Goal: Information Seeking & Learning: Learn about a topic

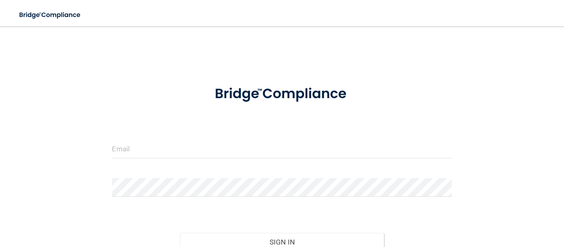
click at [166, 137] on form "Invalid email/password. You don't have permission to access that page. Sign In …" at bounding box center [282, 184] width 340 height 217
click at [163, 148] on input "email" at bounding box center [282, 149] width 340 height 19
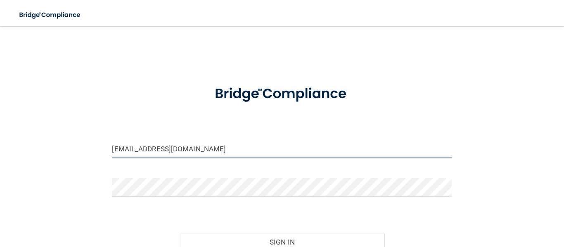
click at [209, 152] on input "[EMAIL_ADDRESS][DOMAIN_NAME]" at bounding box center [282, 149] width 340 height 19
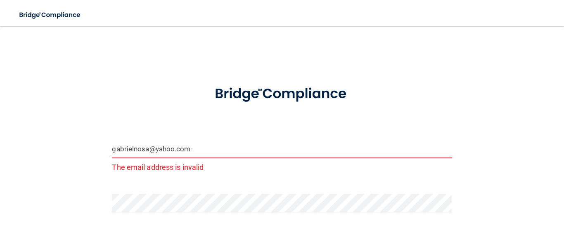
type input "[EMAIL_ADDRESS][DOMAIN_NAME]"
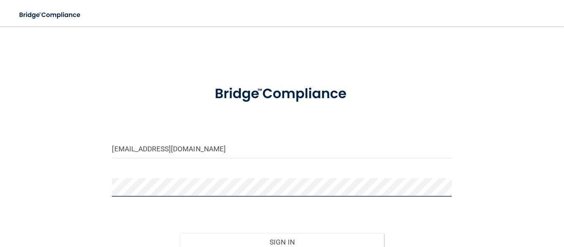
click at [180, 233] on button "Sign In" at bounding box center [282, 242] width 204 height 18
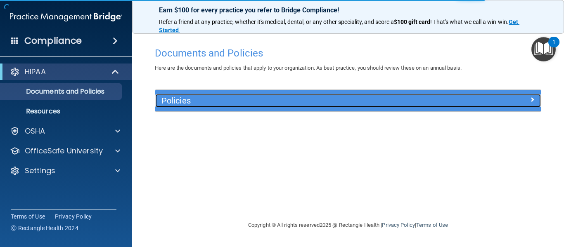
click at [187, 102] on h5 "Policies" at bounding box center [299, 100] width 277 height 9
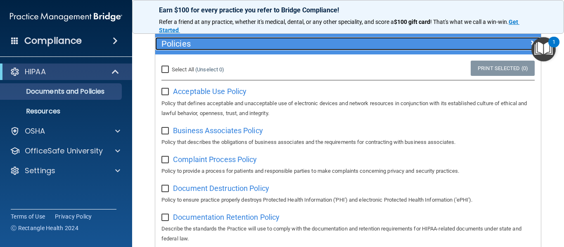
scroll to position [55, 0]
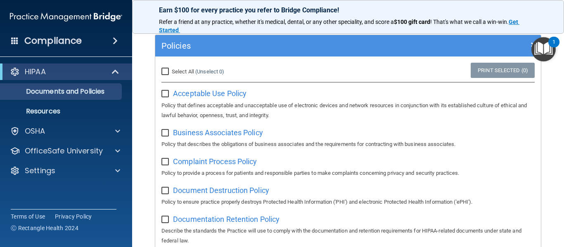
click at [165, 70] on input "Select All (Unselect 0) Unselect All" at bounding box center [165, 72] width 9 height 7
checkbox input "true"
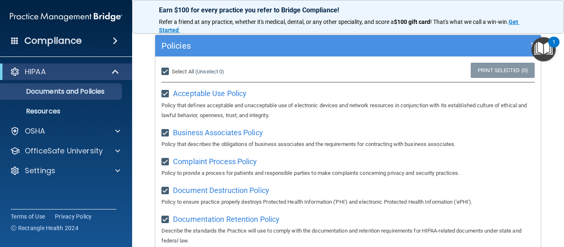
checkbox input "true"
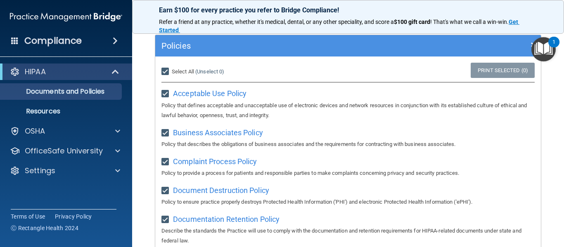
checkbox input "true"
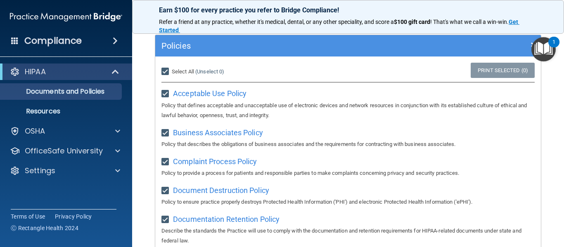
checkbox input "true"
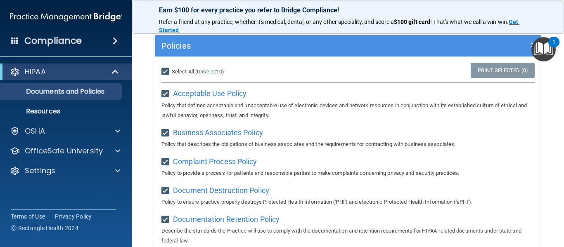
checkbox input "true"
click at [165, 75] on input "Select All (Unselect 21) Unselect All" at bounding box center [165, 72] width 9 height 7
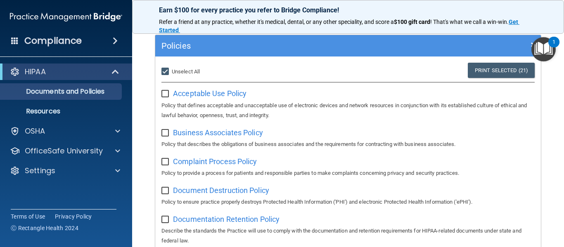
checkbox input "false"
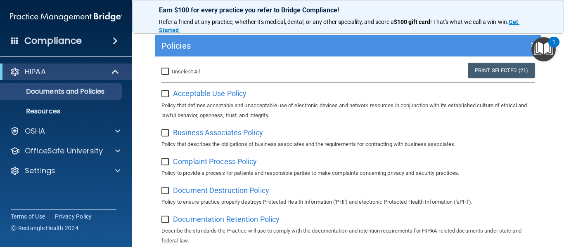
checkbox input "false"
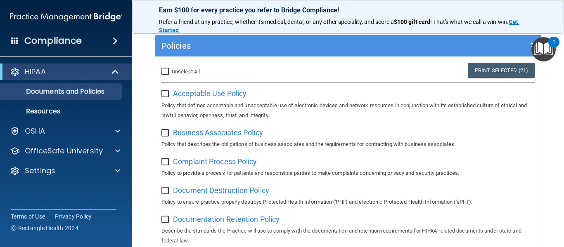
checkbox input "false"
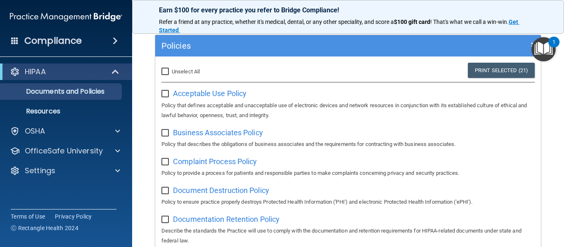
checkbox input "false"
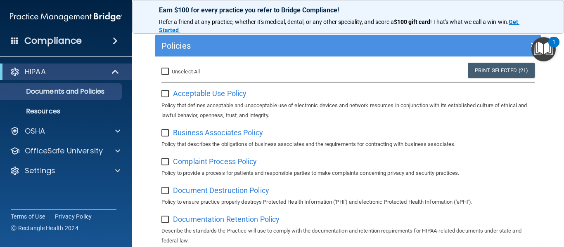
checkbox input "false"
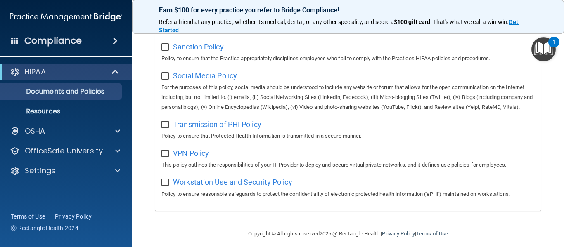
scroll to position [641, 0]
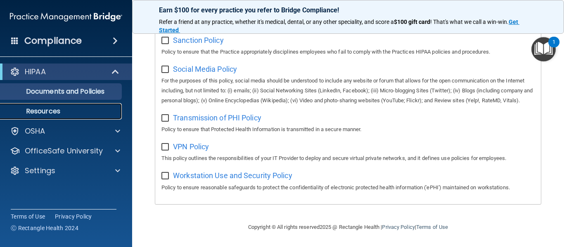
click at [39, 109] on p "Resources" at bounding box center [61, 111] width 113 height 8
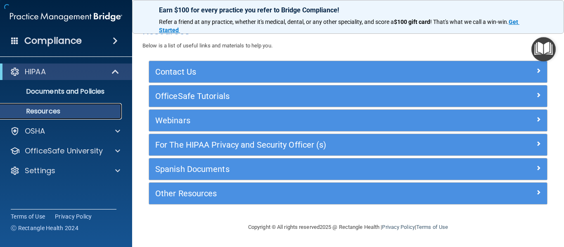
scroll to position [14, 0]
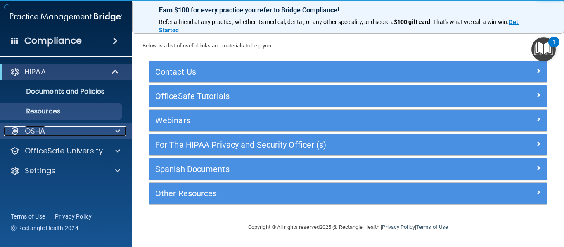
click at [71, 133] on div "OSHA" at bounding box center [55, 131] width 102 height 10
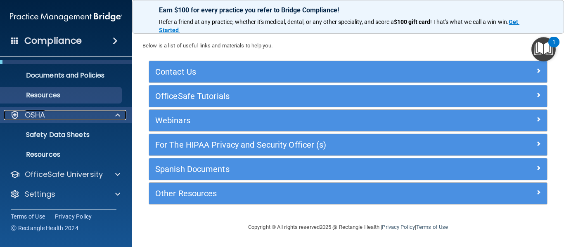
scroll to position [0, 0]
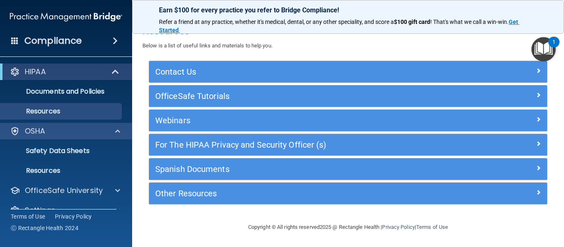
click at [122, 137] on div "OSHA" at bounding box center [66, 131] width 132 height 17
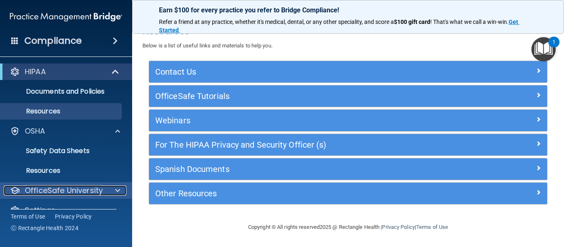
click at [117, 192] on span at bounding box center [117, 191] width 5 height 10
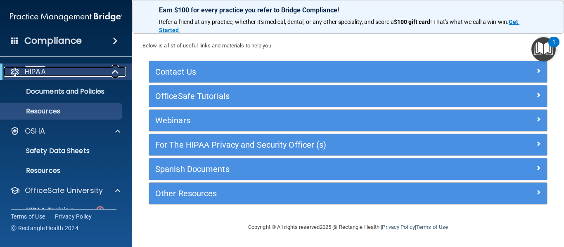
click at [62, 69] on div "HIPAA" at bounding box center [55, 72] width 102 height 10
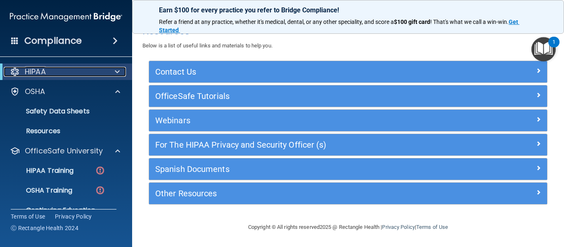
click at [62, 69] on div "HIPAA" at bounding box center [55, 72] width 102 height 10
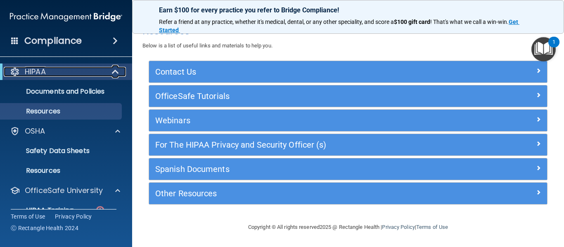
click at [62, 72] on div "HIPAA" at bounding box center [55, 72] width 102 height 10
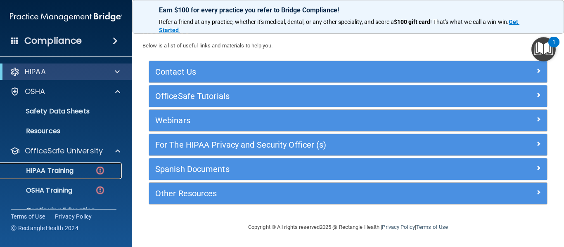
click at [68, 170] on p "HIPAA Training" at bounding box center [39, 171] width 68 height 8
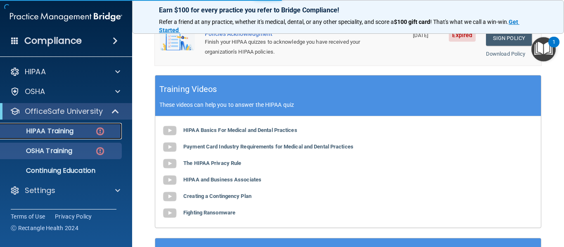
scroll to position [404, 0]
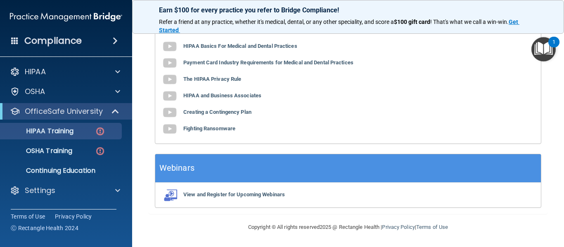
click at [414, 90] on div "HIPAA Basics For Medical and Dental Practices Payment Card Industry Requirement…" at bounding box center [347, 87] width 385 height 111
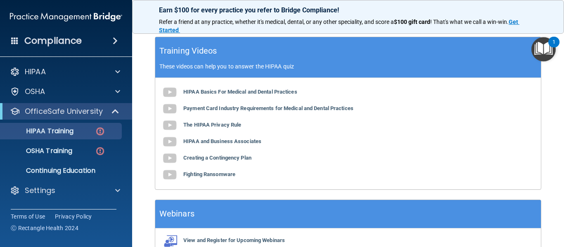
scroll to position [305, 0]
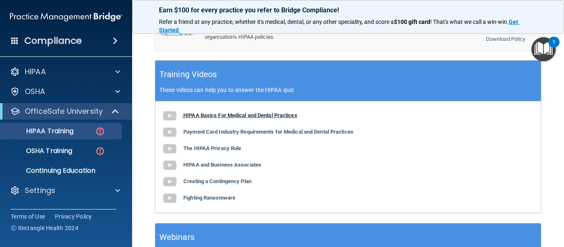
click at [204, 118] on b "HIPAA Basics For Medical and Dental Practices" at bounding box center [240, 115] width 114 height 6
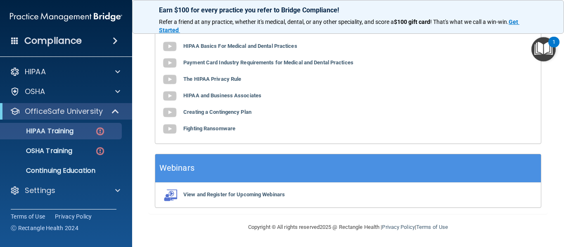
scroll to position [338, 0]
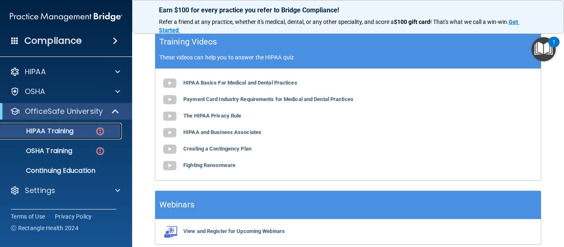
click at [95, 132] on img at bounding box center [100, 131] width 10 height 10
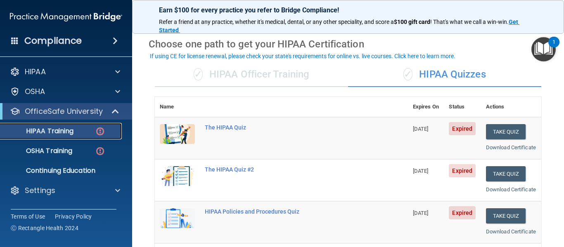
scroll to position [28, 0]
click at [519, 135] on button "Take Quiz" at bounding box center [506, 131] width 40 height 15
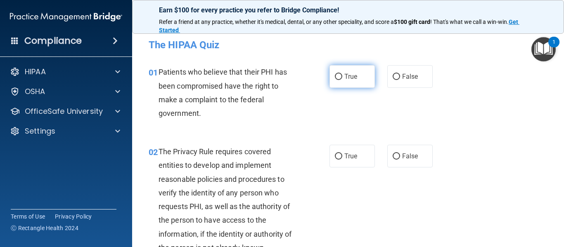
click at [360, 78] on label "True" at bounding box center [351, 76] width 45 height 23
click at [342, 78] on input "True" at bounding box center [338, 77] width 7 height 6
radio input "true"
click at [343, 82] on label "True" at bounding box center [351, 76] width 45 height 23
click at [342, 80] on input "True" at bounding box center [338, 77] width 7 height 6
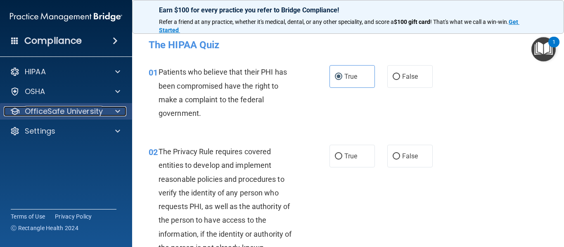
click at [101, 112] on p "OfficeSafe University" at bounding box center [64, 111] width 78 height 10
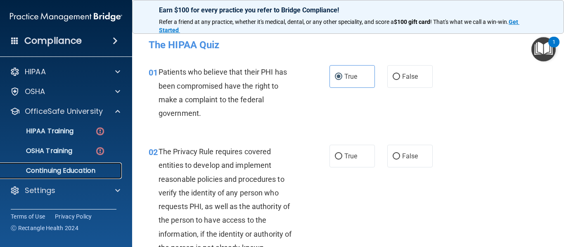
click at [76, 173] on p "Continuing Education" at bounding box center [61, 171] width 113 height 8
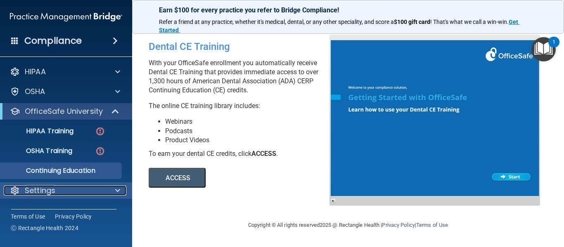
click at [75, 191] on div "Settings" at bounding box center [55, 191] width 102 height 10
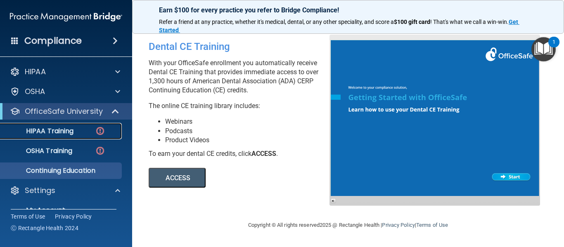
click at [87, 132] on div "HIPAA Training" at bounding box center [61, 131] width 113 height 8
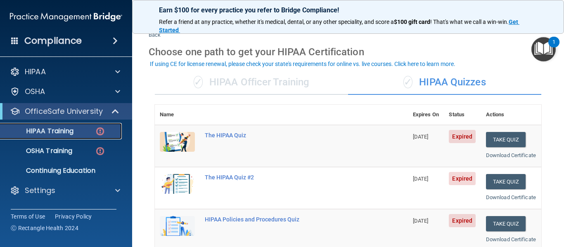
scroll to position [9, 0]
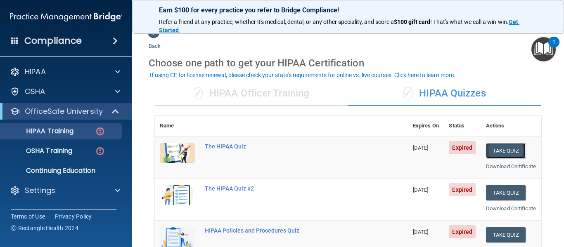
click at [515, 150] on button "Take Quiz" at bounding box center [506, 150] width 40 height 15
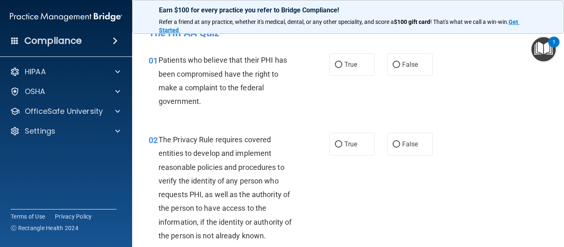
scroll to position [12, 0]
click at [355, 69] on label "True" at bounding box center [351, 64] width 45 height 23
click at [342, 68] on input "True" at bounding box center [338, 64] width 7 height 6
radio input "true"
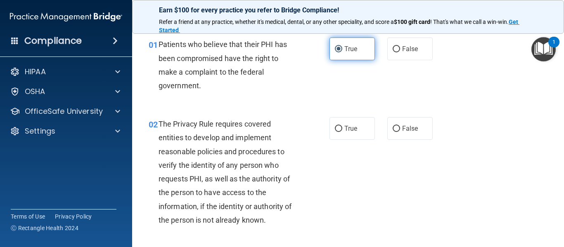
scroll to position [0, 0]
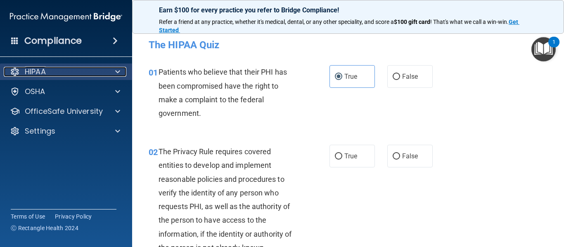
click at [111, 70] on div at bounding box center [116, 72] width 21 height 10
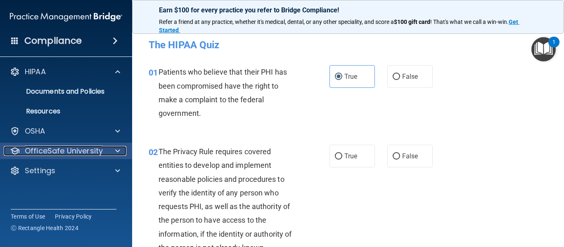
click at [106, 147] on div at bounding box center [116, 151] width 21 height 10
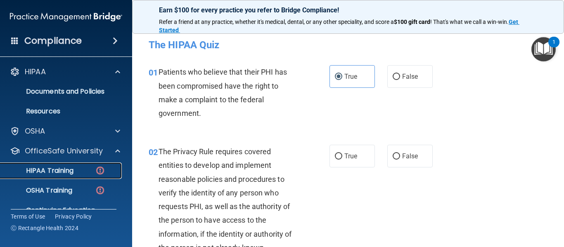
click at [101, 170] on img at bounding box center [100, 170] width 10 height 10
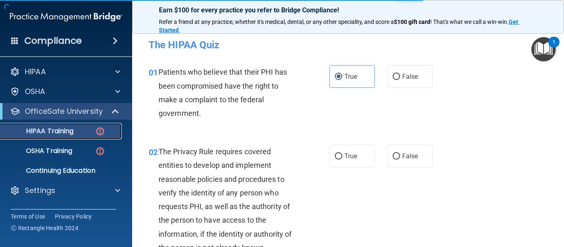
click at [62, 132] on p "HIPAA Training" at bounding box center [39, 131] width 68 height 8
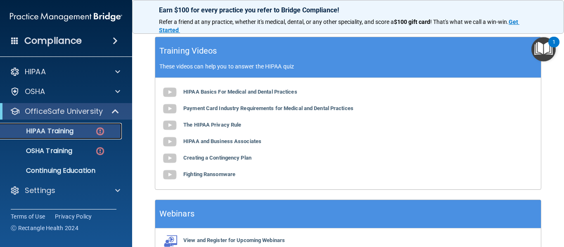
scroll to position [329, 0]
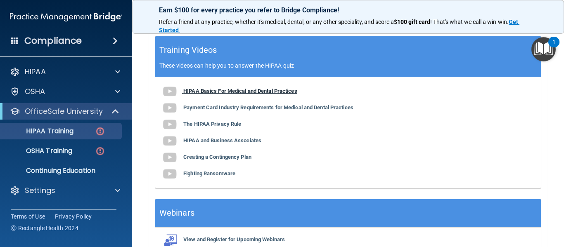
click at [200, 94] on b "HIPAA Basics For Medical and Dental Practices" at bounding box center [240, 91] width 114 height 6
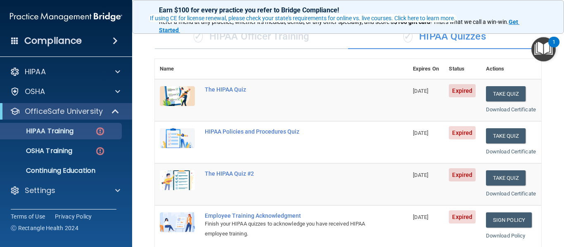
scroll to position [57, 0]
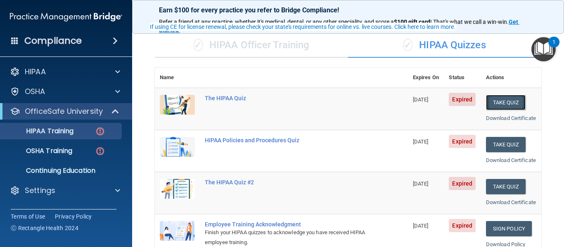
click at [513, 104] on button "Take Quiz" at bounding box center [506, 102] width 40 height 15
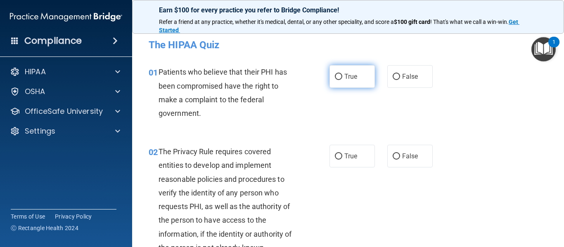
click at [359, 77] on label "True" at bounding box center [351, 76] width 45 height 23
click at [342, 77] on input "True" at bounding box center [338, 77] width 7 height 6
radio input "true"
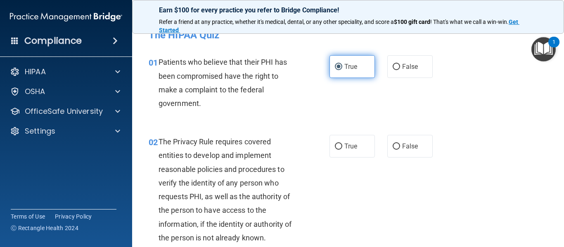
scroll to position [5, 0]
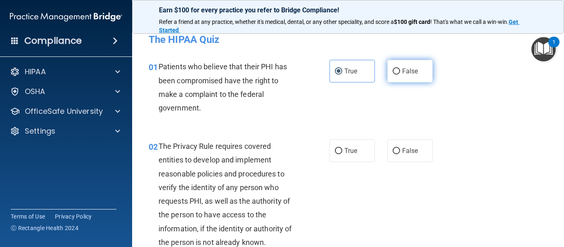
click at [423, 66] on label "False" at bounding box center [409, 71] width 45 height 23
click at [400, 69] on input "False" at bounding box center [395, 72] width 7 height 6
radio input "true"
radio input "false"
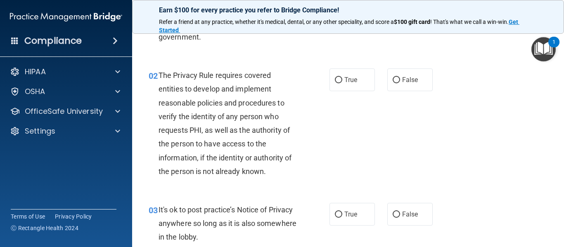
scroll to position [78, 0]
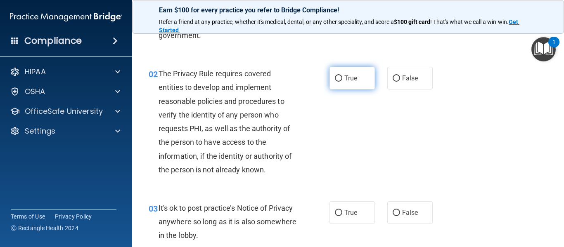
click at [369, 84] on label "True" at bounding box center [351, 78] width 45 height 23
click at [342, 82] on input "True" at bounding box center [338, 79] width 7 height 6
radio input "true"
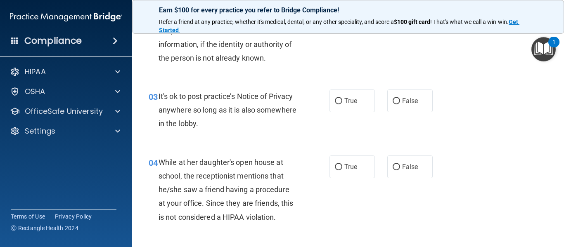
scroll to position [192, 0]
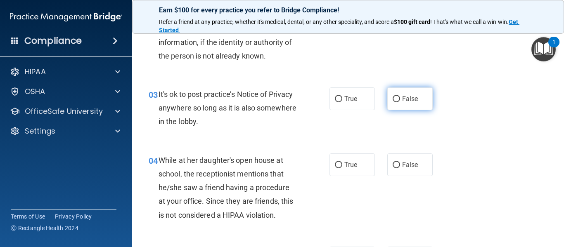
click at [405, 97] on span "False" at bounding box center [410, 99] width 16 height 8
click at [400, 97] on input "False" at bounding box center [395, 99] width 7 height 6
radio input "true"
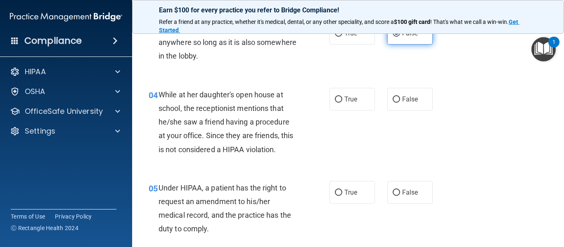
scroll to position [258, 0]
click at [405, 97] on span "False" at bounding box center [410, 99] width 16 height 8
click at [400, 97] on input "False" at bounding box center [395, 99] width 7 height 6
radio input "true"
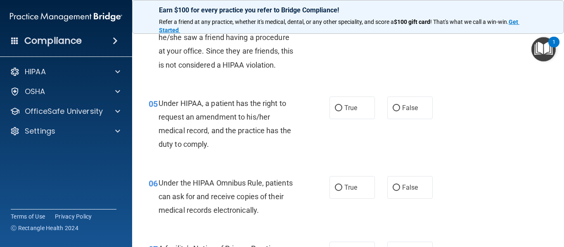
scroll to position [343, 0]
click at [363, 104] on label "True" at bounding box center [351, 107] width 45 height 23
click at [342, 105] on input "True" at bounding box center [338, 108] width 7 height 6
radio input "true"
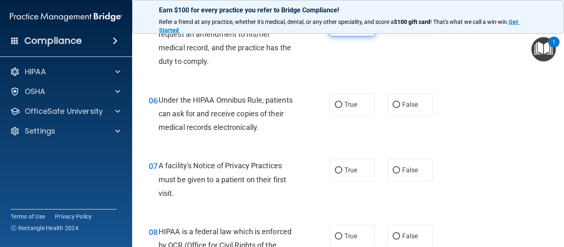
scroll to position [428, 0]
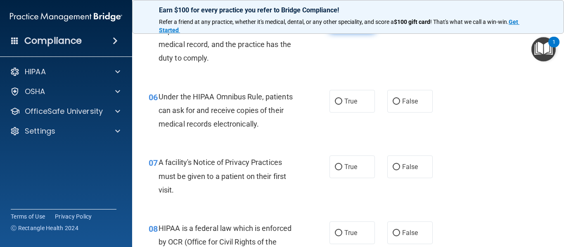
click at [363, 104] on label "True" at bounding box center [351, 101] width 45 height 23
click at [342, 104] on input "True" at bounding box center [338, 102] width 7 height 6
radio input "true"
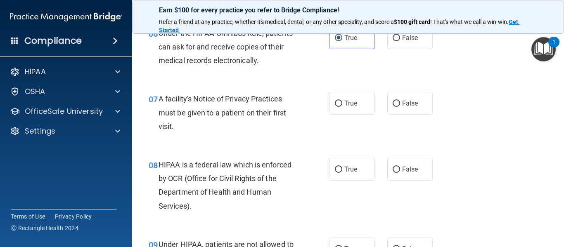
scroll to position [495, 0]
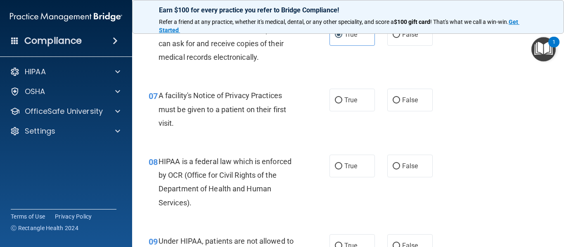
click at [363, 104] on label "True" at bounding box center [351, 100] width 45 height 23
click at [342, 104] on input "True" at bounding box center [338, 100] width 7 height 6
radio input "true"
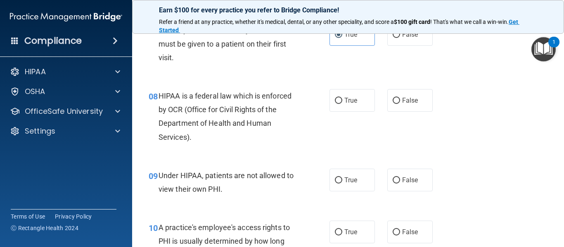
scroll to position [562, 0]
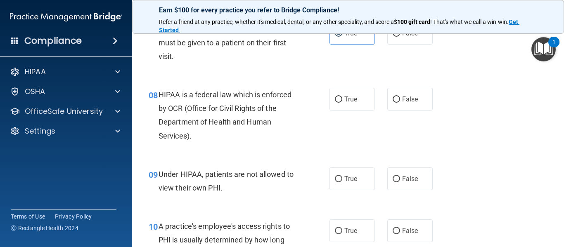
click at [363, 104] on label "True" at bounding box center [351, 99] width 45 height 23
click at [342, 103] on input "True" at bounding box center [338, 100] width 7 height 6
radio input "true"
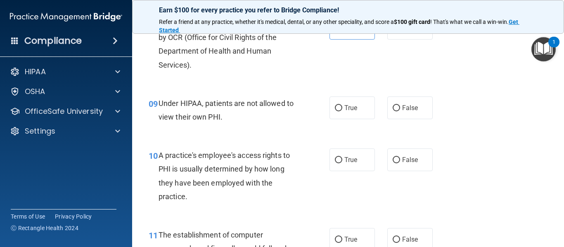
scroll to position [634, 0]
click at [425, 116] on label "False" at bounding box center [409, 107] width 45 height 23
click at [400, 111] on input "False" at bounding box center [395, 108] width 7 height 6
radio input "true"
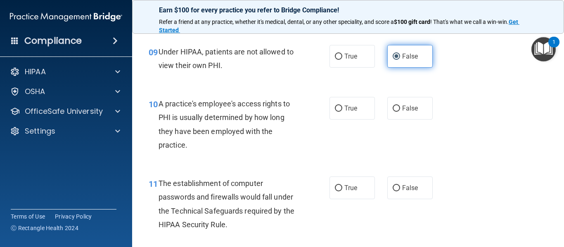
scroll to position [685, 0]
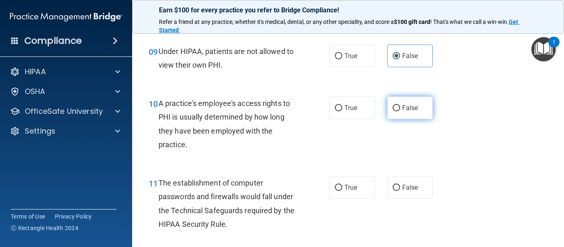
click at [414, 114] on label "False" at bounding box center [409, 108] width 45 height 23
click at [400, 111] on input "False" at bounding box center [395, 108] width 7 height 6
radio input "true"
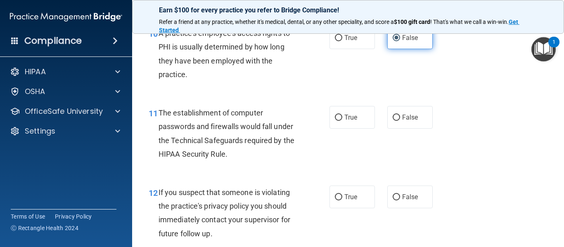
scroll to position [757, 0]
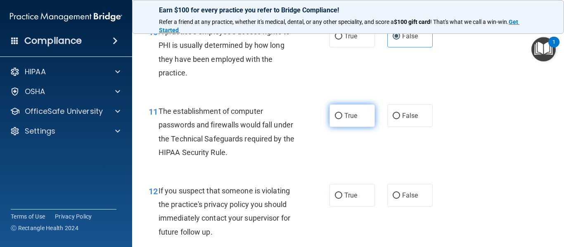
click at [335, 121] on label "True" at bounding box center [351, 115] width 45 height 23
click at [335, 119] on input "True" at bounding box center [338, 116] width 7 height 6
radio input "true"
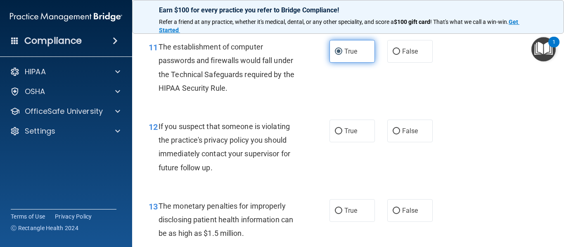
scroll to position [822, 0]
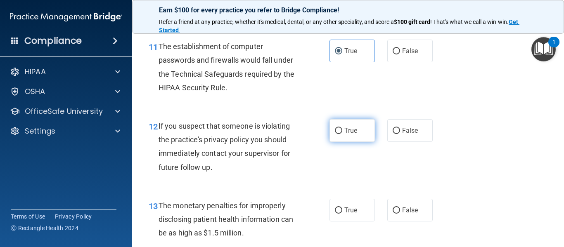
click at [339, 130] on input "True" at bounding box center [338, 131] width 7 height 6
radio input "true"
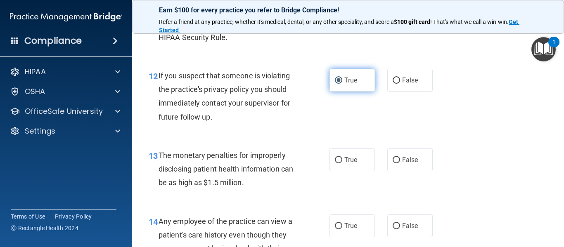
scroll to position [873, 0]
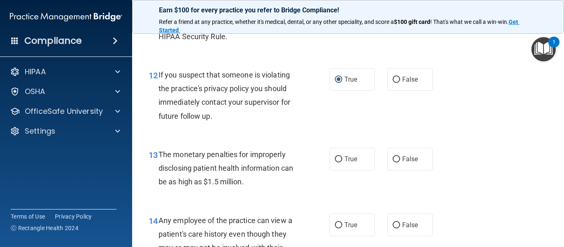
click at [352, 171] on div "13 The monetary penalties for improperly disclosing patient health information …" at bounding box center [347, 170] width 411 height 66
click at [353, 163] on label "True" at bounding box center [351, 159] width 45 height 23
click at [342, 163] on input "True" at bounding box center [338, 159] width 7 height 6
radio input "true"
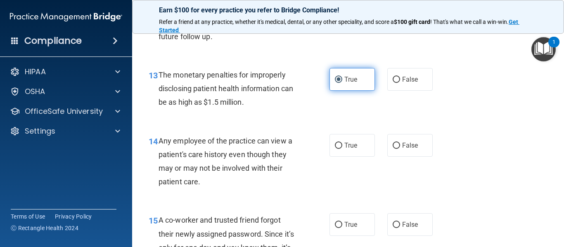
scroll to position [954, 0]
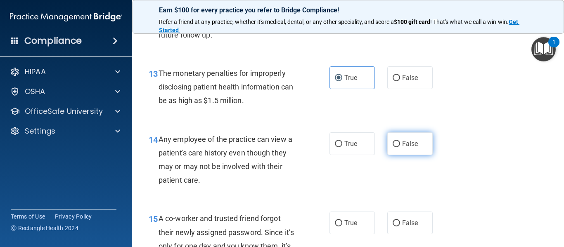
click at [395, 144] on input "False" at bounding box center [395, 144] width 7 height 6
radio input "true"
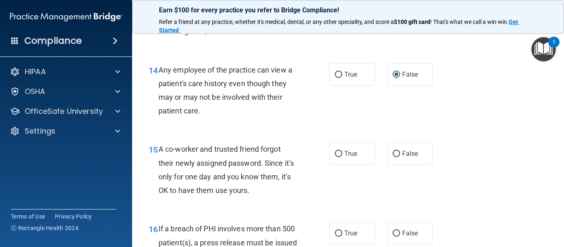
scroll to position [1024, 0]
click at [340, 77] on label "True" at bounding box center [351, 74] width 45 height 23
click at [340, 77] on input "True" at bounding box center [338, 74] width 7 height 6
radio input "true"
radio input "false"
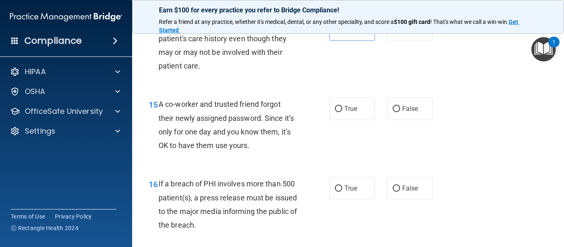
scroll to position [1070, 0]
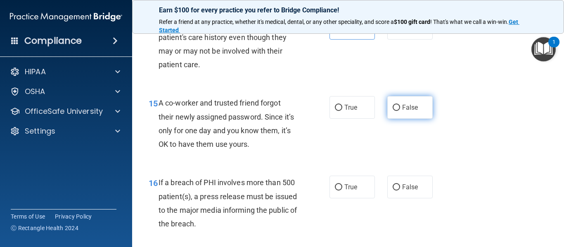
click at [398, 106] on input "False" at bounding box center [395, 108] width 7 height 6
radio input "true"
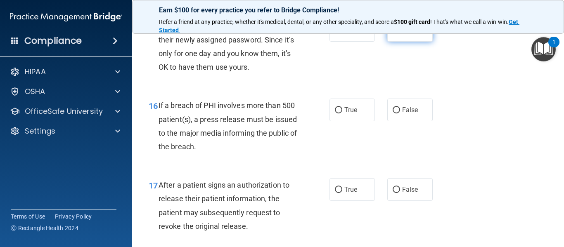
scroll to position [1149, 0]
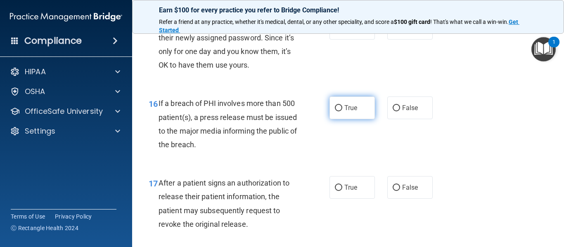
click at [349, 108] on span "True" at bounding box center [350, 108] width 13 height 8
click at [342, 108] on input "True" at bounding box center [338, 108] width 7 height 6
radio input "true"
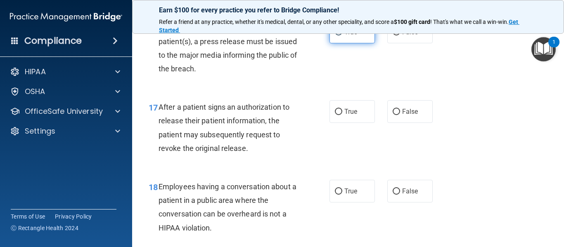
scroll to position [1225, 0]
click at [349, 108] on span "True" at bounding box center [350, 111] width 13 height 8
click at [342, 109] on input "True" at bounding box center [338, 112] width 7 height 6
radio input "true"
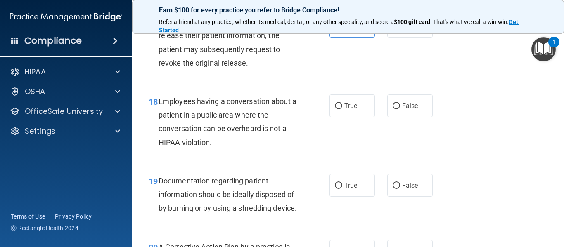
scroll to position [1312, 0]
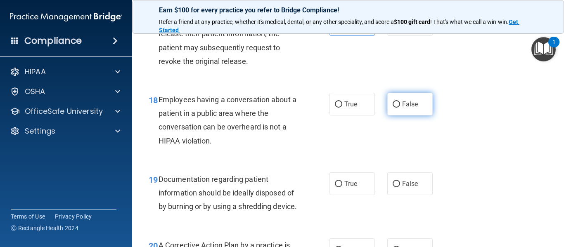
click at [404, 103] on span "False" at bounding box center [410, 104] width 16 height 8
click at [400, 103] on input "False" at bounding box center [395, 105] width 7 height 6
radio input "true"
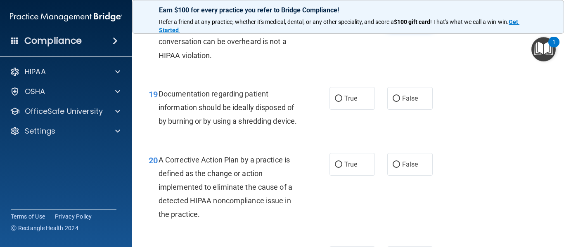
scroll to position [1398, 0]
click at [368, 102] on label "True" at bounding box center [351, 98] width 45 height 23
click at [342, 102] on input "True" at bounding box center [338, 98] width 7 height 6
radio input "true"
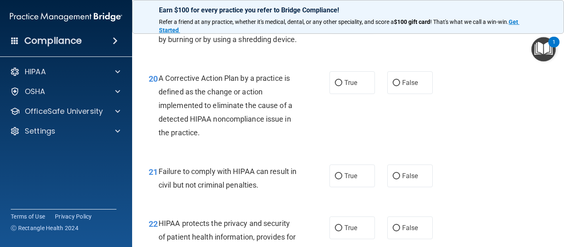
scroll to position [1483, 0]
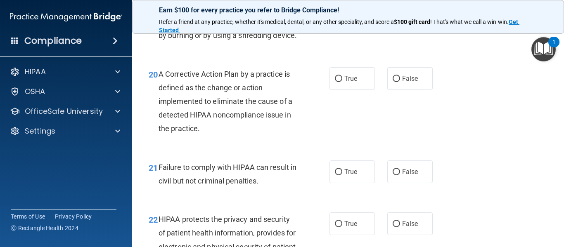
click at [368, 90] on label "True" at bounding box center [351, 78] width 45 height 23
click at [342, 82] on input "True" at bounding box center [338, 79] width 7 height 6
radio input "true"
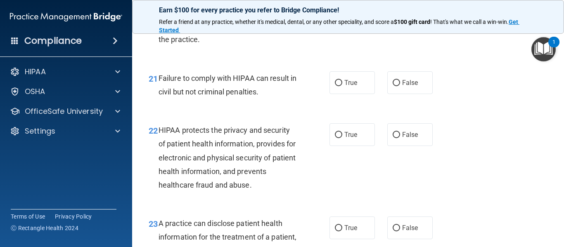
scroll to position [1575, 0]
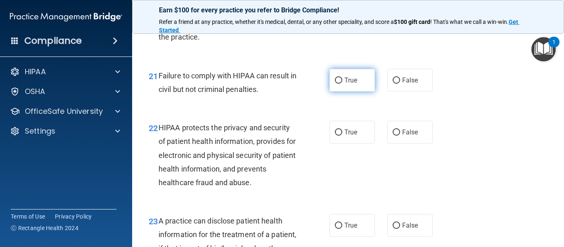
click at [367, 92] on label "True" at bounding box center [351, 80] width 45 height 23
click at [342, 84] on input "True" at bounding box center [338, 81] width 7 height 6
radio input "true"
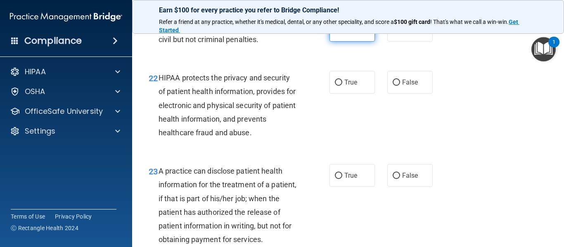
scroll to position [1625, 0]
click at [367, 93] on label "True" at bounding box center [351, 82] width 45 height 23
click at [342, 85] on input "True" at bounding box center [338, 82] width 7 height 6
radio input "true"
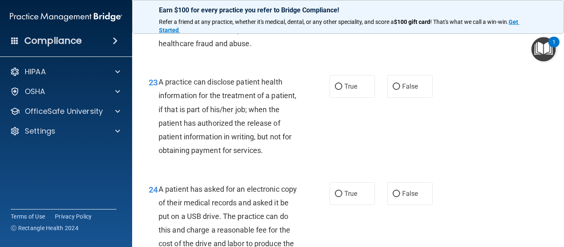
scroll to position [1716, 0]
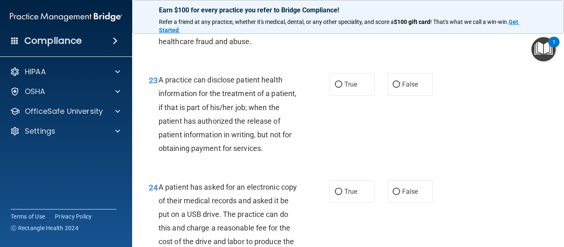
click at [367, 96] on label "True" at bounding box center [351, 84] width 45 height 23
click at [342, 88] on input "True" at bounding box center [338, 85] width 7 height 6
radio input "true"
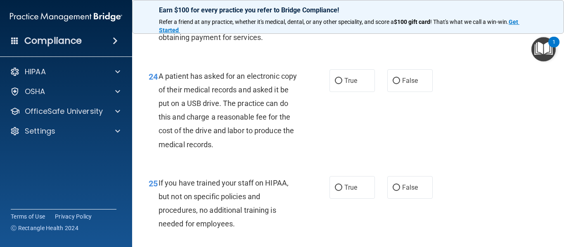
scroll to position [1828, 0]
click at [355, 92] on label "True" at bounding box center [351, 80] width 45 height 23
click at [342, 84] on input "True" at bounding box center [338, 81] width 7 height 6
radio input "true"
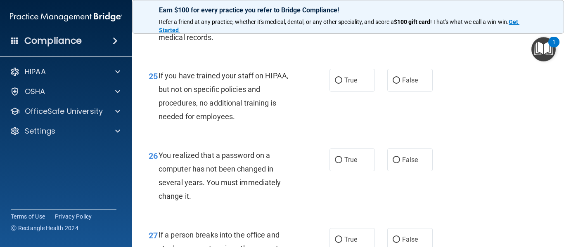
scroll to position [1935, 0]
click at [389, 91] on label "False" at bounding box center [409, 80] width 45 height 23
click at [392, 83] on input "False" at bounding box center [395, 80] width 7 height 6
radio input "true"
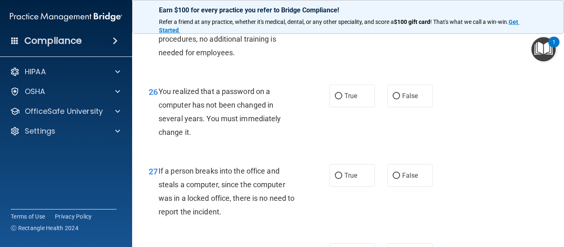
scroll to position [1999, 0]
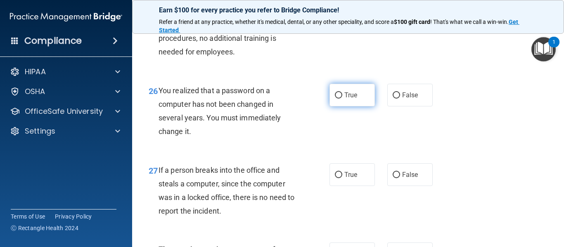
click at [369, 106] on label "True" at bounding box center [351, 95] width 45 height 23
click at [342, 99] on input "True" at bounding box center [338, 95] width 7 height 6
radio input "true"
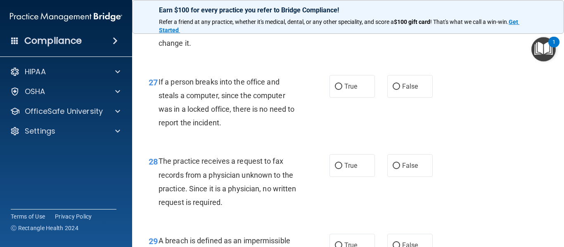
scroll to position [2088, 0]
click at [390, 97] on label "False" at bounding box center [409, 86] width 45 height 23
click at [392, 90] on input "False" at bounding box center [395, 86] width 7 height 6
radio input "true"
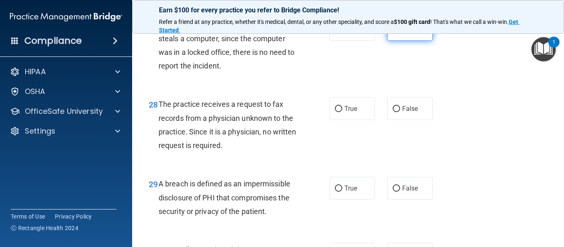
scroll to position [2149, 0]
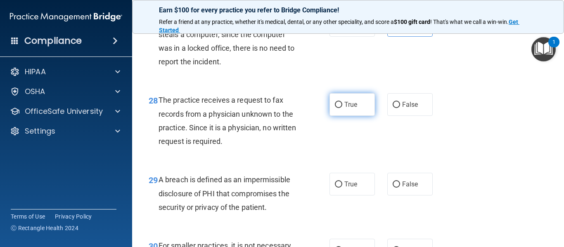
click at [367, 116] on label "True" at bounding box center [351, 104] width 45 height 23
click at [342, 108] on input "True" at bounding box center [338, 105] width 7 height 6
radio input "true"
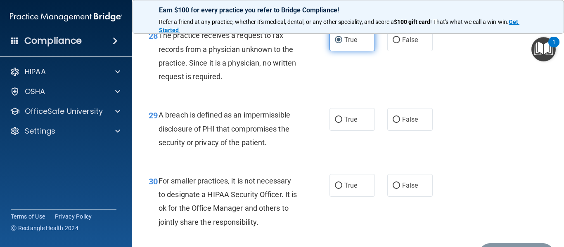
scroll to position [2215, 0]
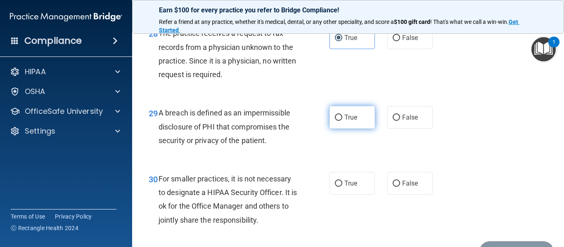
click at [361, 129] on label "True" at bounding box center [351, 117] width 45 height 23
click at [342, 121] on input "True" at bounding box center [338, 118] width 7 height 6
radio input "true"
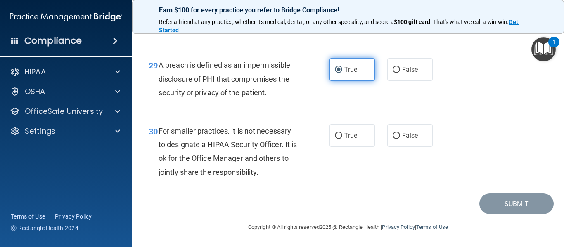
scroll to position [2274, 0]
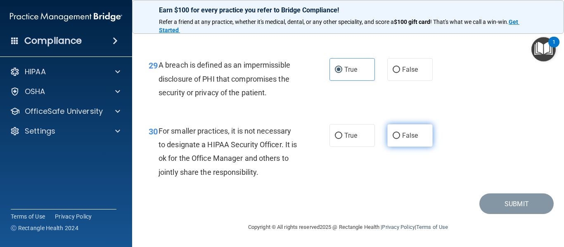
click at [394, 137] on input "False" at bounding box center [395, 136] width 7 height 6
radio input "true"
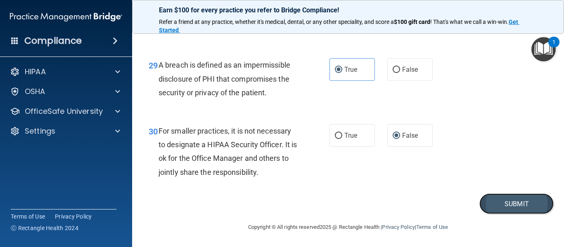
click at [504, 213] on button "Submit" at bounding box center [516, 204] width 74 height 21
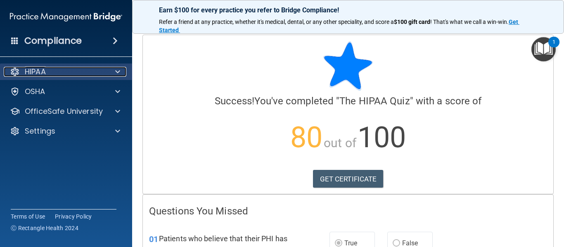
click at [64, 69] on div "HIPAA" at bounding box center [55, 72] width 102 height 10
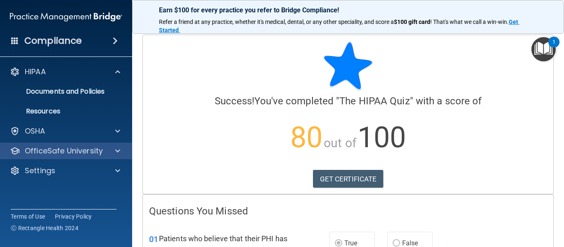
click at [76, 156] on div "OfficeSafe University" at bounding box center [66, 151] width 132 height 17
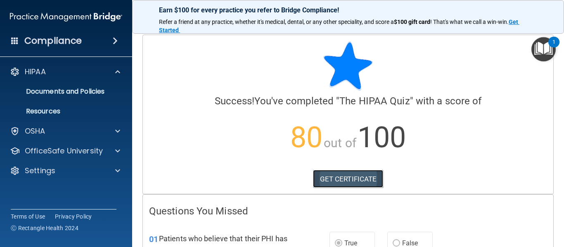
click at [347, 186] on link "GET CERTIFICATE" at bounding box center [348, 179] width 71 height 18
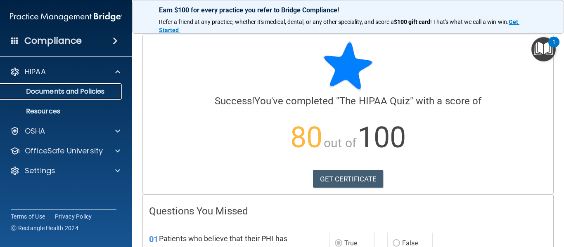
click at [40, 87] on p "Documents and Policies" at bounding box center [61, 91] width 113 height 8
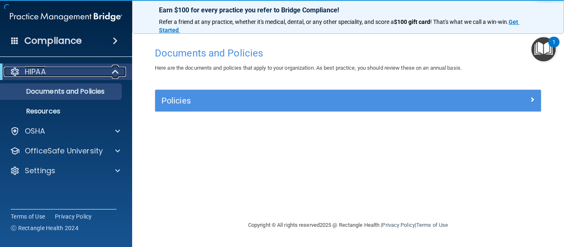
click at [54, 73] on div "HIPAA" at bounding box center [55, 72] width 102 height 10
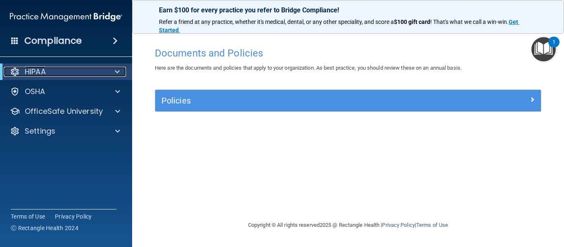
click at [54, 73] on div "HIPAA" at bounding box center [55, 72] width 102 height 10
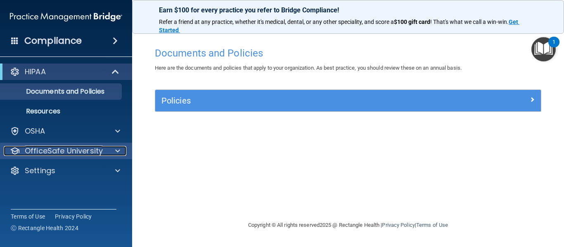
click at [54, 148] on p "OfficeSafe University" at bounding box center [64, 151] width 78 height 10
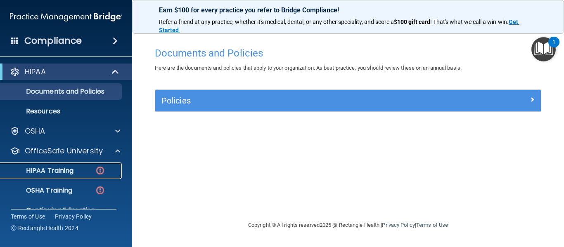
click at [67, 168] on p "HIPAA Training" at bounding box center [39, 171] width 68 height 8
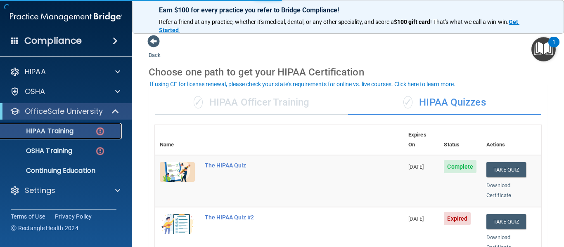
click at [100, 132] on img at bounding box center [100, 131] width 10 height 10
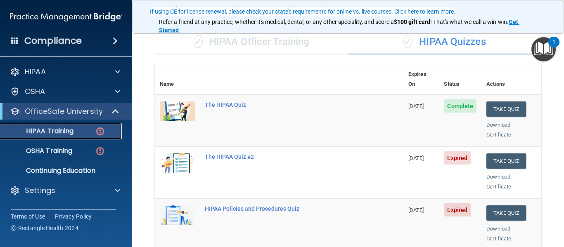
scroll to position [75, 0]
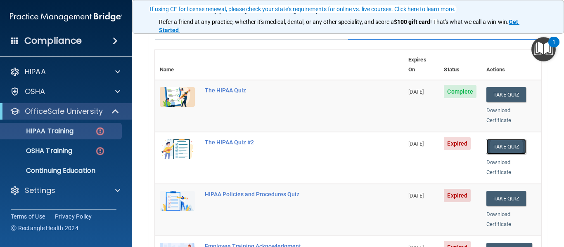
click at [501, 139] on button "Take Quiz" at bounding box center [506, 146] width 40 height 15
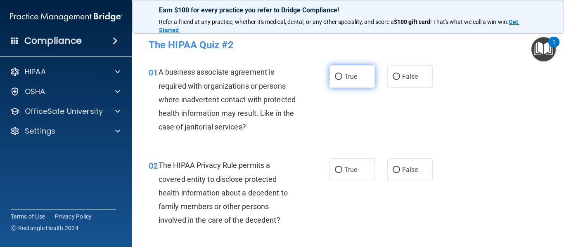
click at [343, 81] on label "True" at bounding box center [351, 76] width 45 height 23
click at [342, 80] on input "True" at bounding box center [338, 77] width 7 height 6
radio input "true"
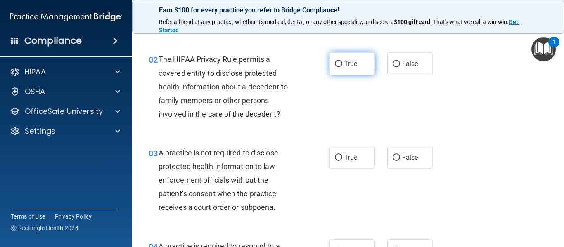
scroll to position [106, 0]
click at [350, 59] on label "True" at bounding box center [351, 63] width 45 height 23
click at [342, 61] on input "True" at bounding box center [338, 64] width 7 height 6
radio input "true"
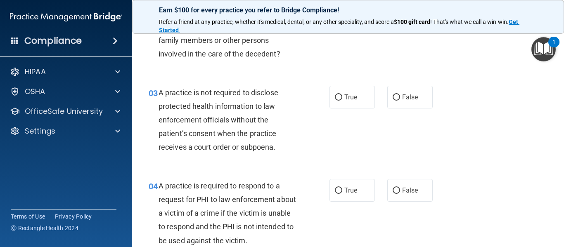
scroll to position [168, 0]
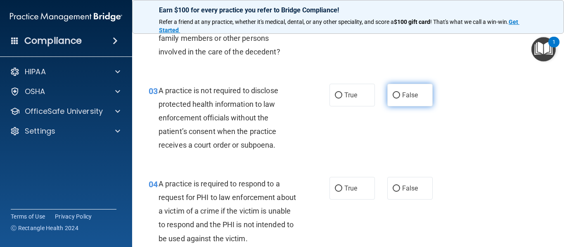
click at [423, 95] on label "False" at bounding box center [409, 95] width 45 height 23
click at [400, 95] on input "False" at bounding box center [395, 95] width 7 height 6
radio input "true"
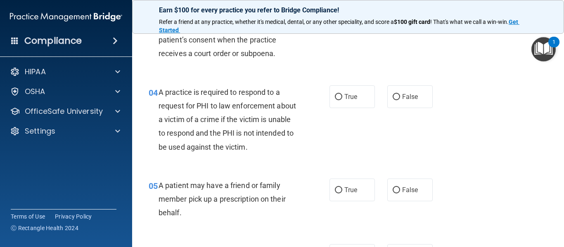
scroll to position [261, 0]
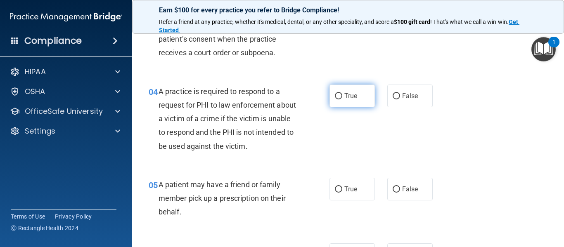
click at [347, 102] on label "True" at bounding box center [351, 96] width 45 height 23
click at [342, 99] on input "True" at bounding box center [338, 96] width 7 height 6
radio input "true"
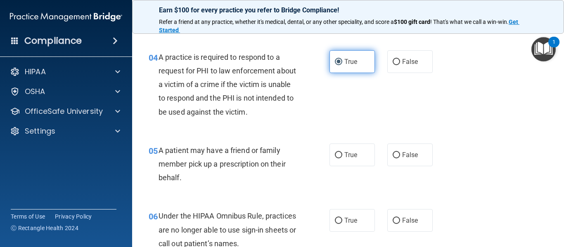
scroll to position [294, 0]
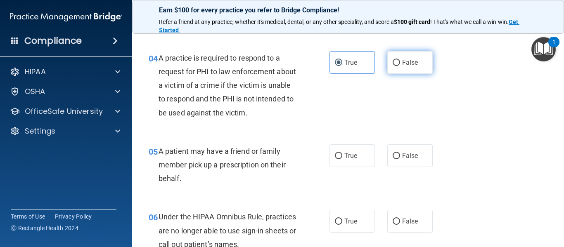
click at [404, 61] on span "False" at bounding box center [410, 63] width 16 height 8
click at [400, 61] on input "False" at bounding box center [395, 63] width 7 height 6
radio input "true"
radio input "false"
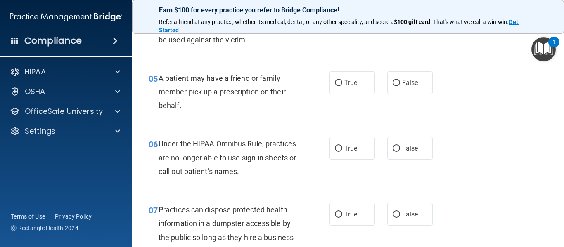
scroll to position [370, 0]
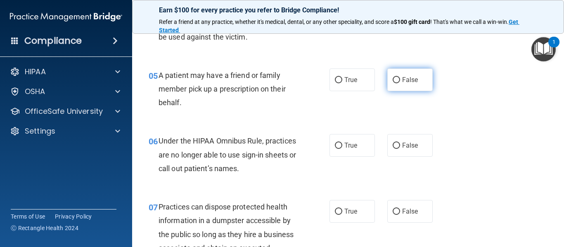
click at [394, 86] on label "False" at bounding box center [409, 80] width 45 height 23
click at [394, 83] on input "False" at bounding box center [395, 80] width 7 height 6
radio input "true"
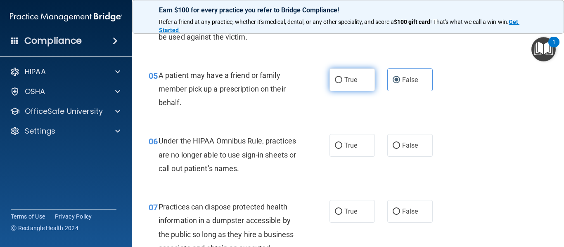
click at [363, 87] on label "True" at bounding box center [351, 80] width 45 height 23
click at [342, 83] on input "True" at bounding box center [338, 80] width 7 height 6
radio input "true"
radio input "false"
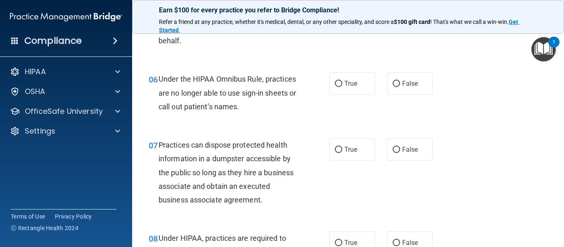
scroll to position [434, 0]
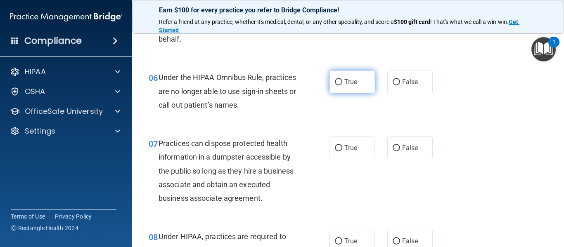
click at [359, 87] on label "True" at bounding box center [351, 82] width 45 height 23
click at [342, 85] on input "True" at bounding box center [338, 82] width 7 height 6
radio input "true"
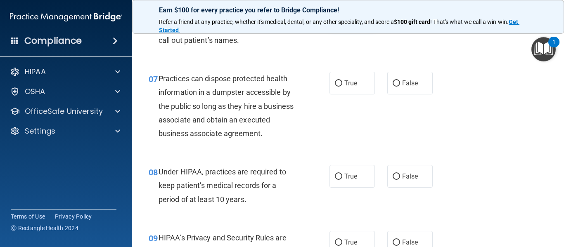
scroll to position [499, 0]
click at [393, 80] on input "False" at bounding box center [395, 83] width 7 height 6
radio input "true"
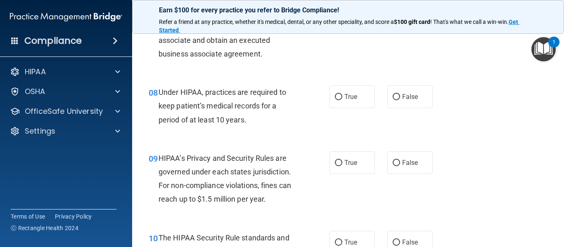
scroll to position [579, 0]
click at [353, 98] on span "True" at bounding box center [350, 96] width 13 height 8
click at [342, 98] on input "True" at bounding box center [338, 96] width 7 height 6
radio input "true"
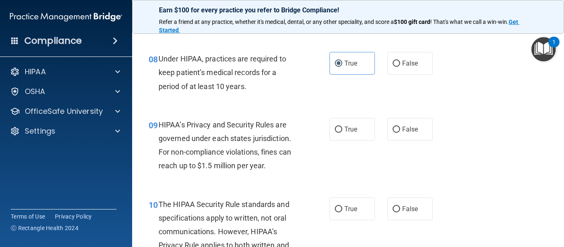
scroll to position [612, 0]
click at [374, 130] on label "True" at bounding box center [351, 129] width 45 height 23
click at [342, 130] on input "True" at bounding box center [338, 129] width 7 height 6
radio input "true"
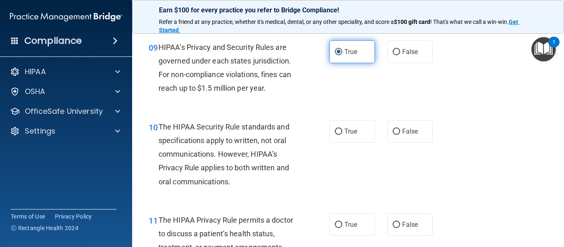
scroll to position [690, 0]
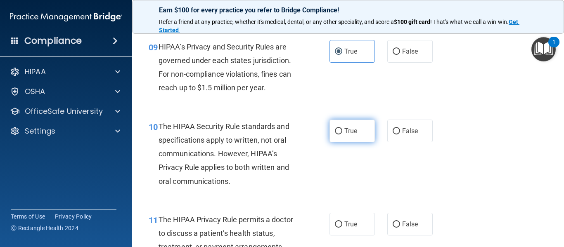
click at [371, 132] on label "True" at bounding box center [351, 131] width 45 height 23
click at [342, 132] on input "True" at bounding box center [338, 131] width 7 height 6
radio input "true"
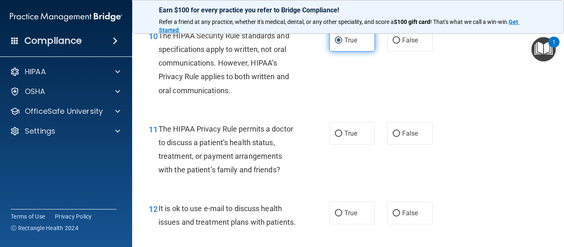
scroll to position [781, 0]
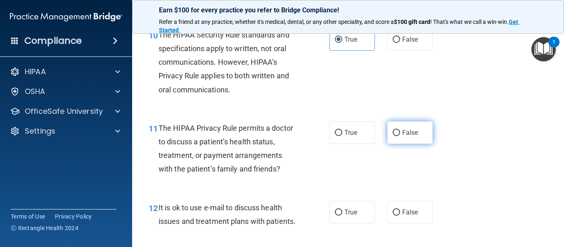
click at [419, 132] on label "False" at bounding box center [409, 132] width 45 height 23
click at [400, 132] on input "False" at bounding box center [395, 133] width 7 height 6
radio input "true"
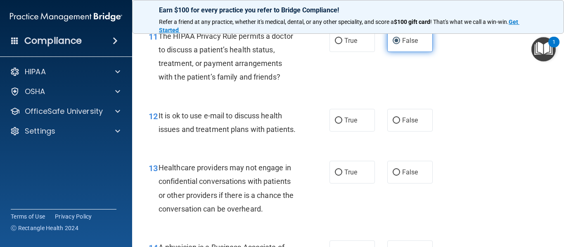
scroll to position [875, 0]
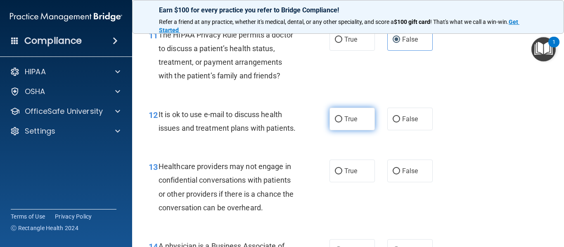
click at [336, 128] on label "True" at bounding box center [351, 119] width 45 height 23
click at [336, 123] on input "True" at bounding box center [338, 119] width 7 height 6
radio input "true"
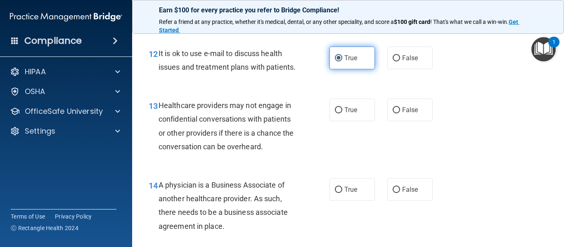
scroll to position [936, 0]
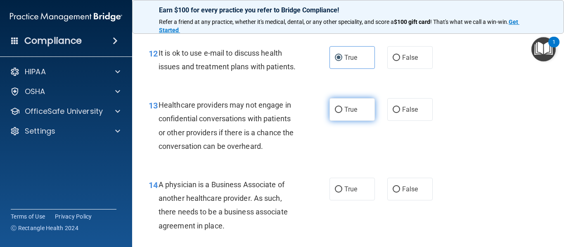
click at [350, 112] on span "True" at bounding box center [350, 110] width 13 height 8
click at [342, 112] on input "True" at bounding box center [338, 110] width 7 height 6
radio input "true"
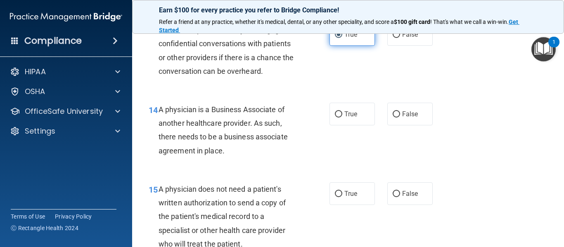
scroll to position [1016, 0]
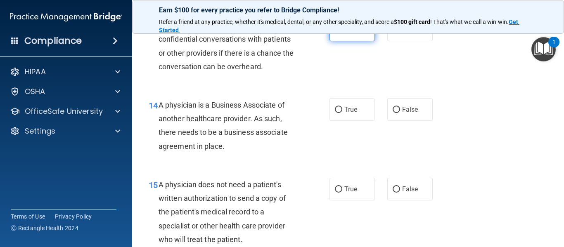
click at [350, 112] on span "True" at bounding box center [350, 110] width 13 height 8
click at [342, 112] on input "True" at bounding box center [338, 110] width 7 height 6
radio input "true"
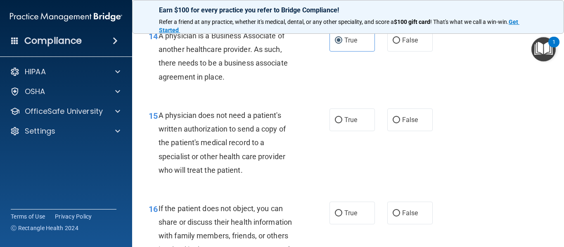
scroll to position [1085, 0]
click at [350, 112] on label "True" at bounding box center [351, 119] width 45 height 23
click at [342, 117] on input "True" at bounding box center [338, 120] width 7 height 6
radio input "true"
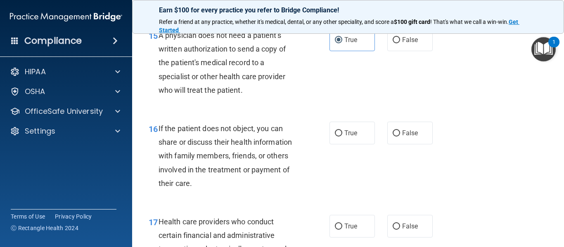
scroll to position [1166, 0]
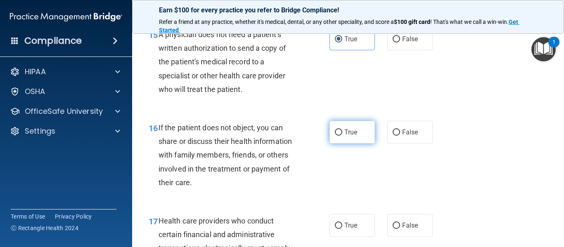
click at [347, 128] on label "True" at bounding box center [351, 132] width 45 height 23
click at [342, 130] on input "True" at bounding box center [338, 133] width 7 height 6
radio input "true"
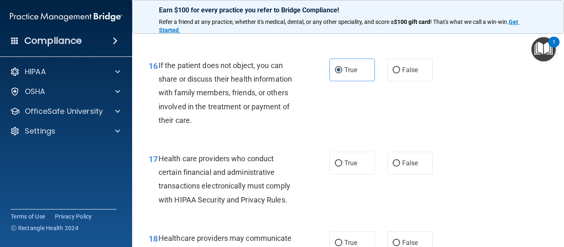
scroll to position [1232, 0]
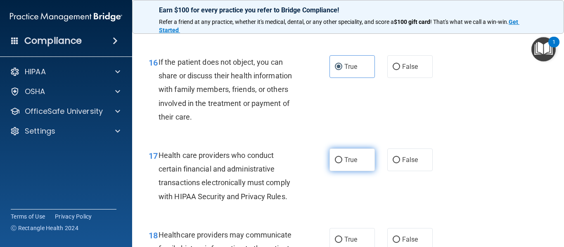
click at [358, 157] on label "True" at bounding box center [351, 160] width 45 height 23
click at [342, 157] on input "True" at bounding box center [338, 160] width 7 height 6
radio input "true"
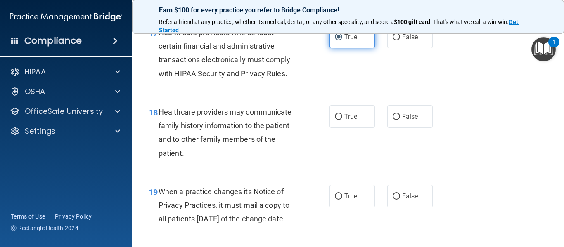
scroll to position [1356, 0]
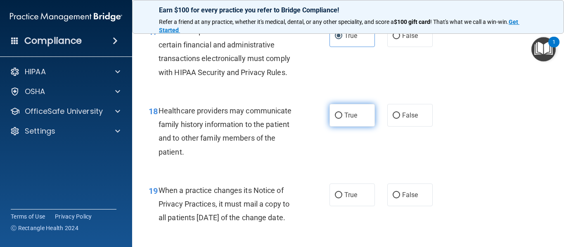
click at [345, 118] on span "True" at bounding box center [350, 115] width 13 height 8
click at [342, 118] on input "True" at bounding box center [338, 116] width 7 height 6
radio input "true"
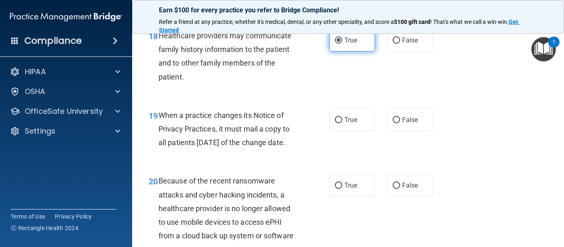
scroll to position [1432, 0]
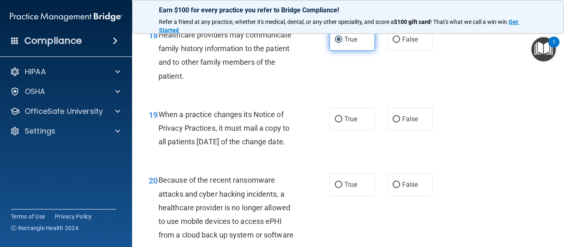
click at [345, 118] on span "True" at bounding box center [350, 119] width 13 height 8
click at [342, 118] on input "True" at bounding box center [338, 119] width 7 height 6
radio input "true"
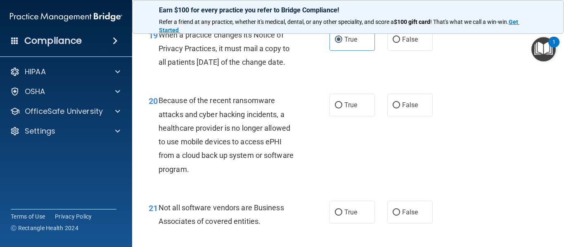
scroll to position [1511, 0]
click at [345, 109] on span "True" at bounding box center [350, 106] width 13 height 8
click at [342, 109] on input "True" at bounding box center [338, 106] width 7 height 6
radio input "true"
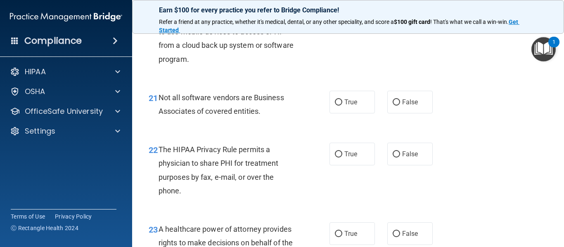
scroll to position [1622, 0]
click at [345, 106] on span "True" at bounding box center [350, 102] width 13 height 8
click at [342, 105] on input "True" at bounding box center [338, 102] width 7 height 6
radio input "true"
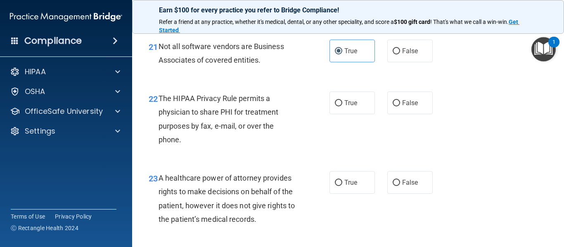
scroll to position [1673, 0]
click at [345, 106] on span "True" at bounding box center [350, 103] width 13 height 8
click at [342, 106] on input "True" at bounding box center [338, 103] width 7 height 6
radio input "true"
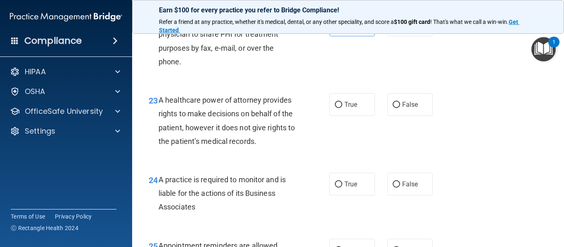
scroll to position [1750, 0]
click at [345, 109] on span "True" at bounding box center [350, 105] width 13 height 8
click at [342, 109] on input "True" at bounding box center [338, 105] width 7 height 6
radio input "true"
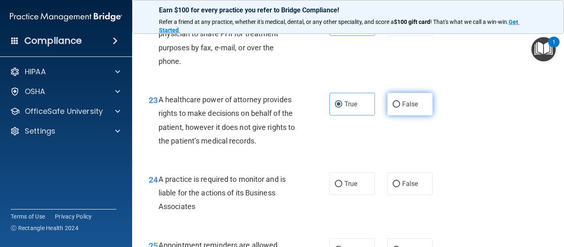
click at [421, 116] on label "False" at bounding box center [409, 104] width 45 height 23
click at [400, 108] on input "False" at bounding box center [395, 105] width 7 height 6
radio input "true"
radio input "false"
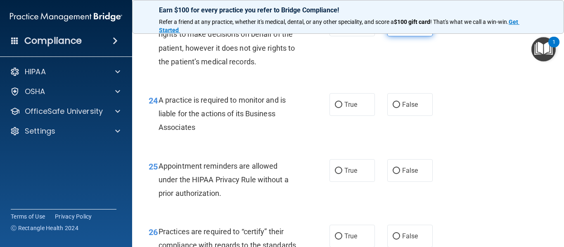
scroll to position [1831, 0]
click at [354, 108] on span "True" at bounding box center [350, 104] width 13 height 8
click at [342, 108] on input "True" at bounding box center [338, 105] width 7 height 6
radio input "true"
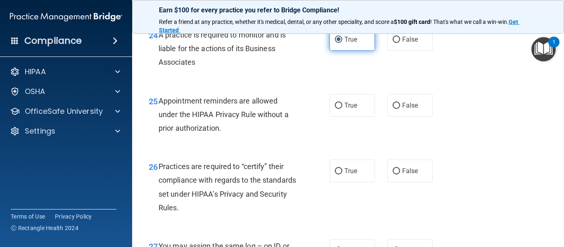
scroll to position [1896, 0]
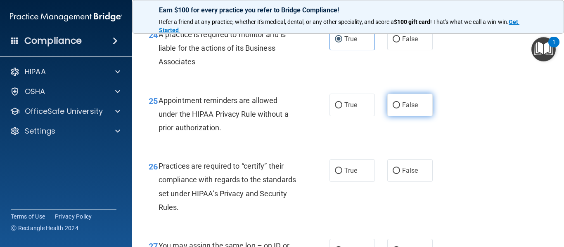
click at [399, 116] on label "False" at bounding box center [409, 105] width 45 height 23
click at [399, 109] on input "False" at bounding box center [395, 105] width 7 height 6
radio input "true"
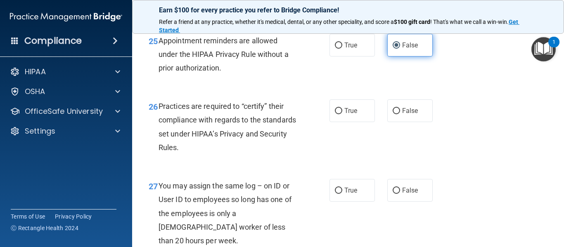
scroll to position [1958, 0]
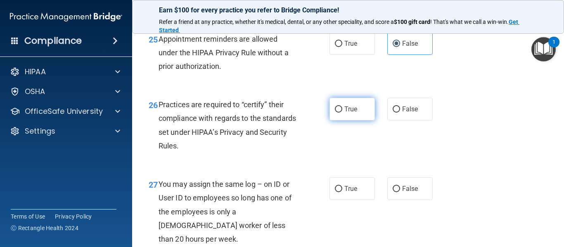
click at [357, 121] on label "True" at bounding box center [351, 109] width 45 height 23
click at [342, 113] on input "True" at bounding box center [338, 109] width 7 height 6
radio input "true"
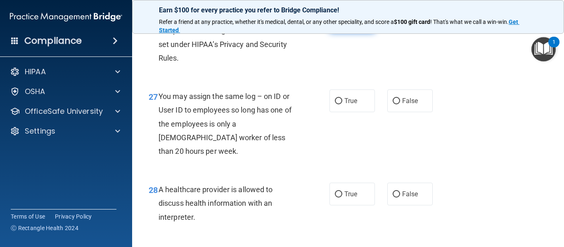
scroll to position [2046, 0]
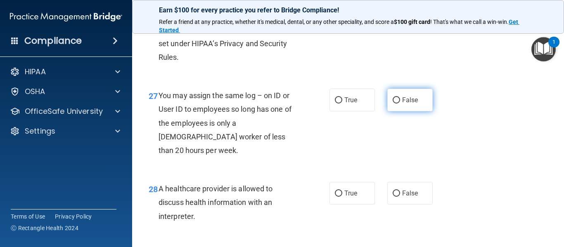
click at [395, 104] on input "False" at bounding box center [395, 100] width 7 height 6
radio input "true"
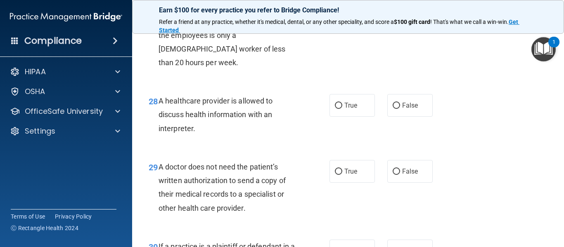
scroll to position [2135, 0]
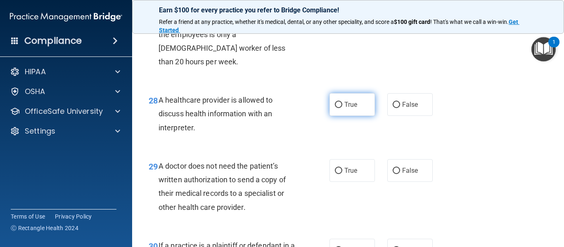
click at [360, 111] on label "True" at bounding box center [351, 104] width 45 height 23
click at [342, 108] on input "True" at bounding box center [338, 105] width 7 height 6
radio input "true"
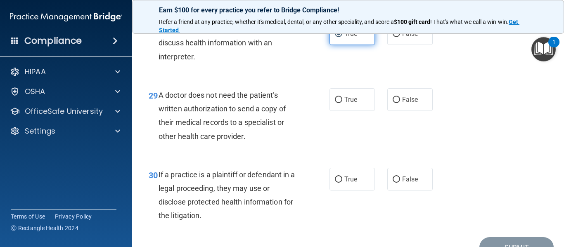
scroll to position [2205, 0]
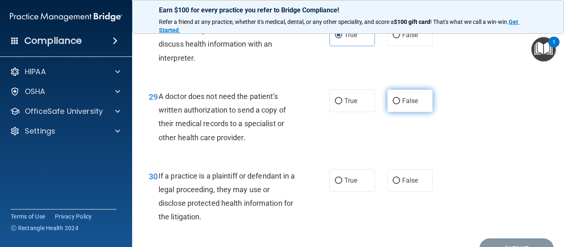
click at [396, 106] on label "False" at bounding box center [409, 101] width 45 height 23
click at [396, 104] on input "False" at bounding box center [395, 101] width 7 height 6
radio input "true"
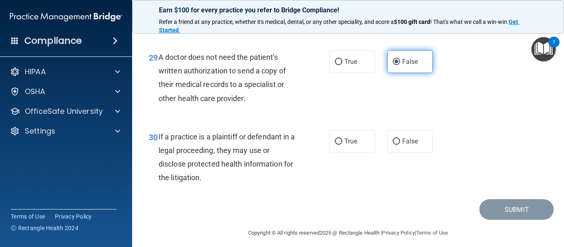
scroll to position [2250, 0]
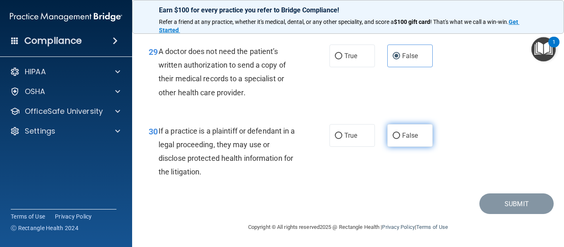
click at [406, 137] on span "False" at bounding box center [410, 136] width 16 height 8
click at [400, 137] on input "False" at bounding box center [395, 136] width 7 height 6
radio input "true"
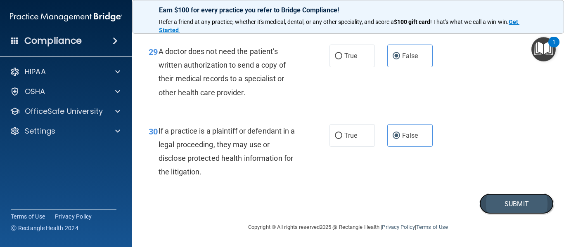
click at [527, 199] on button "Submit" at bounding box center [516, 204] width 74 height 21
click at [524, 204] on button "Submit" at bounding box center [516, 204] width 74 height 21
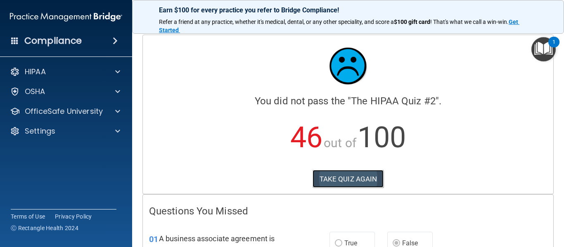
click at [343, 178] on button "TAKE QUIZ AGAIN" at bounding box center [347, 179] width 71 height 18
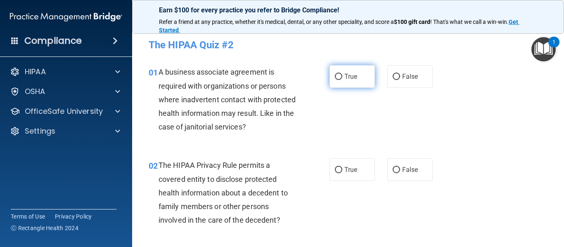
click at [342, 84] on label "True" at bounding box center [351, 76] width 45 height 23
click at [342, 80] on input "True" at bounding box center [338, 77] width 7 height 6
radio input "true"
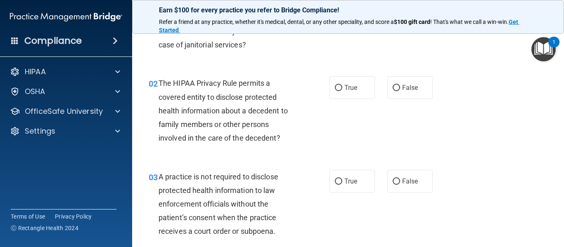
scroll to position [83, 0]
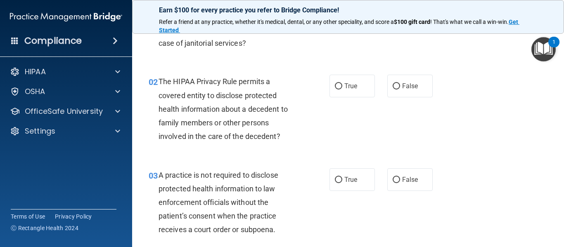
click at [342, 84] on label "True" at bounding box center [351, 86] width 45 height 23
click at [342, 84] on input "True" at bounding box center [338, 86] width 7 height 6
radio input "true"
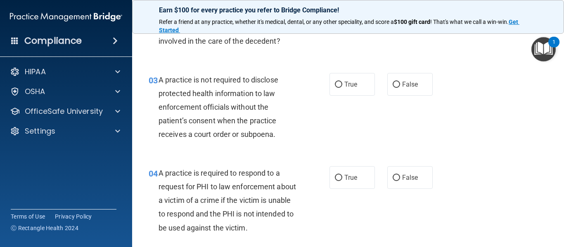
scroll to position [179, 0]
click at [429, 94] on label "False" at bounding box center [409, 84] width 45 height 23
click at [400, 88] on input "False" at bounding box center [395, 85] width 7 height 6
radio input "true"
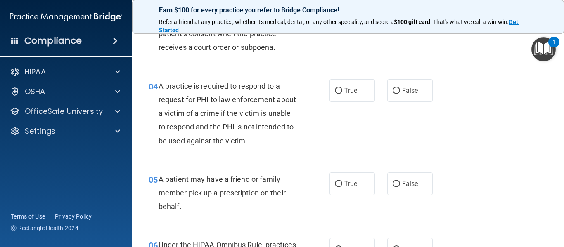
scroll to position [267, 0]
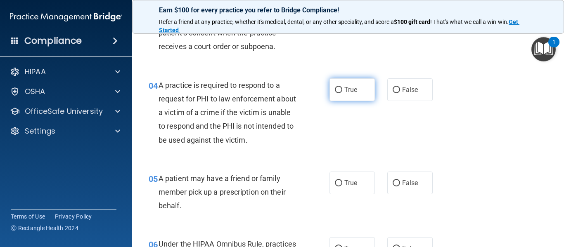
click at [365, 82] on label "True" at bounding box center [351, 89] width 45 height 23
click at [342, 87] on input "True" at bounding box center [338, 90] width 7 height 6
radio input "true"
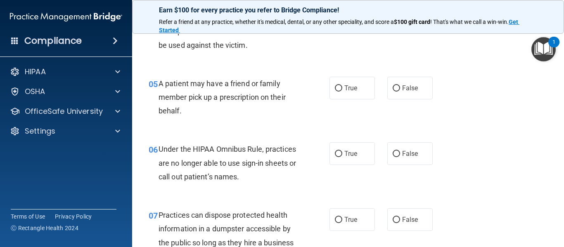
scroll to position [364, 0]
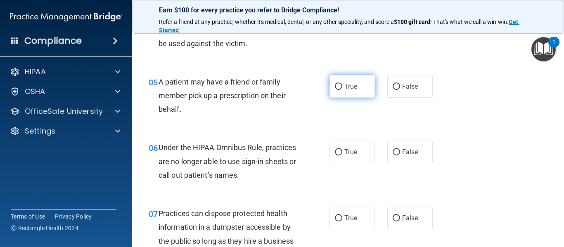
click at [344, 84] on span "True" at bounding box center [350, 87] width 13 height 8
click at [342, 84] on input "True" at bounding box center [338, 87] width 7 height 6
radio input "true"
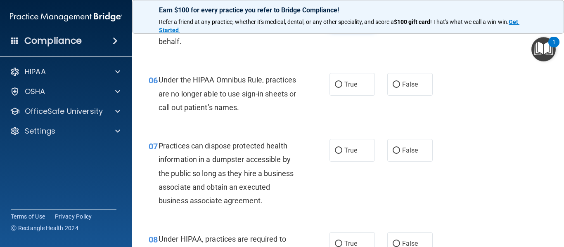
scroll to position [434, 0]
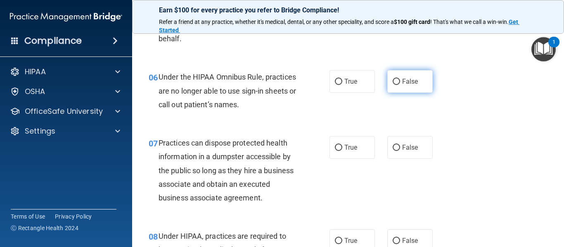
click at [396, 87] on label "False" at bounding box center [409, 81] width 45 height 23
click at [396, 85] on input "False" at bounding box center [395, 82] width 7 height 6
radio input "true"
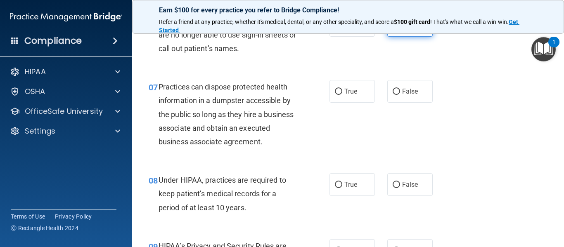
scroll to position [491, 0]
click at [396, 88] on input "False" at bounding box center [395, 91] width 7 height 6
radio input "true"
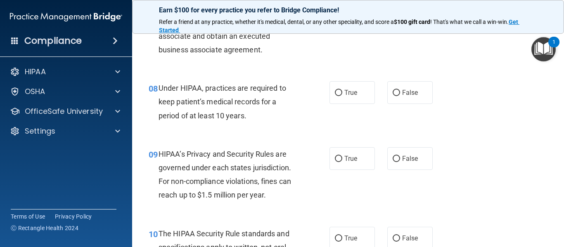
scroll to position [583, 0]
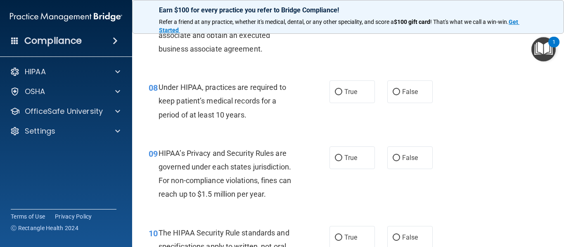
click at [396, 87] on label "False" at bounding box center [409, 91] width 45 height 23
click at [396, 89] on input "False" at bounding box center [395, 92] width 7 height 6
radio input "true"
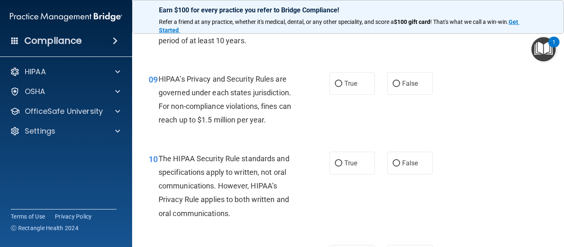
scroll to position [657, 0]
click at [369, 83] on label "True" at bounding box center [351, 84] width 45 height 23
click at [342, 83] on input "True" at bounding box center [338, 84] width 7 height 6
radio input "true"
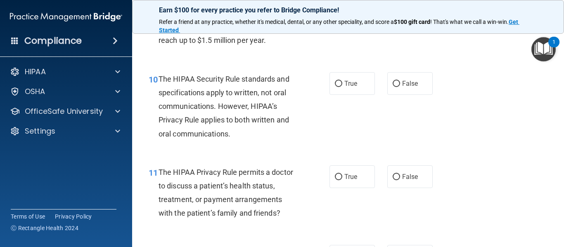
scroll to position [739, 0]
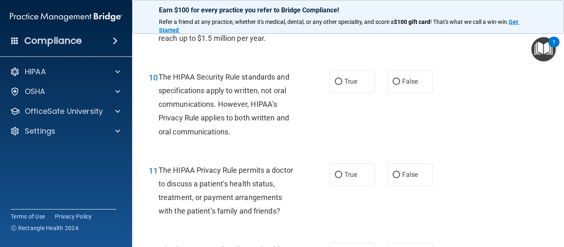
click at [369, 83] on label "True" at bounding box center [351, 81] width 45 height 23
click at [342, 83] on input "True" at bounding box center [338, 82] width 7 height 6
radio input "true"
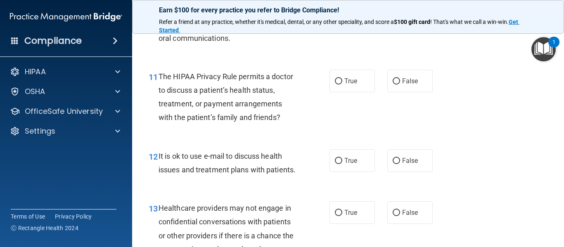
scroll to position [833, 0]
click at [359, 83] on label "True" at bounding box center [351, 80] width 45 height 23
click at [342, 83] on input "True" at bounding box center [338, 81] width 7 height 6
radio input "true"
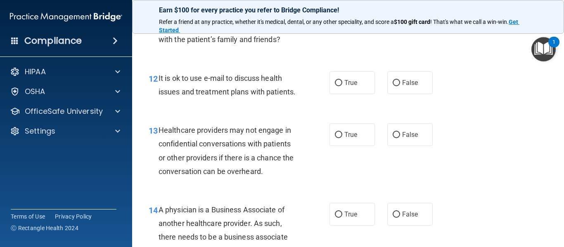
click at [359, 83] on label "True" at bounding box center [351, 82] width 45 height 23
click at [342, 83] on input "True" at bounding box center [338, 83] width 7 height 6
radio input "true"
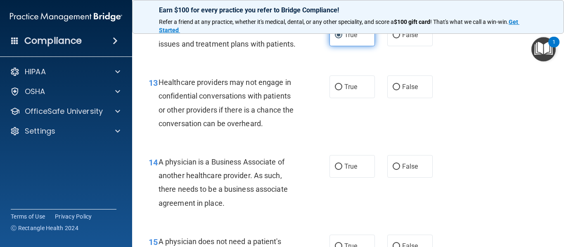
scroll to position [959, 0]
click at [358, 86] on label "True" at bounding box center [351, 87] width 45 height 23
click at [342, 86] on input "True" at bounding box center [338, 88] width 7 height 6
radio input "true"
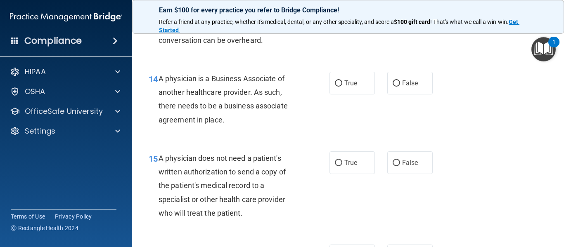
scroll to position [1042, 0]
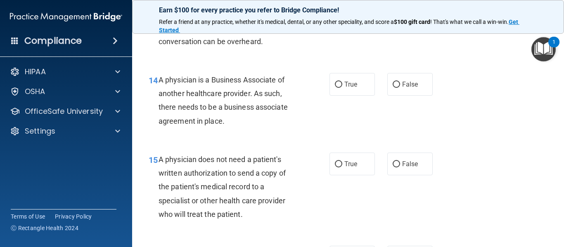
click at [358, 86] on label "True" at bounding box center [351, 84] width 45 height 23
click at [342, 86] on input "True" at bounding box center [338, 85] width 7 height 6
radio input "true"
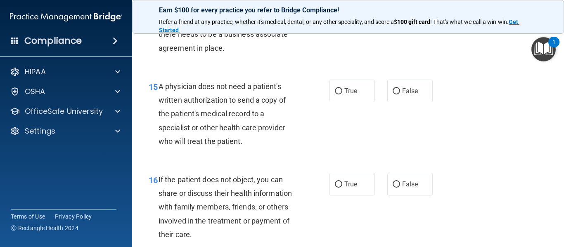
scroll to position [1115, 0]
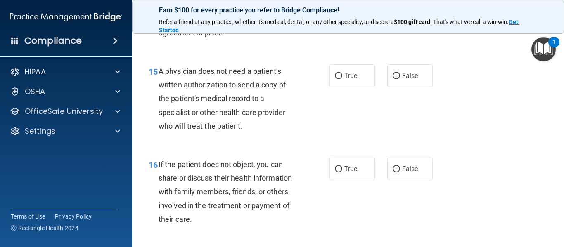
click at [358, 86] on label "True" at bounding box center [351, 75] width 45 height 23
click at [342, 79] on input "True" at bounding box center [338, 76] width 7 height 6
radio input "true"
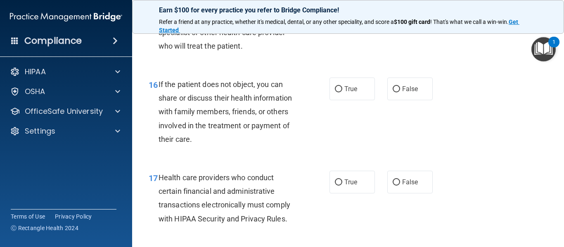
scroll to position [1210, 0]
click at [358, 86] on label "True" at bounding box center [351, 88] width 45 height 23
click at [342, 86] on input "True" at bounding box center [338, 89] width 7 height 6
radio input "true"
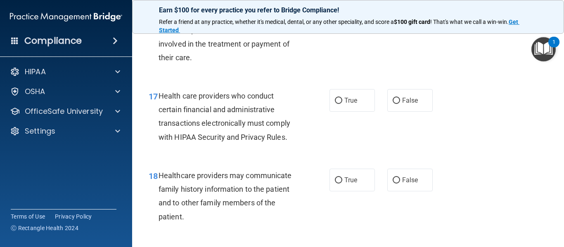
scroll to position [1294, 0]
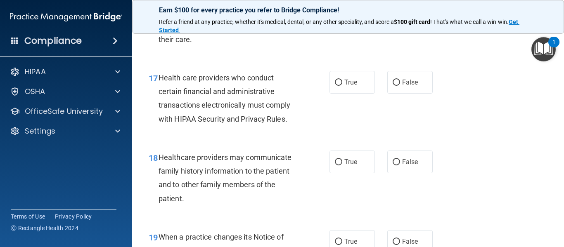
click at [358, 86] on label "True" at bounding box center [351, 82] width 45 height 23
click at [342, 86] on input "True" at bounding box center [338, 83] width 7 height 6
radio input "true"
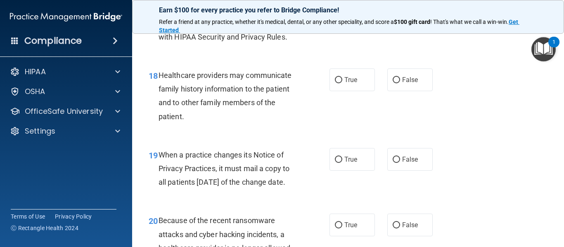
scroll to position [1393, 0]
click at [358, 86] on label "True" at bounding box center [351, 79] width 45 height 23
click at [342, 83] on input "True" at bounding box center [338, 79] width 7 height 6
radio input "true"
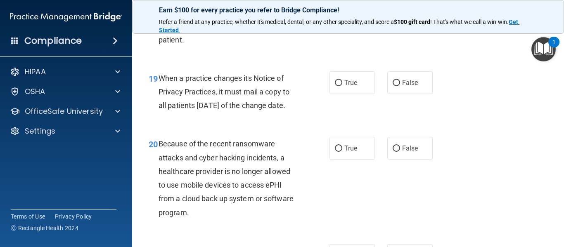
click at [358, 86] on label "True" at bounding box center [351, 82] width 45 height 23
click at [342, 86] on input "True" at bounding box center [338, 83] width 7 height 6
radio input "true"
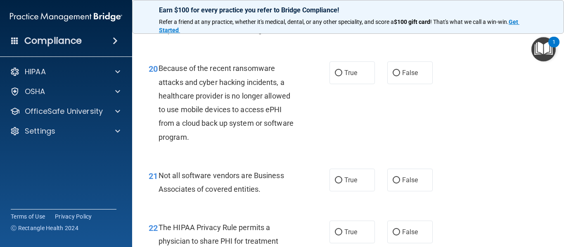
click at [358, 84] on label "True" at bounding box center [351, 72] width 45 height 23
click at [342, 76] on input "True" at bounding box center [338, 73] width 7 height 6
radio input "true"
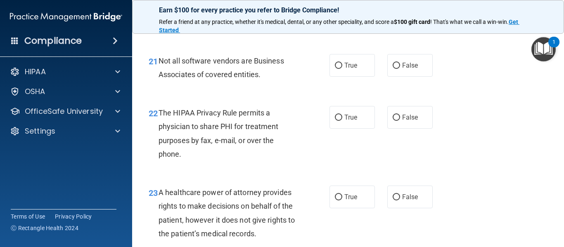
click at [358, 77] on label "True" at bounding box center [351, 65] width 45 height 23
click at [342, 69] on input "True" at bounding box center [338, 66] width 7 height 6
radio input "true"
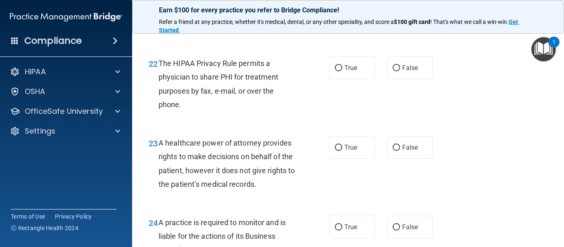
scroll to position [1708, 0]
click at [358, 79] on label "True" at bounding box center [351, 67] width 45 height 23
click at [342, 71] on input "True" at bounding box center [338, 68] width 7 height 6
radio input "true"
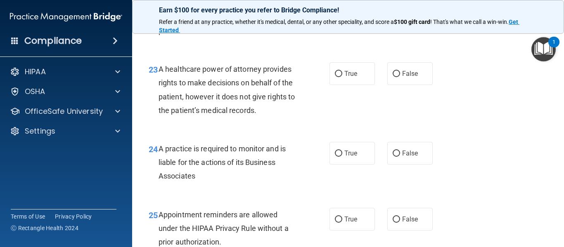
scroll to position [1782, 0]
click at [358, 85] on label "True" at bounding box center [351, 73] width 45 height 23
click at [342, 77] on input "True" at bounding box center [338, 74] width 7 height 6
radio input "true"
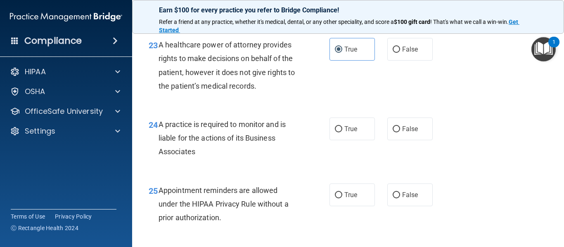
scroll to position [1808, 0]
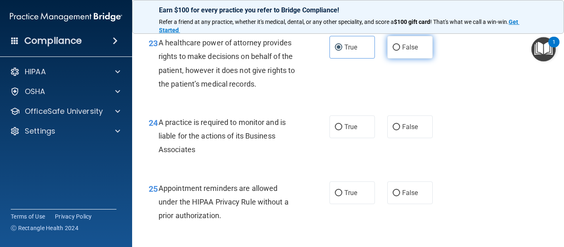
click at [402, 51] on span "False" at bounding box center [410, 47] width 16 height 8
click at [400, 51] on input "False" at bounding box center [395, 48] width 7 height 6
radio input "true"
radio input "false"
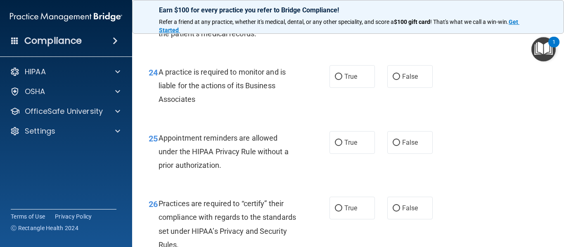
scroll to position [1858, 0]
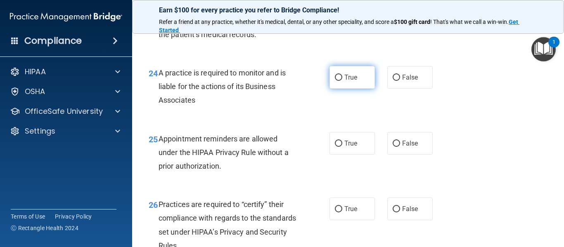
click at [360, 89] on label "True" at bounding box center [351, 77] width 45 height 23
click at [342, 81] on input "True" at bounding box center [338, 78] width 7 height 6
radio input "true"
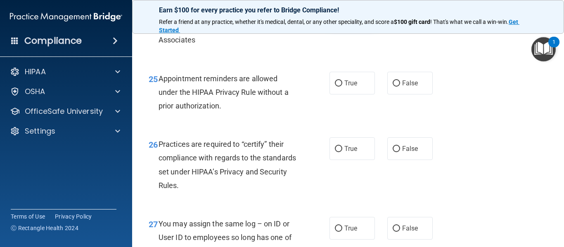
scroll to position [1921, 0]
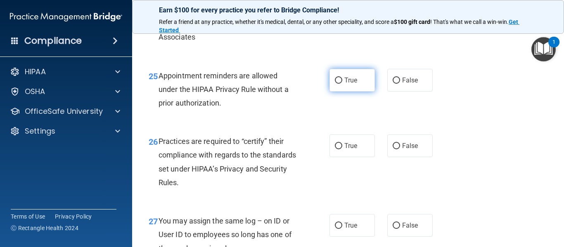
click at [360, 92] on label "True" at bounding box center [351, 80] width 45 height 23
click at [342, 84] on input "True" at bounding box center [338, 81] width 7 height 6
radio input "true"
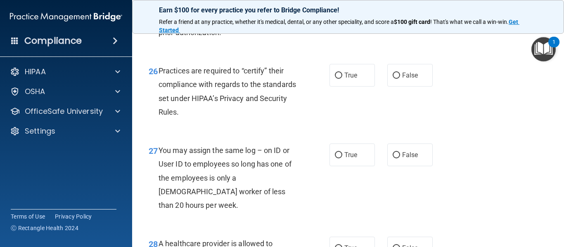
click at [360, 87] on label "True" at bounding box center [351, 75] width 45 height 23
click at [342, 79] on input "True" at bounding box center [338, 76] width 7 height 6
radio input "true"
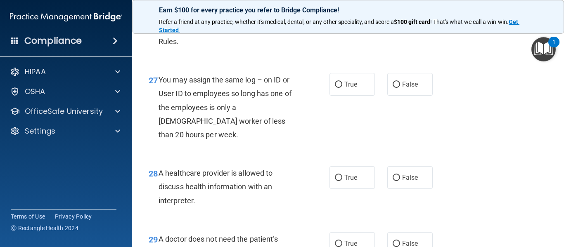
scroll to position [2064, 0]
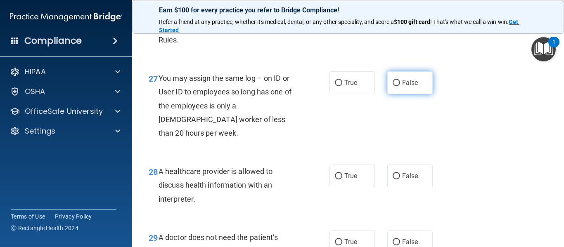
click at [407, 87] on span "False" at bounding box center [410, 83] width 16 height 8
click at [400, 86] on input "False" at bounding box center [395, 83] width 7 height 6
radio input "true"
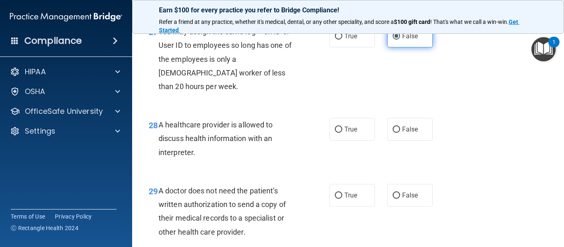
scroll to position [2118, 0]
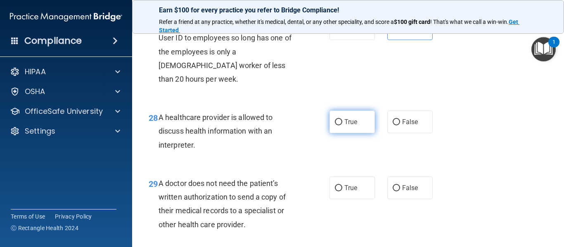
click at [341, 121] on input "True" at bounding box center [338, 122] width 7 height 6
radio input "true"
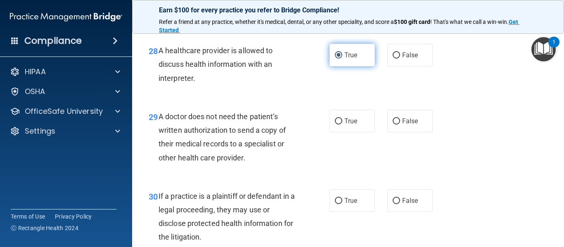
scroll to position [2185, 0]
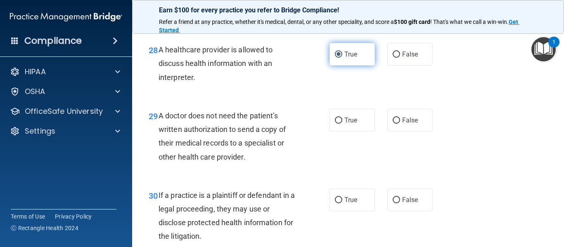
click at [341, 121] on input "True" at bounding box center [338, 121] width 7 height 6
radio input "true"
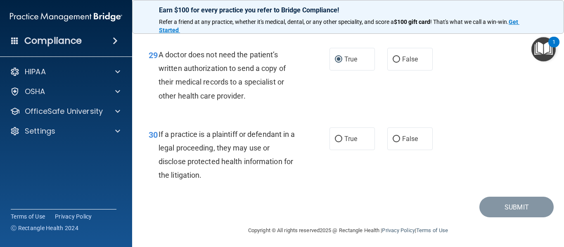
scroll to position [2247, 0]
click at [343, 132] on label "True" at bounding box center [351, 138] width 45 height 23
click at [342, 136] on input "True" at bounding box center [338, 139] width 7 height 6
radio input "true"
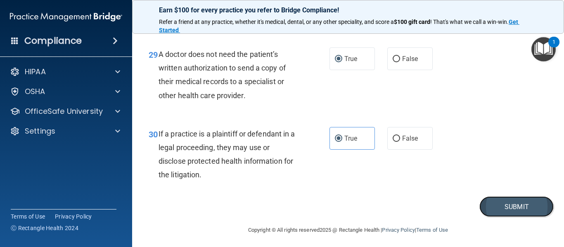
click at [517, 208] on button "Submit" at bounding box center [516, 206] width 74 height 21
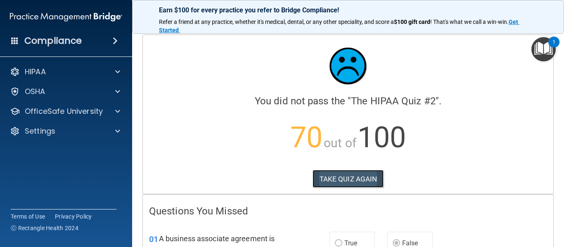
click at [336, 182] on button "TAKE QUIZ AGAIN" at bounding box center [347, 179] width 71 height 18
click at [331, 181] on button "TAKE QUIZ AGAIN" at bounding box center [347, 179] width 71 height 18
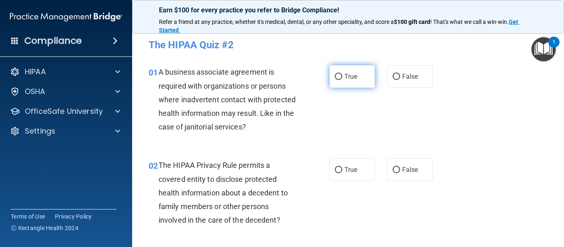
click at [349, 71] on label "True" at bounding box center [351, 76] width 45 height 23
click at [342, 74] on input "True" at bounding box center [338, 77] width 7 height 6
radio input "true"
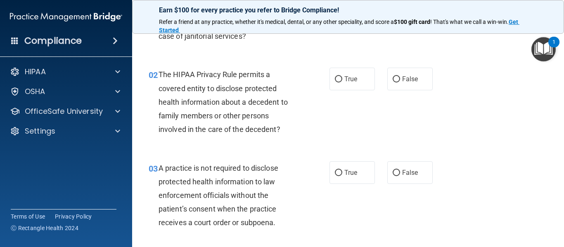
scroll to position [92, 0]
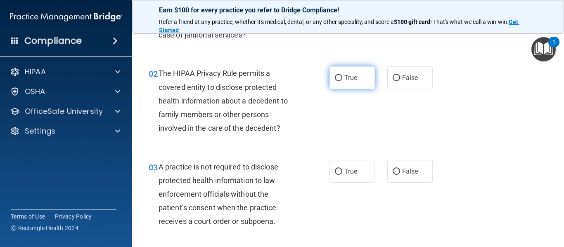
click at [349, 80] on span "True" at bounding box center [350, 78] width 13 height 8
click at [342, 80] on input "True" at bounding box center [338, 78] width 7 height 6
radio input "true"
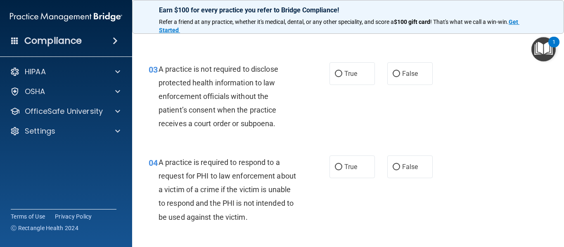
scroll to position [190, 0]
click at [349, 80] on label "True" at bounding box center [351, 73] width 45 height 23
click at [342, 77] on input "True" at bounding box center [338, 74] width 7 height 6
radio input "true"
click at [397, 78] on label "False" at bounding box center [409, 73] width 45 height 23
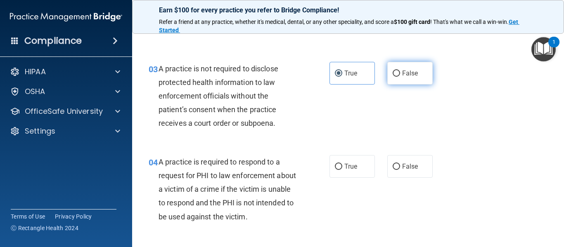
click at [397, 77] on input "False" at bounding box center [395, 74] width 7 height 6
radio input "true"
radio input "false"
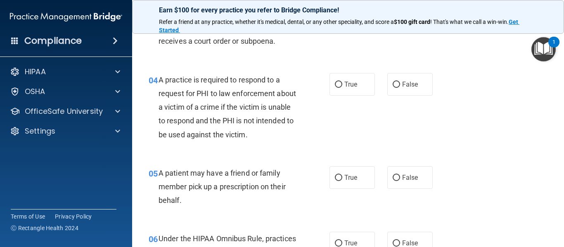
scroll to position [275, 0]
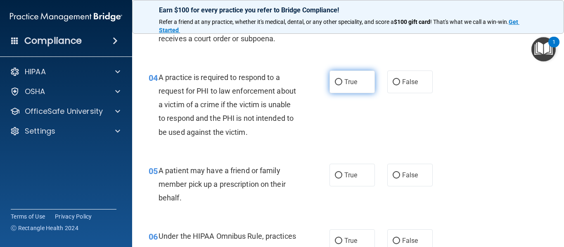
click at [353, 90] on label "True" at bounding box center [351, 82] width 45 height 23
click at [342, 85] on input "True" at bounding box center [338, 82] width 7 height 6
radio input "true"
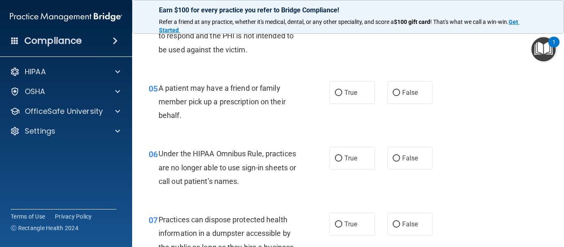
scroll to position [362, 0]
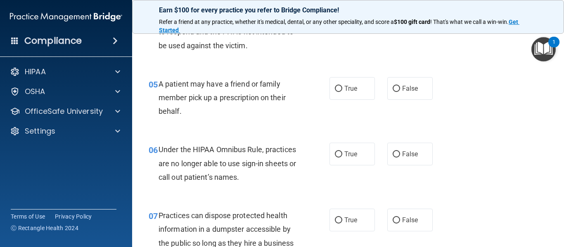
click at [353, 90] on span "True" at bounding box center [350, 89] width 13 height 8
click at [342, 90] on input "True" at bounding box center [338, 89] width 7 height 6
radio input "true"
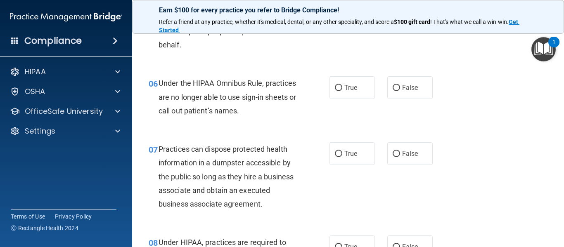
scroll to position [428, 0]
click at [395, 86] on input "False" at bounding box center [395, 88] width 7 height 6
radio input "true"
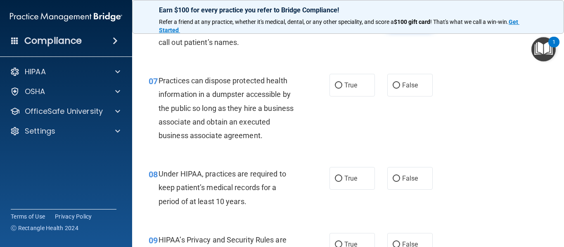
scroll to position [497, 0]
click at [395, 86] on input "False" at bounding box center [395, 85] width 7 height 6
radio input "true"
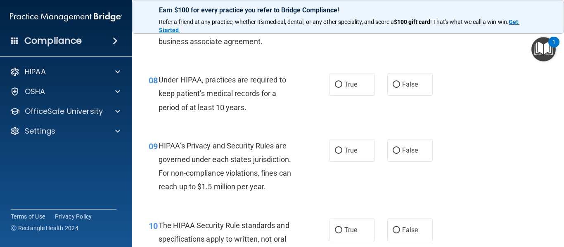
click at [395, 86] on input "False" at bounding box center [395, 85] width 7 height 6
radio input "true"
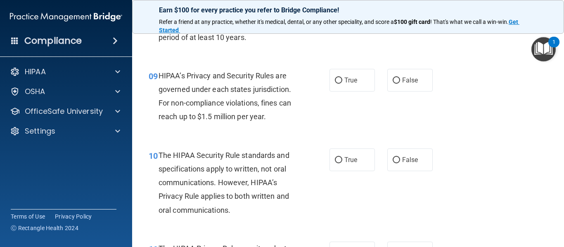
scroll to position [660, 0]
click at [362, 84] on label "True" at bounding box center [351, 80] width 45 height 23
click at [342, 84] on input "True" at bounding box center [338, 81] width 7 height 6
radio input "true"
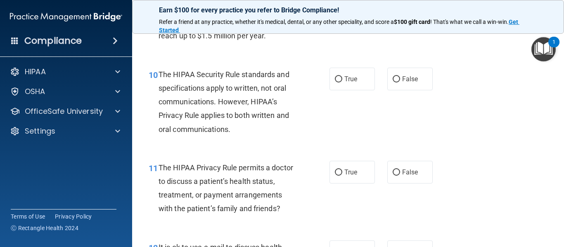
scroll to position [740, 0]
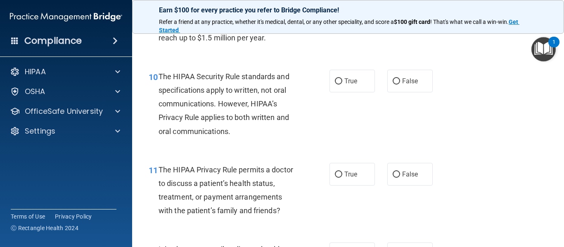
click at [362, 84] on label "True" at bounding box center [351, 81] width 45 height 23
click at [342, 84] on input "True" at bounding box center [338, 81] width 7 height 6
radio input "true"
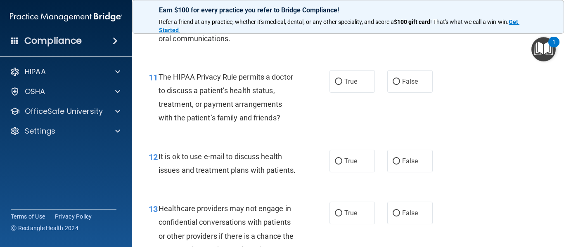
scroll to position [834, 0]
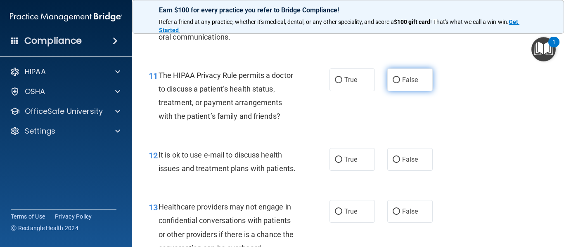
click at [402, 87] on label "False" at bounding box center [409, 80] width 45 height 23
click at [400, 83] on input "False" at bounding box center [395, 80] width 7 height 6
radio input "true"
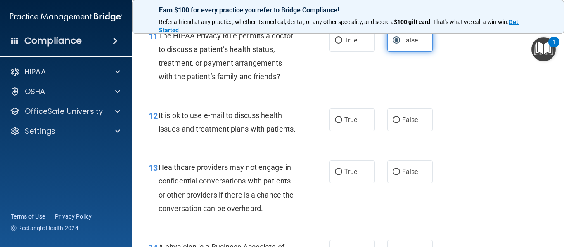
scroll to position [880, 0]
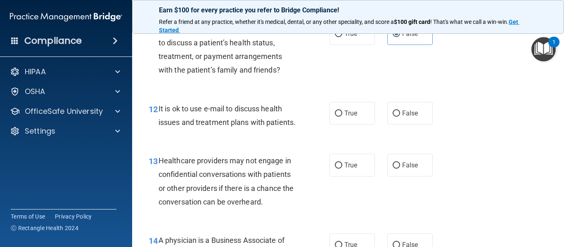
click at [343, 125] on div "12 It is ok to use e-mail to discuss health issues and treatment plans with pat…" at bounding box center [347, 118] width 411 height 52
click at [343, 120] on label "True" at bounding box center [351, 113] width 45 height 23
click at [342, 117] on input "True" at bounding box center [338, 114] width 7 height 6
radio input "true"
click at [352, 171] on label "True" at bounding box center [351, 165] width 45 height 23
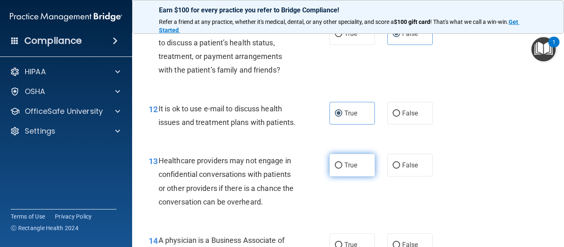
click at [342, 169] on input "True" at bounding box center [338, 166] width 7 height 6
radio input "true"
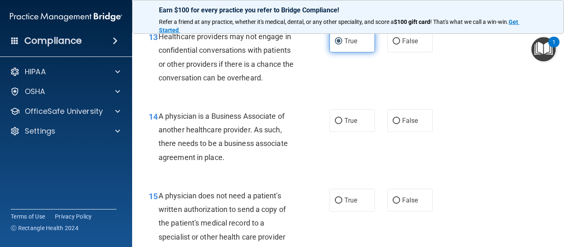
scroll to position [1005, 0]
click at [369, 126] on label "True" at bounding box center [351, 120] width 45 height 23
click at [342, 124] on input "True" at bounding box center [338, 121] width 7 height 6
radio input "true"
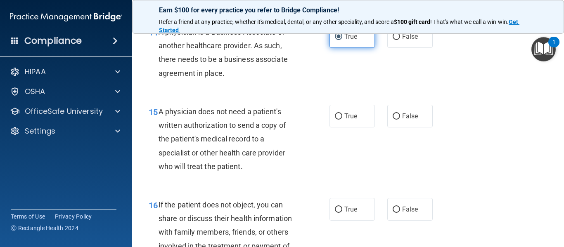
scroll to position [1089, 0]
click at [363, 119] on label "True" at bounding box center [351, 115] width 45 height 23
click at [342, 119] on input "True" at bounding box center [338, 116] width 7 height 6
radio input "true"
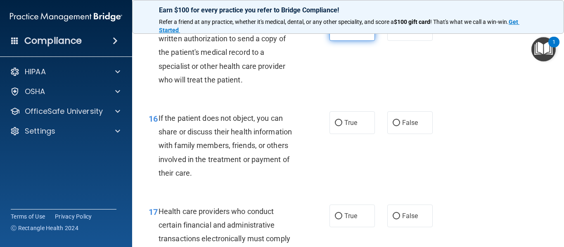
scroll to position [1177, 0]
click at [363, 119] on label "True" at bounding box center [351, 122] width 45 height 23
click at [342, 119] on input "True" at bounding box center [338, 122] width 7 height 6
radio input "true"
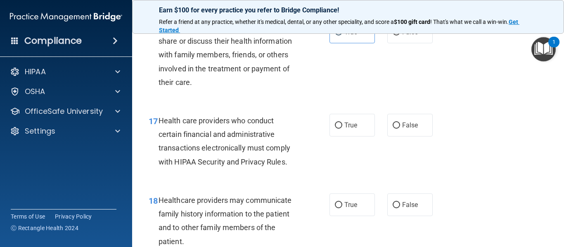
scroll to position [1269, 0]
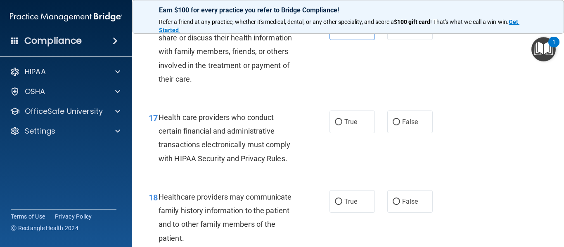
click at [363, 119] on label "True" at bounding box center [351, 122] width 45 height 23
click at [342, 119] on input "True" at bounding box center [338, 122] width 7 height 6
radio input "true"
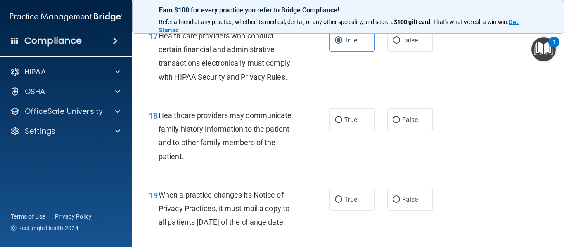
scroll to position [1352, 0]
click at [396, 119] on input "False" at bounding box center [395, 120] width 7 height 6
radio input "true"
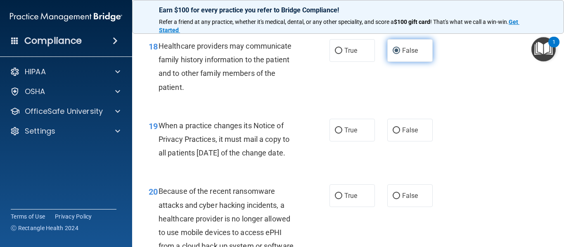
scroll to position [1421, 0]
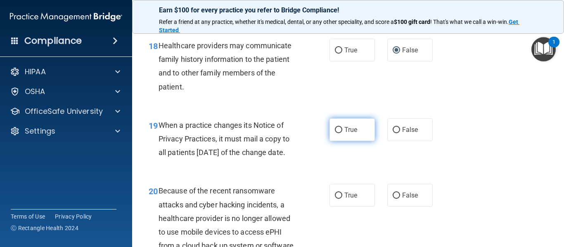
click at [369, 136] on label "True" at bounding box center [351, 129] width 45 height 23
click at [342, 133] on input "True" at bounding box center [338, 130] width 7 height 6
radio input "true"
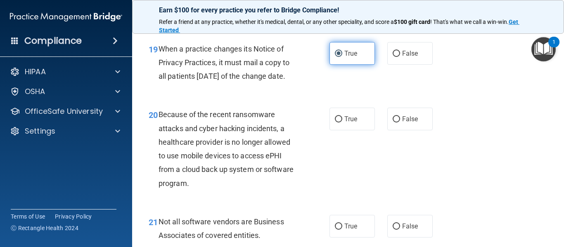
scroll to position [1498, 0]
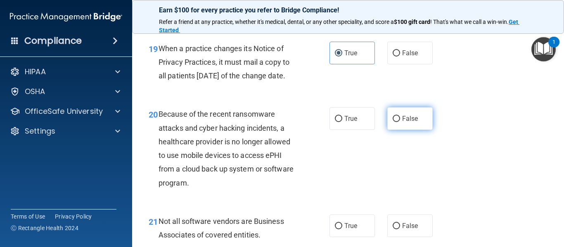
click at [391, 130] on label "False" at bounding box center [409, 118] width 45 height 23
click at [392, 122] on input "False" at bounding box center [395, 119] width 7 height 6
radio input "true"
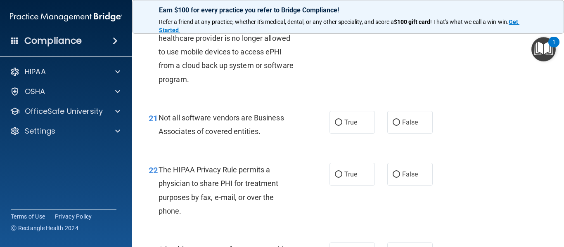
scroll to position [1602, 0]
click at [365, 133] on label "True" at bounding box center [351, 122] width 45 height 23
click at [342, 125] on input "True" at bounding box center [338, 122] width 7 height 6
radio input "true"
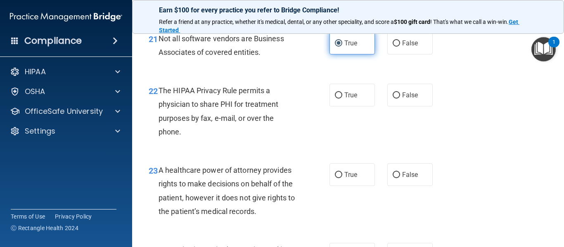
scroll to position [1681, 0]
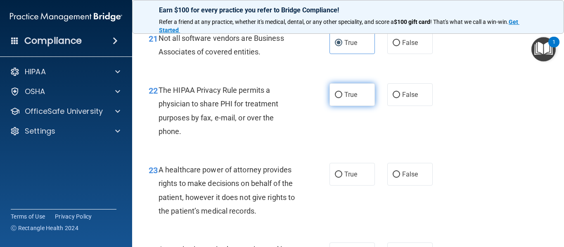
click at [359, 106] on label "True" at bounding box center [351, 94] width 45 height 23
click at [342, 98] on input "True" at bounding box center [338, 95] width 7 height 6
radio input "true"
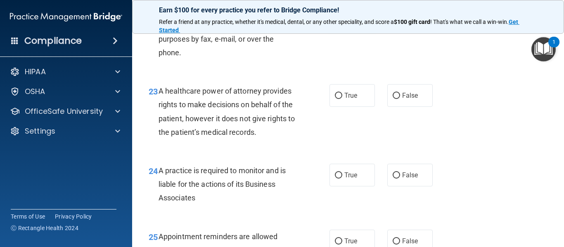
scroll to position [1761, 0]
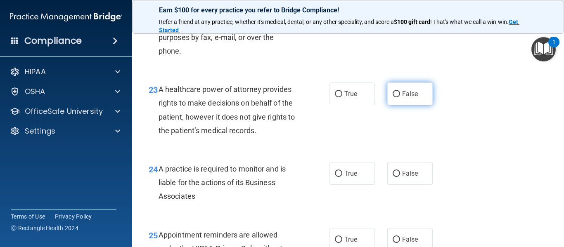
click at [397, 97] on input "False" at bounding box center [395, 94] width 7 height 6
radio input "true"
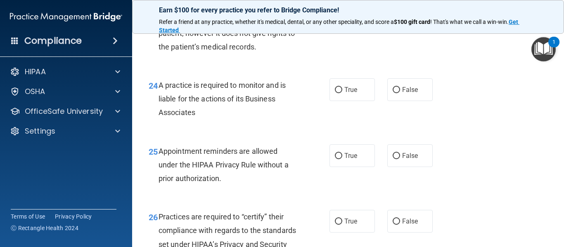
scroll to position [1842, 0]
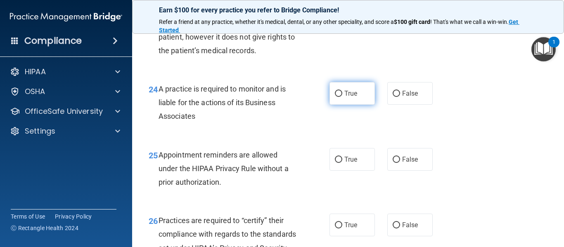
click at [357, 97] on span "True" at bounding box center [350, 94] width 13 height 8
click at [342, 97] on input "True" at bounding box center [338, 94] width 7 height 6
radio input "true"
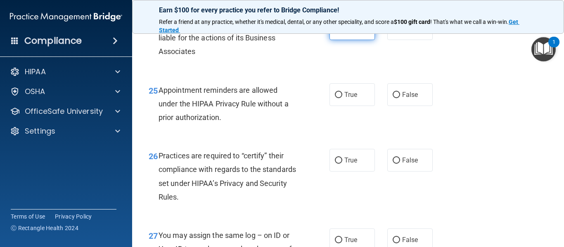
scroll to position [1907, 0]
click at [357, 98] on span "True" at bounding box center [350, 94] width 13 height 8
click at [342, 97] on input "True" at bounding box center [338, 94] width 7 height 6
radio input "true"
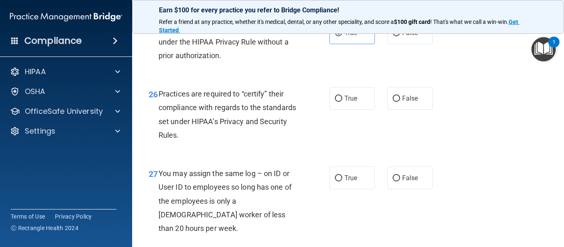
scroll to position [1969, 0]
click at [402, 106] on label "False" at bounding box center [409, 98] width 45 height 23
click at [400, 102] on input "False" at bounding box center [395, 98] width 7 height 6
radio input "true"
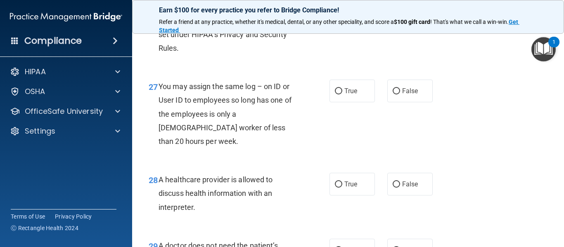
click at [402, 95] on span "False" at bounding box center [410, 91] width 16 height 8
click at [400, 95] on input "False" at bounding box center [395, 91] width 7 height 6
radio input "true"
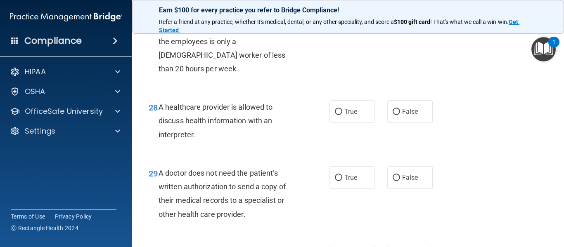
scroll to position [2128, 0]
click at [368, 108] on label "True" at bounding box center [351, 111] width 45 height 23
click at [342, 109] on input "True" at bounding box center [338, 112] width 7 height 6
radio input "true"
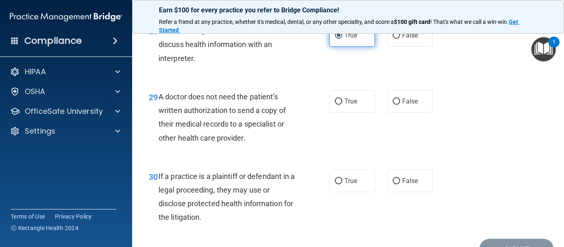
scroll to position [2206, 0]
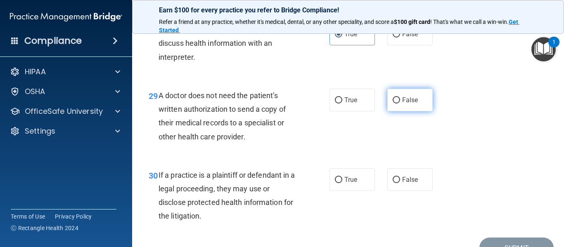
click at [417, 98] on span "False" at bounding box center [410, 100] width 16 height 8
click at [400, 98] on input "False" at bounding box center [395, 100] width 7 height 6
radio input "true"
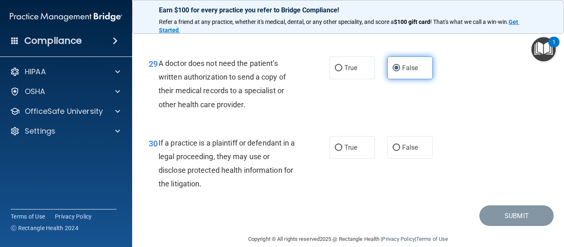
scroll to position [2250, 0]
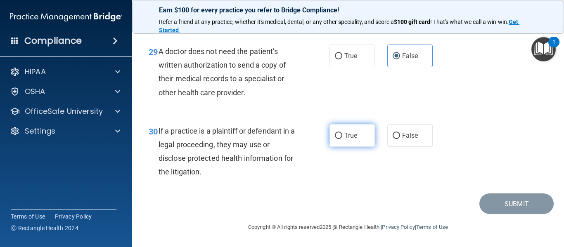
click at [355, 132] on span "True" at bounding box center [350, 136] width 13 height 8
click at [342, 133] on input "True" at bounding box center [338, 136] width 7 height 6
radio input "true"
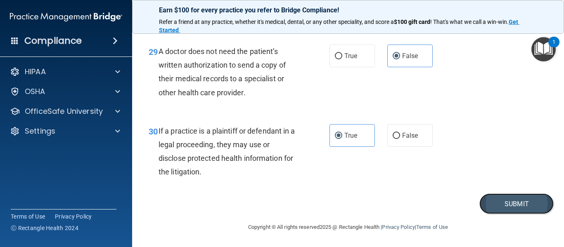
click at [540, 202] on button "Submit" at bounding box center [516, 204] width 74 height 21
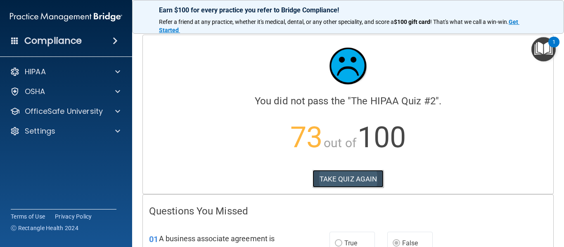
click at [375, 181] on button "TAKE QUIZ AGAIN" at bounding box center [347, 179] width 71 height 18
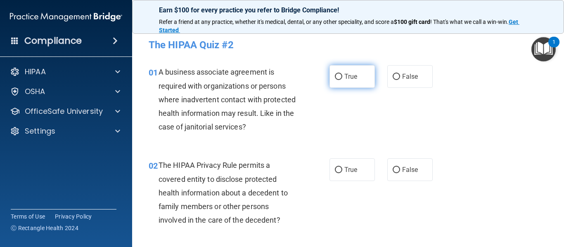
click at [352, 73] on span "True" at bounding box center [350, 77] width 13 height 8
click at [342, 74] on input "True" at bounding box center [338, 77] width 7 height 6
radio input "true"
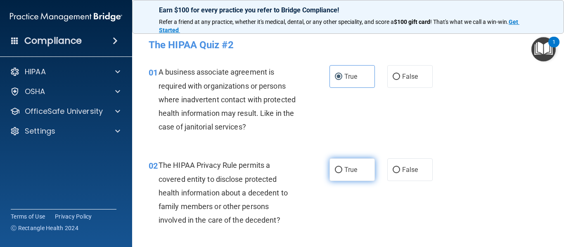
click at [359, 165] on label "True" at bounding box center [351, 169] width 45 height 23
click at [342, 167] on input "True" at bounding box center [338, 170] width 7 height 6
radio input "true"
click at [359, 165] on label "True" at bounding box center [351, 169] width 45 height 23
click at [342, 167] on input "True" at bounding box center [338, 170] width 7 height 6
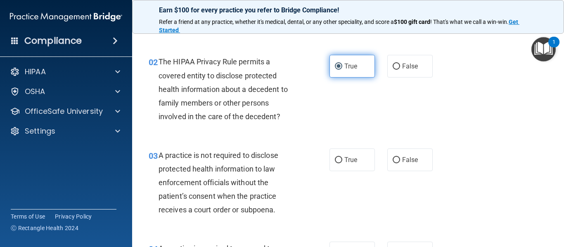
scroll to position [103, 0]
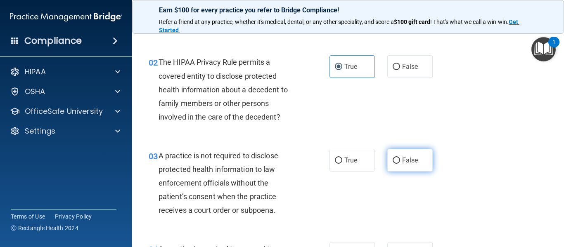
click at [427, 171] on label "False" at bounding box center [409, 160] width 45 height 23
click at [400, 164] on input "False" at bounding box center [395, 161] width 7 height 6
radio input "true"
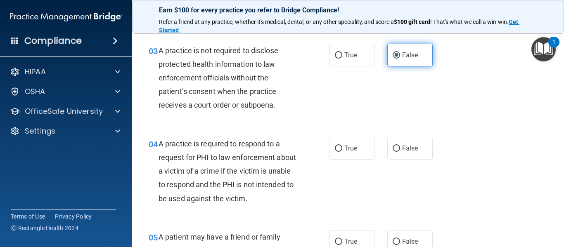
scroll to position [209, 0]
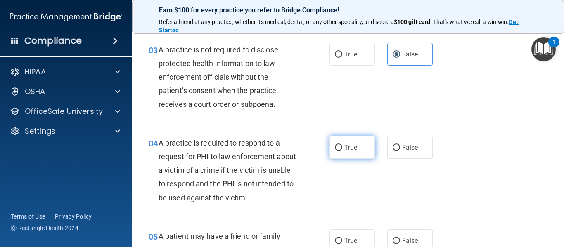
click at [336, 141] on label "True" at bounding box center [351, 147] width 45 height 23
click at [336, 145] on input "True" at bounding box center [338, 148] width 7 height 6
radio input "true"
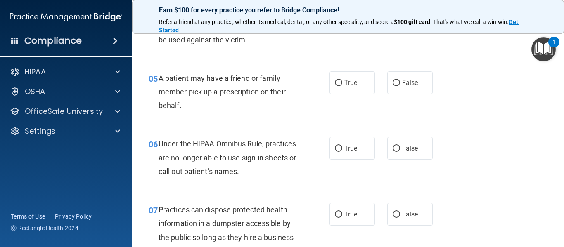
scroll to position [368, 0]
click at [538, 51] on img "Open Resource Center, 1 new notification" at bounding box center [543, 49] width 24 height 24
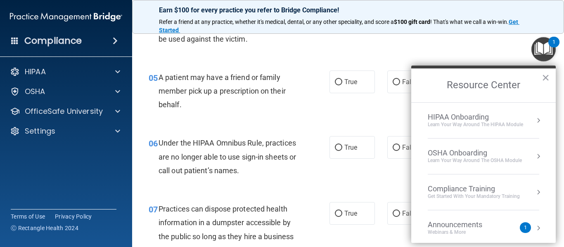
click at [452, 42] on div "04 A practice is required to respond to a request for PHI to law enforcement ab…" at bounding box center [347, 13] width 411 height 93
click at [547, 82] on button "×" at bounding box center [545, 77] width 8 height 13
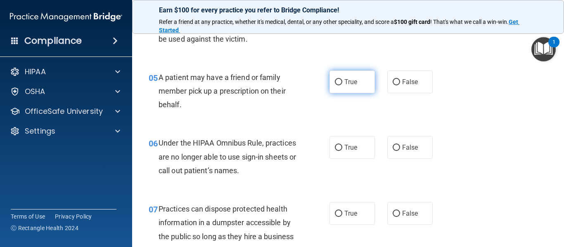
click at [366, 87] on label "True" at bounding box center [351, 82] width 45 height 23
click at [342, 85] on input "True" at bounding box center [338, 82] width 7 height 6
radio input "true"
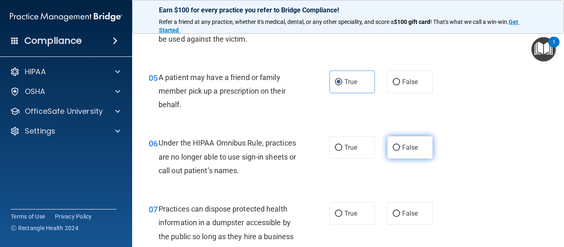
click at [401, 146] on label "False" at bounding box center [409, 147] width 45 height 23
click at [400, 146] on input "False" at bounding box center [395, 148] width 7 height 6
radio input "true"
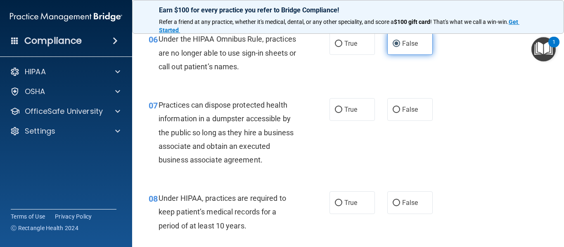
scroll to position [470, 0]
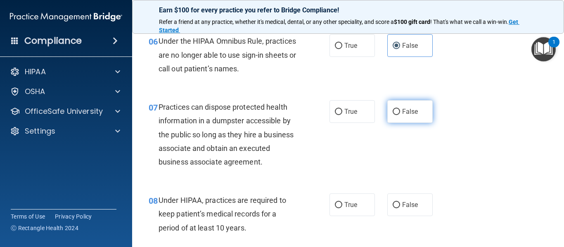
click at [409, 123] on label "False" at bounding box center [409, 111] width 45 height 23
click at [400, 115] on input "False" at bounding box center [395, 112] width 7 height 6
radio input "true"
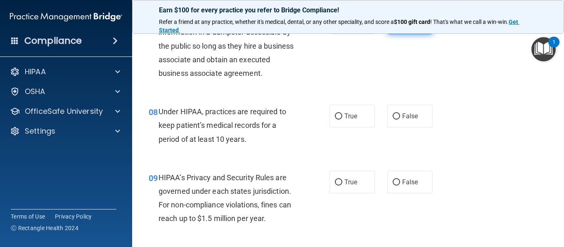
scroll to position [559, 0]
click at [409, 123] on label "False" at bounding box center [409, 115] width 45 height 23
click at [400, 119] on input "False" at bounding box center [395, 116] width 7 height 6
radio input "true"
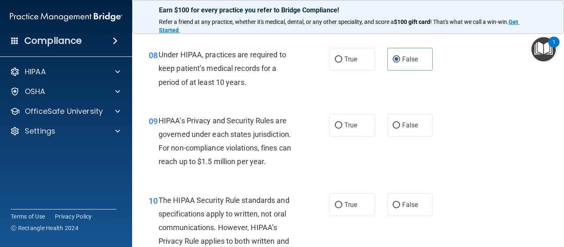
scroll to position [615, 0]
click at [357, 122] on label "True" at bounding box center [351, 125] width 45 height 23
click at [342, 123] on input "True" at bounding box center [338, 126] width 7 height 6
radio input "true"
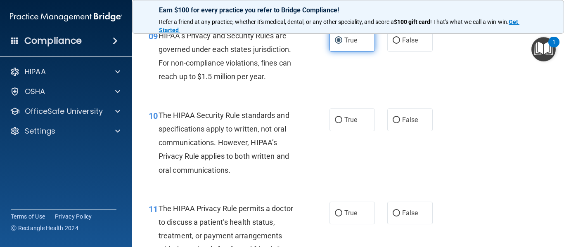
scroll to position [702, 0]
click at [357, 122] on label "True" at bounding box center [351, 119] width 45 height 23
click at [342, 122] on input "True" at bounding box center [338, 119] width 7 height 6
radio input "true"
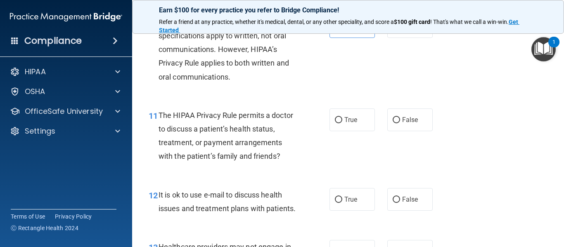
scroll to position [797, 0]
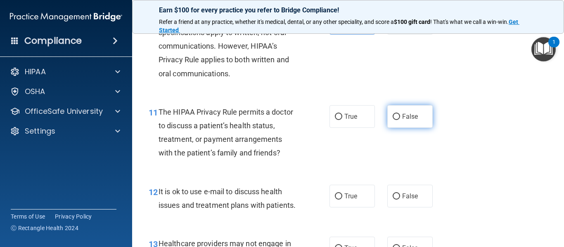
click at [400, 120] on label "False" at bounding box center [409, 116] width 45 height 23
click at [400, 120] on input "False" at bounding box center [395, 117] width 7 height 6
radio input "true"
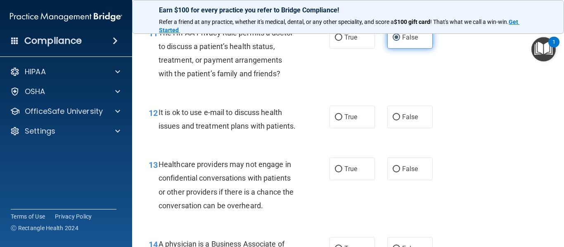
scroll to position [877, 0]
click at [367, 115] on label "True" at bounding box center [351, 116] width 45 height 23
click at [342, 115] on input "True" at bounding box center [338, 117] width 7 height 6
radio input "true"
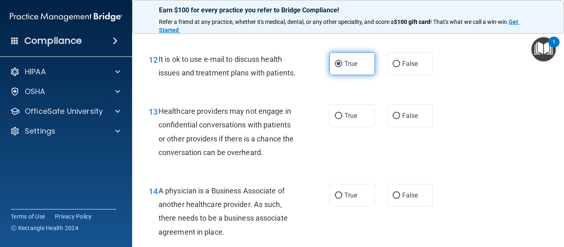
scroll to position [930, 0]
click at [367, 115] on label "True" at bounding box center [351, 115] width 45 height 23
click at [342, 115] on input "True" at bounding box center [338, 116] width 7 height 6
radio input "true"
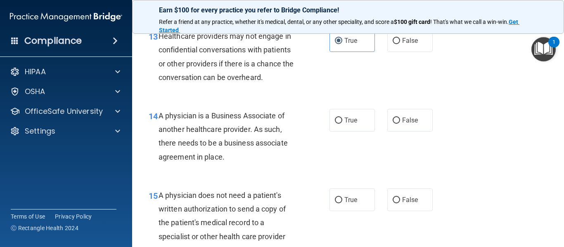
scroll to position [1005, 0]
click at [367, 115] on label "True" at bounding box center [351, 120] width 45 height 23
click at [342, 117] on input "True" at bounding box center [338, 120] width 7 height 6
radio input "true"
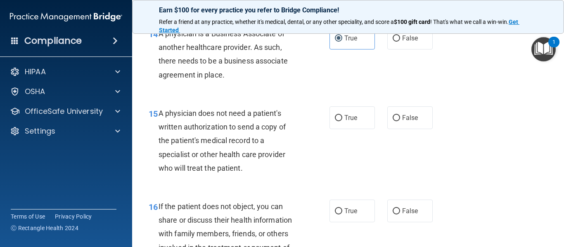
scroll to position [1088, 0]
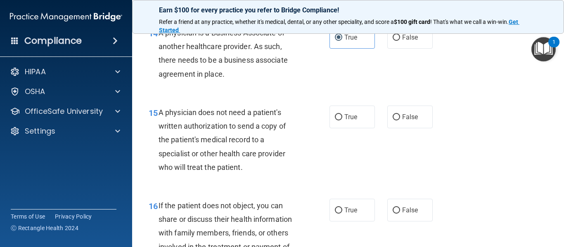
click at [367, 115] on label "True" at bounding box center [351, 117] width 45 height 23
click at [342, 115] on input "True" at bounding box center [338, 117] width 7 height 6
radio input "true"
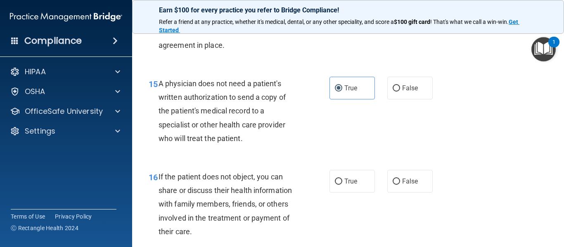
scroll to position [1117, 0]
click at [402, 95] on label "False" at bounding box center [409, 87] width 45 height 23
click at [400, 91] on input "False" at bounding box center [395, 88] width 7 height 6
radio input "true"
radio input "false"
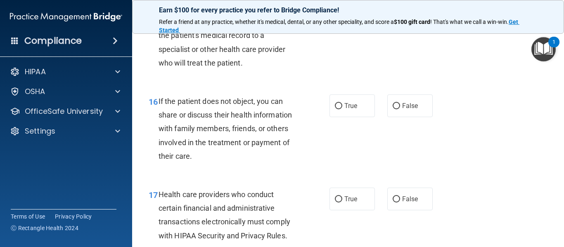
scroll to position [1196, 0]
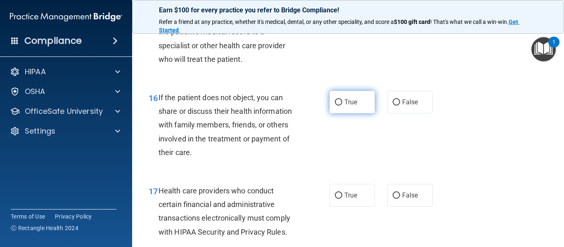
click at [365, 102] on label "True" at bounding box center [351, 102] width 45 height 23
click at [342, 102] on input "True" at bounding box center [338, 102] width 7 height 6
radio input "true"
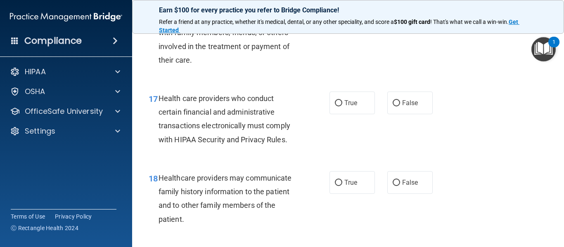
scroll to position [1290, 0]
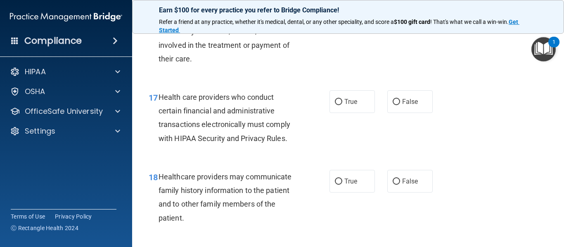
click at [365, 102] on label "True" at bounding box center [351, 101] width 45 height 23
click at [342, 102] on input "True" at bounding box center [338, 102] width 7 height 6
radio input "true"
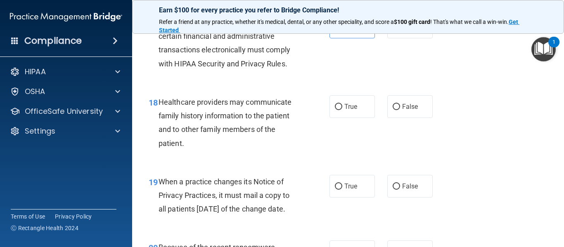
scroll to position [1367, 0]
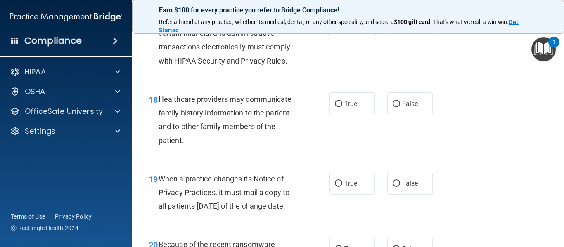
click at [365, 102] on label "True" at bounding box center [351, 103] width 45 height 23
click at [342, 102] on input "True" at bounding box center [338, 104] width 7 height 6
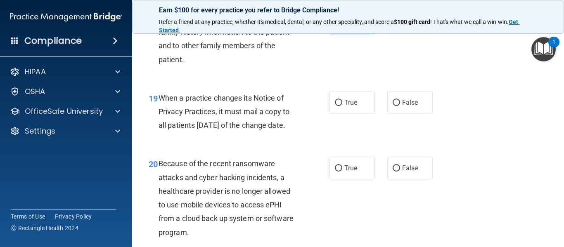
scroll to position [1449, 0]
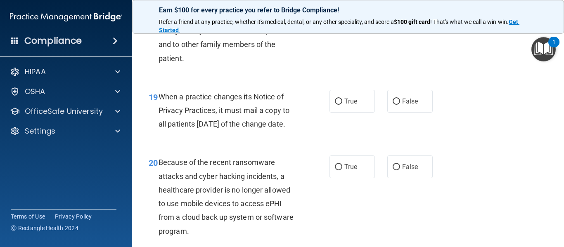
click at [365, 102] on label "True" at bounding box center [351, 101] width 45 height 23
click at [342, 102] on input "True" at bounding box center [338, 102] width 7 height 6
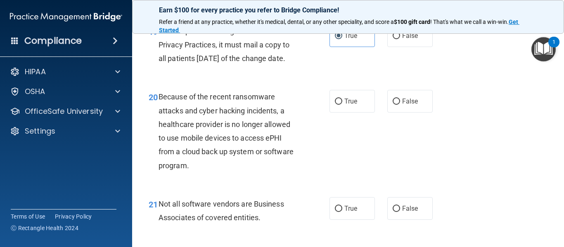
scroll to position [1517, 0]
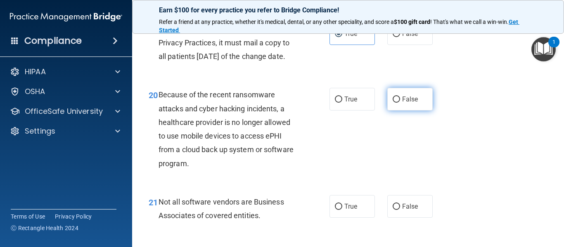
click at [416, 104] on label "False" at bounding box center [409, 99] width 45 height 23
click at [400, 103] on input "False" at bounding box center [395, 100] width 7 height 6
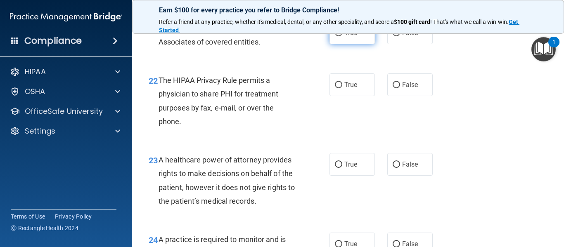
scroll to position [1692, 0]
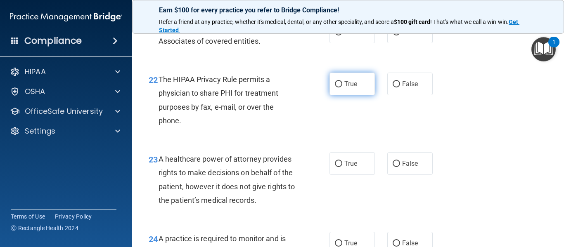
click at [355, 88] on span "True" at bounding box center [350, 84] width 13 height 8
click at [342, 87] on input "True" at bounding box center [338, 84] width 7 height 6
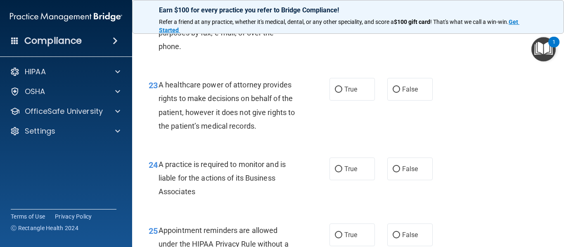
scroll to position [1768, 0]
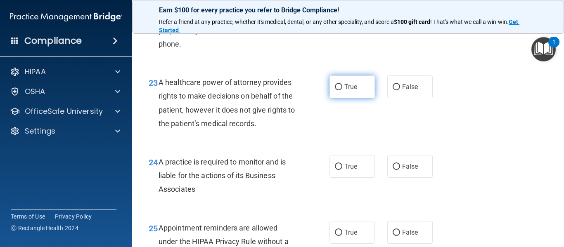
click at [363, 98] on label "True" at bounding box center [351, 87] width 45 height 23
click at [342, 90] on input "True" at bounding box center [338, 87] width 7 height 6
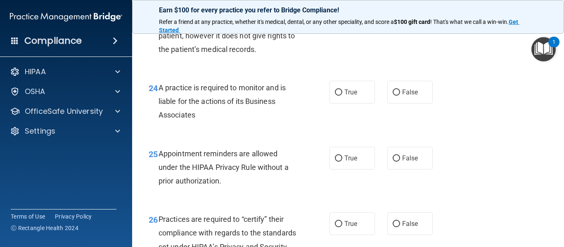
scroll to position [1844, 0]
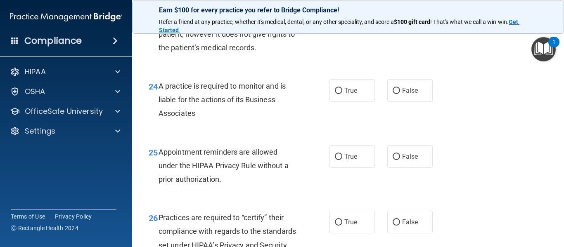
click at [363, 102] on label "True" at bounding box center [351, 90] width 45 height 23
click at [342, 94] on input "True" at bounding box center [338, 91] width 7 height 6
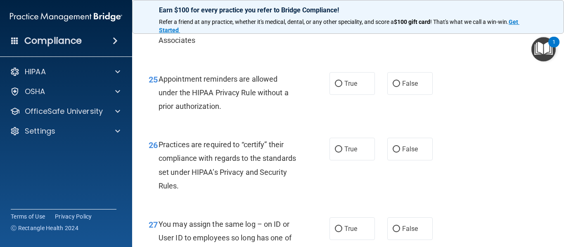
scroll to position [1919, 0]
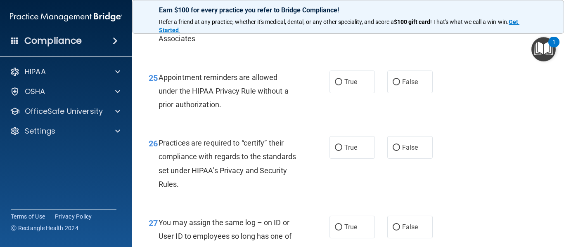
click at [363, 93] on label "True" at bounding box center [351, 82] width 45 height 23
click at [342, 85] on input "True" at bounding box center [338, 82] width 7 height 6
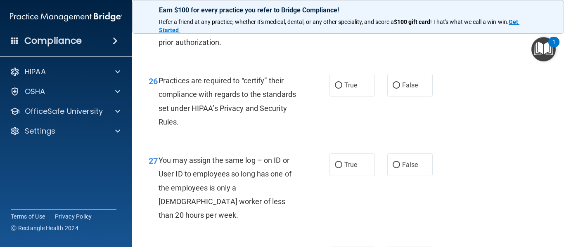
scroll to position [1984, 0]
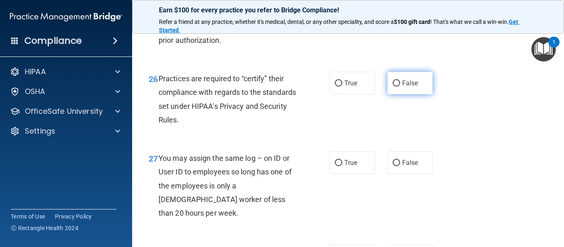
click at [392, 95] on label "False" at bounding box center [409, 83] width 45 height 23
click at [392, 87] on input "False" at bounding box center [395, 83] width 7 height 6
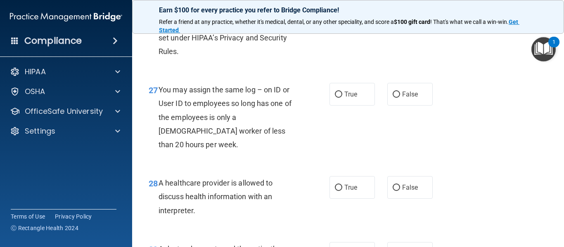
scroll to position [2057, 0]
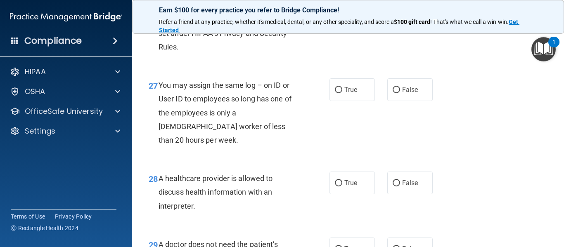
click at [392, 101] on label "False" at bounding box center [409, 89] width 45 height 23
click at [392, 93] on input "False" at bounding box center [395, 90] width 7 height 6
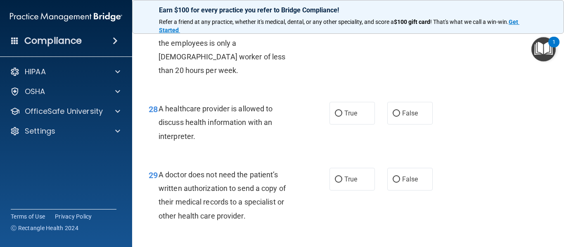
scroll to position [2132, 0]
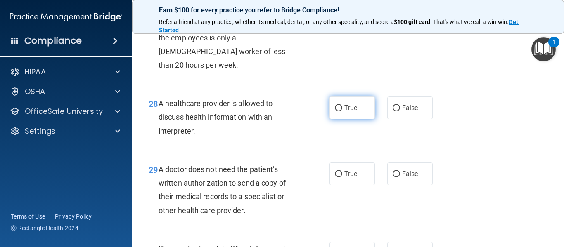
click at [364, 104] on label "True" at bounding box center [351, 108] width 45 height 23
click at [342, 105] on input "True" at bounding box center [338, 108] width 7 height 6
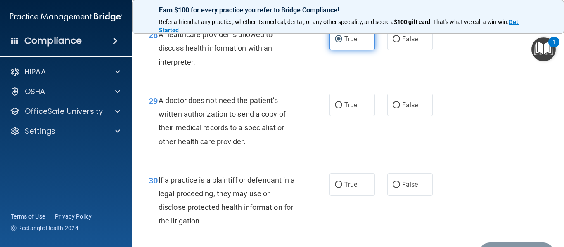
scroll to position [2201, 0]
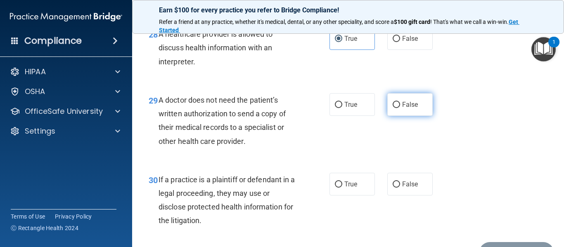
click at [392, 108] on label "False" at bounding box center [409, 104] width 45 height 23
click at [392, 108] on input "False" at bounding box center [395, 105] width 7 height 6
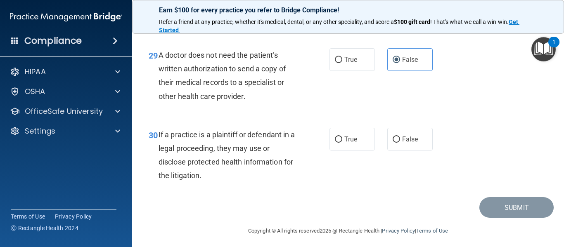
scroll to position [2248, 0]
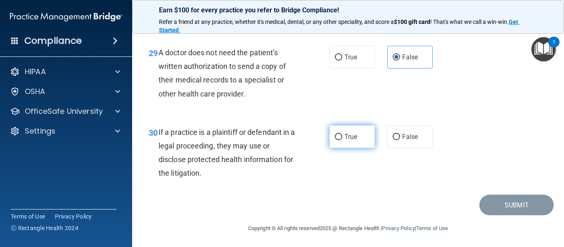
click at [349, 134] on span "True" at bounding box center [350, 137] width 13 height 8
click at [342, 134] on input "True" at bounding box center [338, 137] width 7 height 6
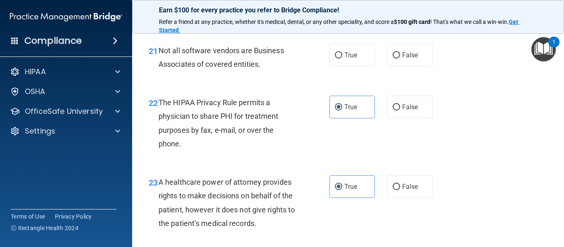
scroll to position [1657, 0]
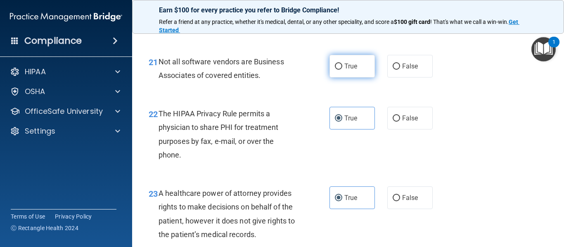
click at [336, 75] on label "True" at bounding box center [351, 66] width 45 height 23
click at [336, 70] on input "True" at bounding box center [338, 67] width 7 height 6
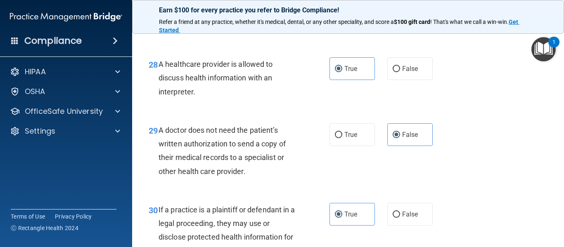
scroll to position [2250, 0]
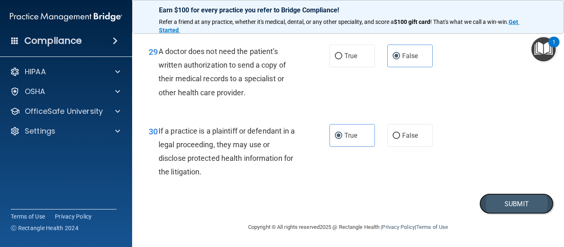
click at [532, 203] on button "Submit" at bounding box center [516, 204] width 74 height 21
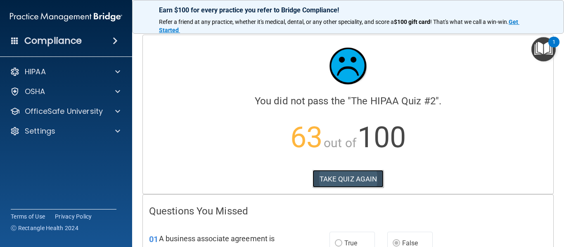
click at [355, 185] on button "TAKE QUIZ AGAIN" at bounding box center [347, 179] width 71 height 18
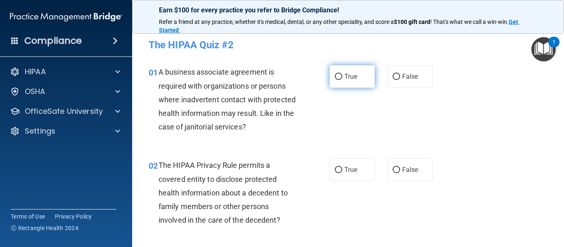
click at [358, 78] on label "True" at bounding box center [351, 76] width 45 height 23
click at [342, 78] on input "True" at bounding box center [338, 77] width 7 height 6
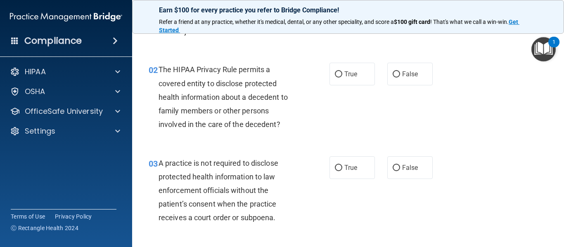
scroll to position [101, 0]
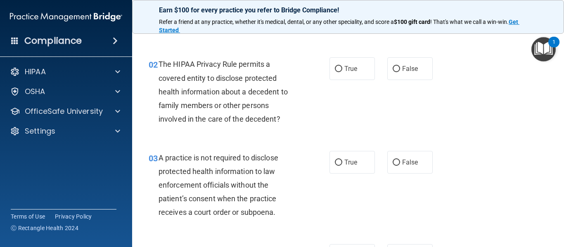
click at [358, 78] on label "True" at bounding box center [351, 68] width 45 height 23
click at [342, 72] on input "True" at bounding box center [338, 69] width 7 height 6
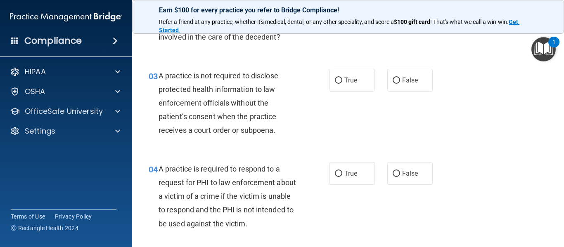
scroll to position [186, 0]
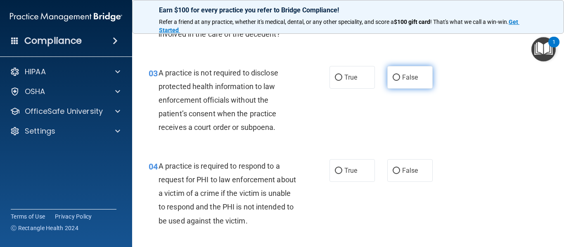
click at [394, 79] on input "False" at bounding box center [395, 78] width 7 height 6
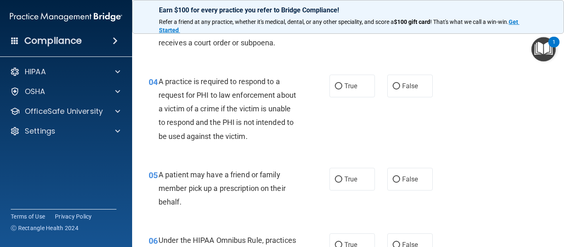
scroll to position [272, 0]
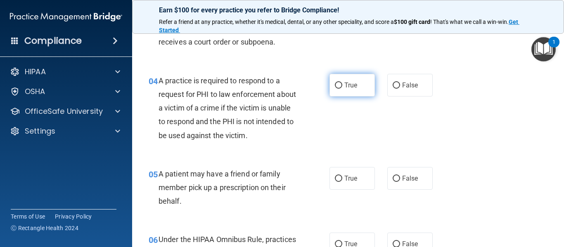
click at [371, 92] on label "True" at bounding box center [351, 85] width 45 height 23
click at [342, 89] on input "True" at bounding box center [338, 86] width 7 height 6
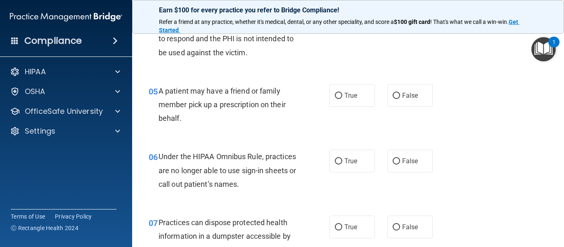
scroll to position [357, 0]
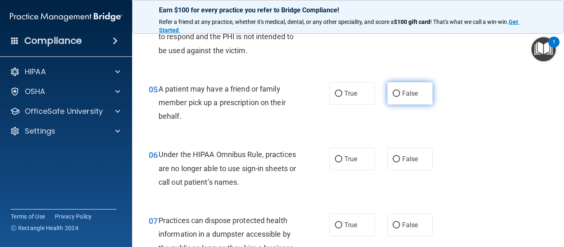
click at [399, 95] on input "False" at bounding box center [395, 94] width 7 height 6
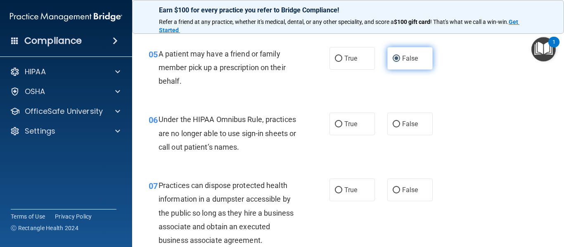
scroll to position [393, 0]
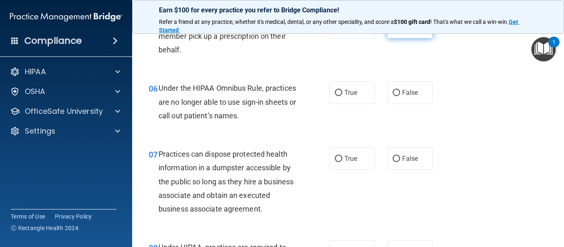
click at [399, 95] on input "False" at bounding box center [395, 93] width 7 height 6
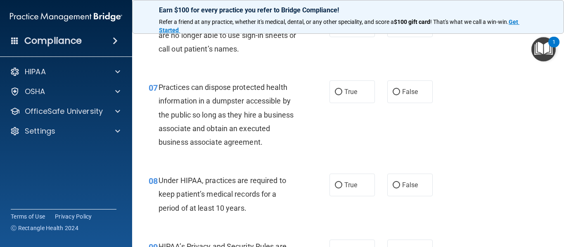
click at [399, 95] on input "False" at bounding box center [395, 92] width 7 height 6
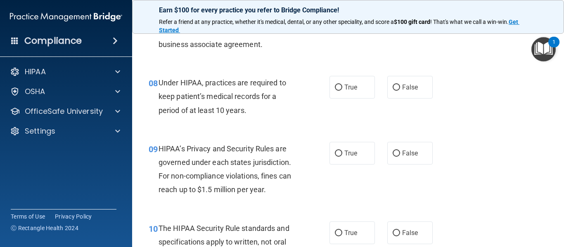
click at [399, 95] on label "False" at bounding box center [409, 87] width 45 height 23
click at [399, 91] on input "False" at bounding box center [395, 88] width 7 height 6
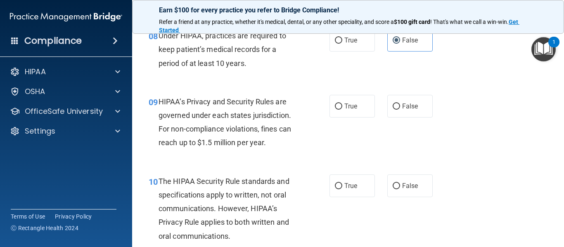
scroll to position [635, 0]
click at [367, 103] on label "True" at bounding box center [351, 106] width 45 height 23
click at [342, 103] on input "True" at bounding box center [338, 106] width 7 height 6
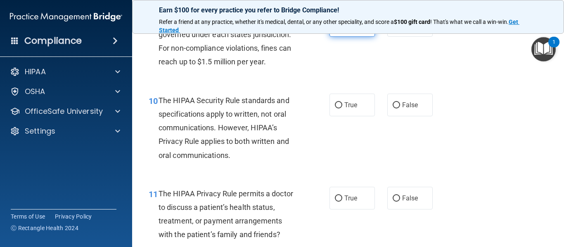
scroll to position [716, 0]
click at [367, 103] on label "True" at bounding box center [351, 104] width 45 height 23
click at [342, 103] on input "True" at bounding box center [338, 105] width 7 height 6
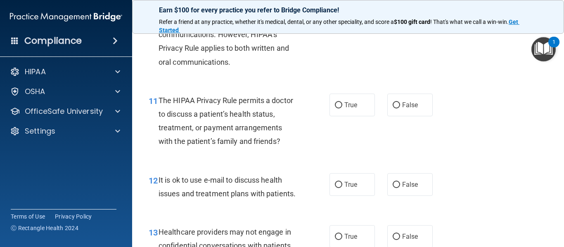
click at [367, 103] on label "True" at bounding box center [351, 105] width 45 height 23
click at [342, 103] on input "True" at bounding box center [338, 105] width 7 height 6
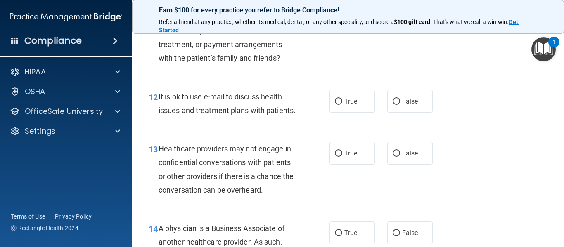
click at [367, 103] on label "True" at bounding box center [351, 101] width 45 height 23
click at [342, 103] on input "True" at bounding box center [338, 102] width 7 height 6
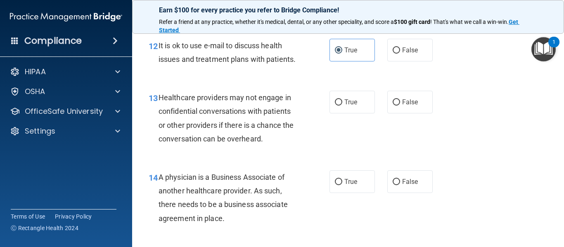
scroll to position [944, 0]
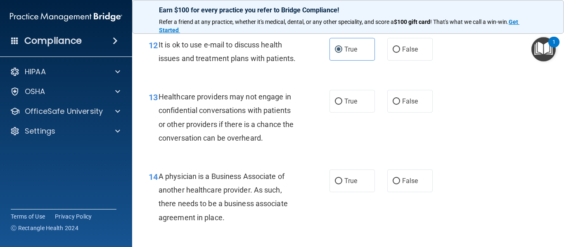
click at [367, 103] on label "True" at bounding box center [351, 101] width 45 height 23
click at [342, 103] on input "True" at bounding box center [338, 102] width 7 height 6
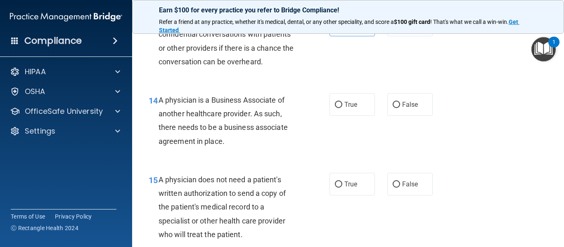
scroll to position [1021, 0]
click at [367, 103] on label "True" at bounding box center [351, 103] width 45 height 23
click at [342, 103] on input "True" at bounding box center [338, 104] width 7 height 6
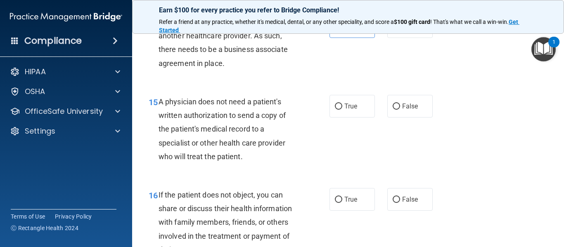
click at [367, 103] on label "True" at bounding box center [351, 106] width 45 height 23
click at [342, 104] on input "True" at bounding box center [338, 107] width 7 height 6
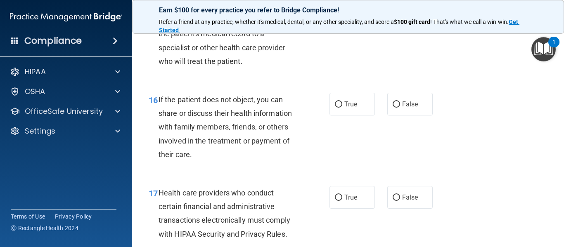
click at [367, 103] on label "True" at bounding box center [351, 104] width 45 height 23
click at [342, 103] on input "True" at bounding box center [338, 105] width 7 height 6
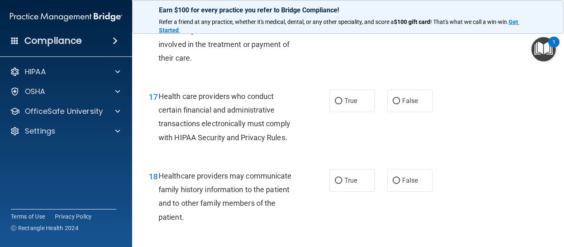
scroll to position [1291, 0]
click at [367, 103] on label "True" at bounding box center [351, 100] width 45 height 23
click at [342, 103] on input "True" at bounding box center [338, 101] width 7 height 6
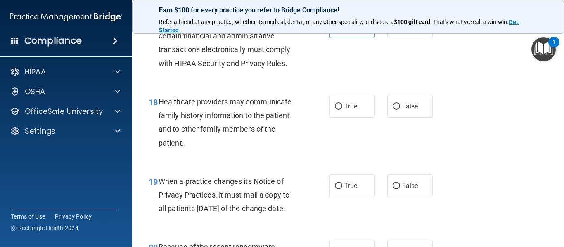
scroll to position [1365, 0]
click at [367, 103] on label "True" at bounding box center [351, 106] width 45 height 23
click at [342, 103] on input "True" at bounding box center [338, 106] width 7 height 6
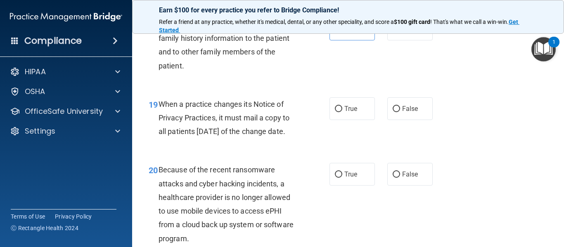
scroll to position [1444, 0]
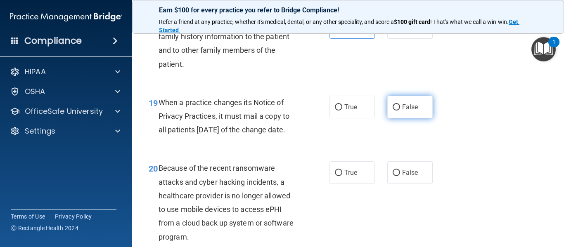
click at [400, 102] on label "False" at bounding box center [409, 107] width 45 height 23
click at [400, 104] on input "False" at bounding box center [395, 107] width 7 height 6
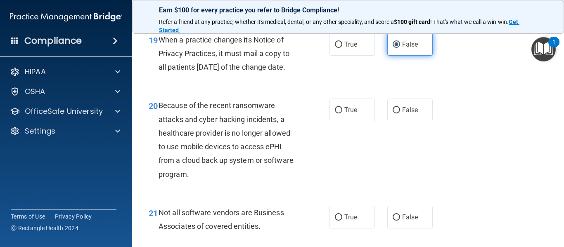
scroll to position [1508, 0]
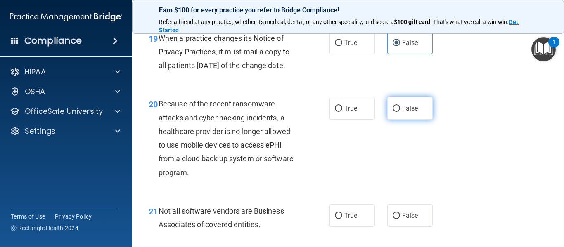
click at [396, 112] on input "False" at bounding box center [395, 109] width 7 height 6
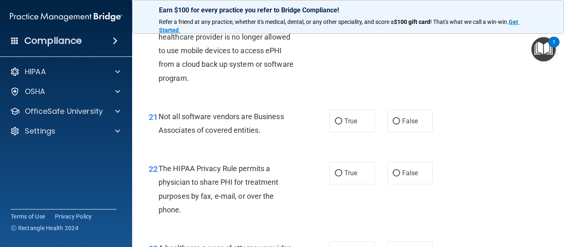
scroll to position [1603, 0]
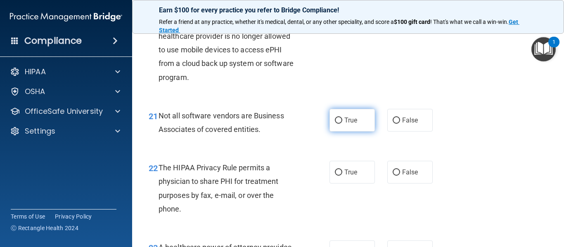
click at [358, 132] on label "True" at bounding box center [351, 120] width 45 height 23
click at [342, 124] on input "True" at bounding box center [338, 121] width 7 height 6
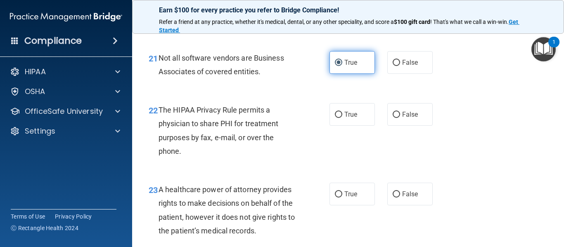
scroll to position [1662, 0]
click at [358, 125] on label "True" at bounding box center [351, 114] width 45 height 23
click at [342, 118] on input "True" at bounding box center [338, 114] width 7 height 6
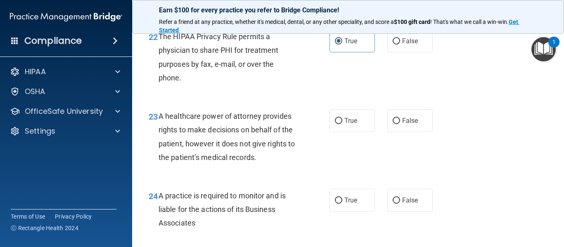
scroll to position [1734, 0]
click at [397, 125] on input "False" at bounding box center [395, 121] width 7 height 6
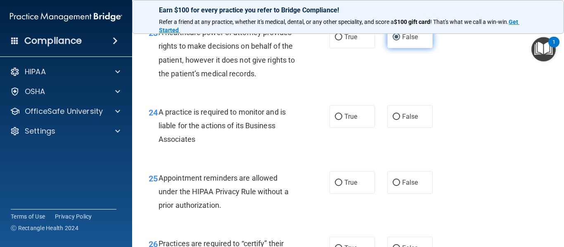
scroll to position [1819, 0]
click at [397, 120] on input "False" at bounding box center [395, 116] width 7 height 6
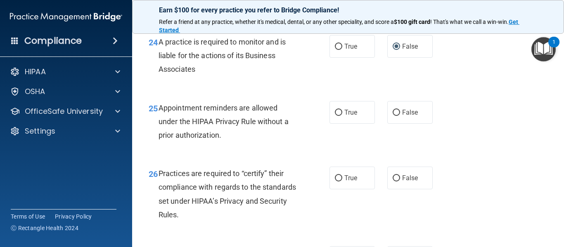
scroll to position [1890, 0]
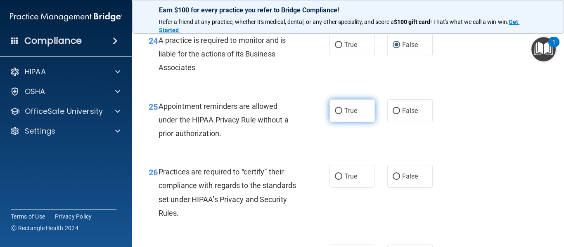
click at [349, 122] on label "True" at bounding box center [351, 110] width 45 height 23
click at [342, 114] on input "True" at bounding box center [338, 111] width 7 height 6
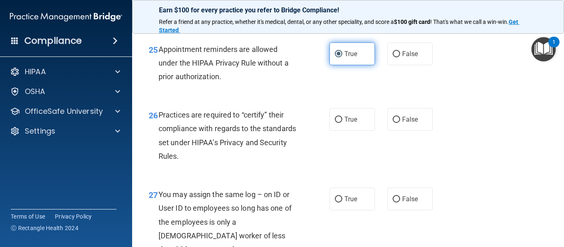
scroll to position [1948, 0]
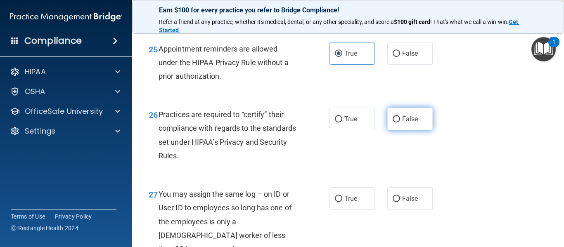
click at [397, 123] on input "False" at bounding box center [395, 119] width 7 height 6
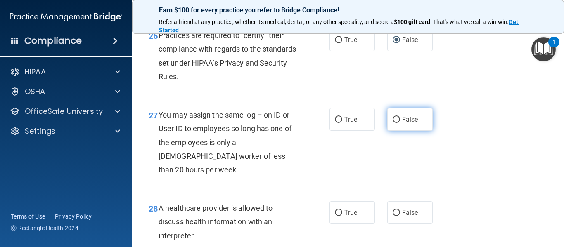
click at [397, 123] on input "False" at bounding box center [395, 120] width 7 height 6
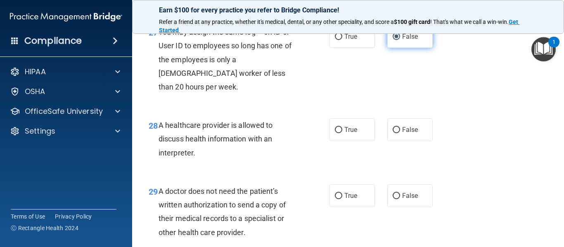
scroll to position [2111, 0]
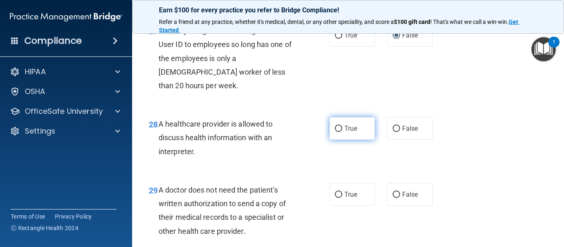
click at [369, 131] on label "True" at bounding box center [351, 128] width 45 height 23
click at [342, 131] on input "True" at bounding box center [338, 129] width 7 height 6
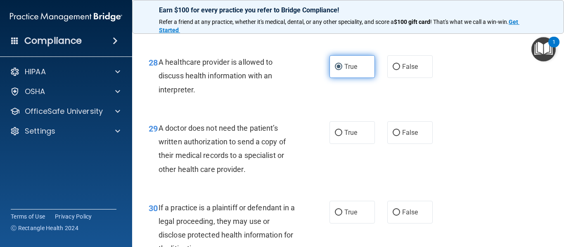
scroll to position [2173, 0]
click at [369, 131] on label "True" at bounding box center [351, 132] width 45 height 23
click at [342, 131] on input "True" at bounding box center [338, 133] width 7 height 6
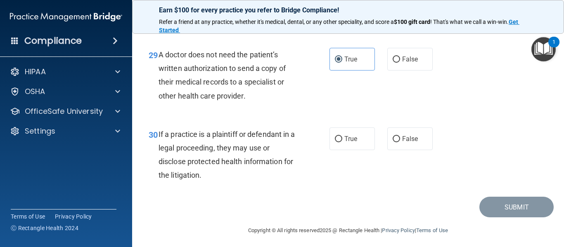
scroll to position [2250, 0]
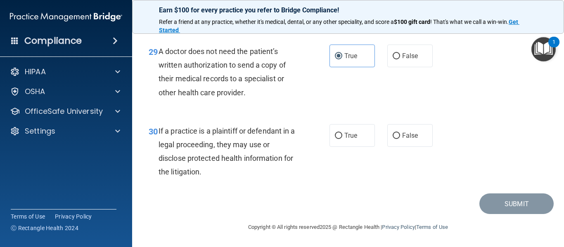
click at [369, 131] on label "True" at bounding box center [351, 135] width 45 height 23
click at [342, 133] on input "True" at bounding box center [338, 136] width 7 height 6
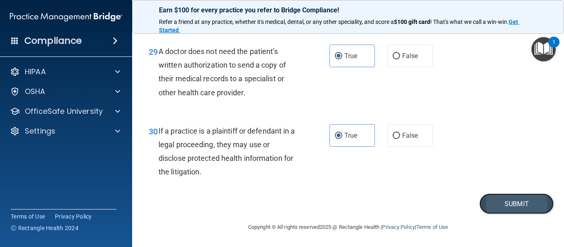
click at [529, 201] on button "Submit" at bounding box center [516, 204] width 74 height 21
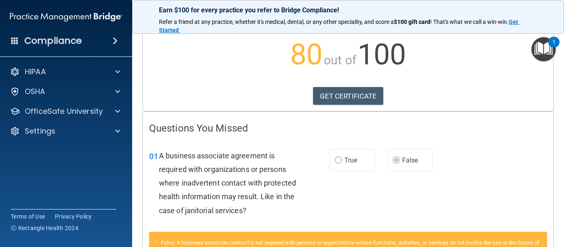
scroll to position [83, 0]
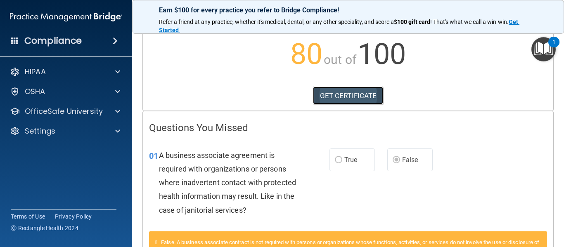
click at [367, 99] on link "GET CERTIFICATE" at bounding box center [348, 96] width 71 height 18
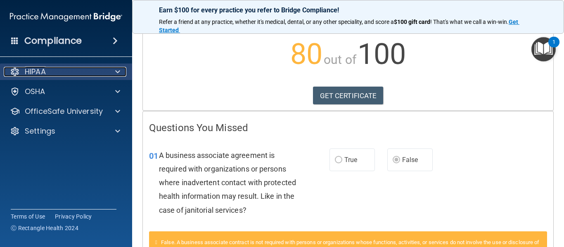
click at [112, 71] on div at bounding box center [116, 72] width 21 height 10
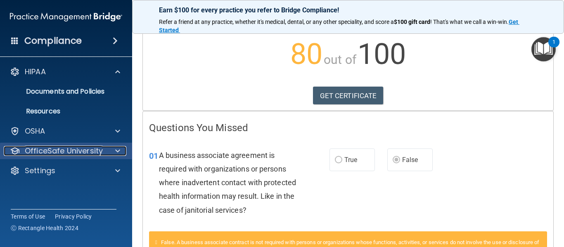
click at [104, 154] on div "OfficeSafe University" at bounding box center [55, 151] width 102 height 10
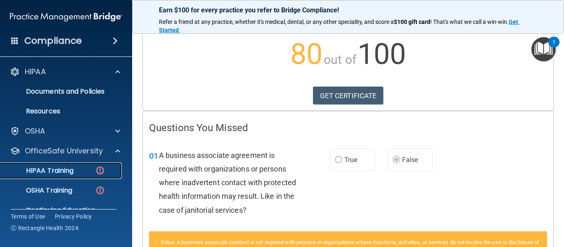
click at [96, 170] on img at bounding box center [100, 170] width 10 height 10
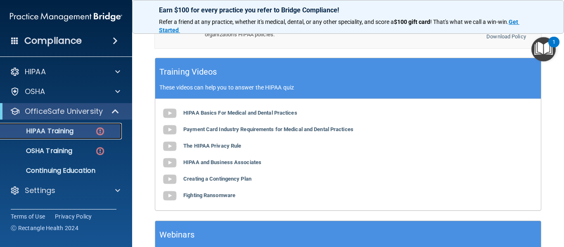
scroll to position [348, 0]
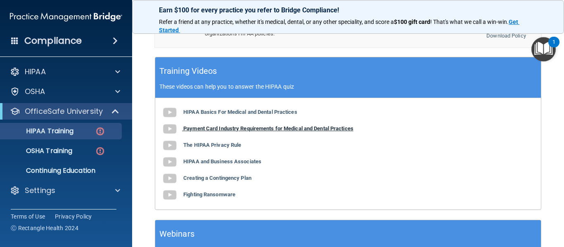
click at [173, 121] on img at bounding box center [169, 129] width 17 height 17
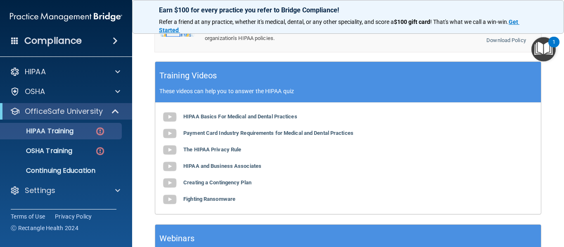
scroll to position [345, 0]
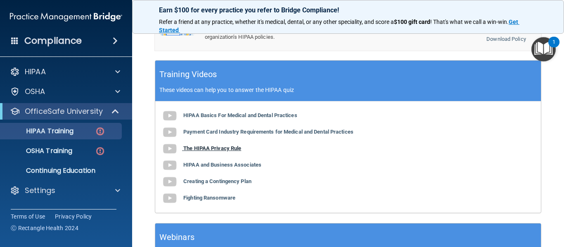
click at [189, 145] on b "The HIPAA Privacy Rule" at bounding box center [212, 148] width 58 height 6
click at [172, 161] on img at bounding box center [169, 165] width 17 height 17
click at [178, 178] on span at bounding box center [172, 181] width 22 height 6
click at [206, 195] on b "Fighting Ransomware" at bounding box center [209, 198] width 52 height 6
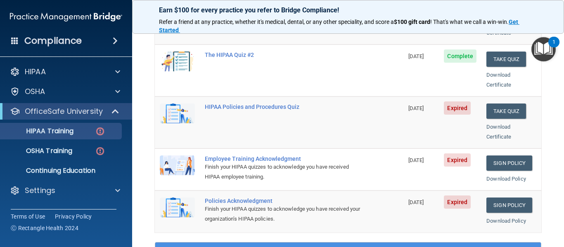
scroll to position [164, 0]
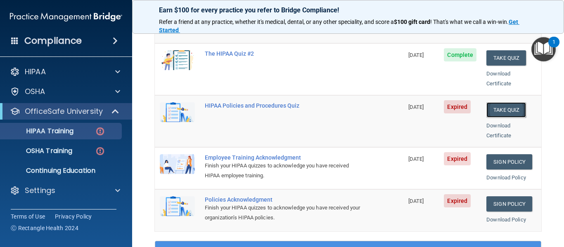
click at [517, 102] on button "Take Quiz" at bounding box center [506, 109] width 40 height 15
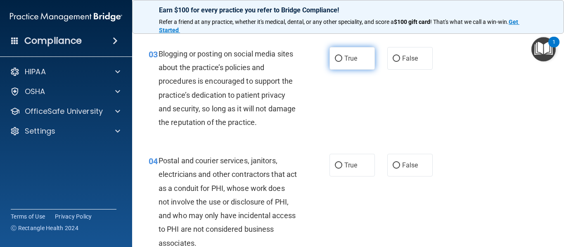
click at [368, 66] on label "True" at bounding box center [351, 58] width 45 height 23
click at [342, 62] on input "True" at bounding box center [338, 59] width 7 height 6
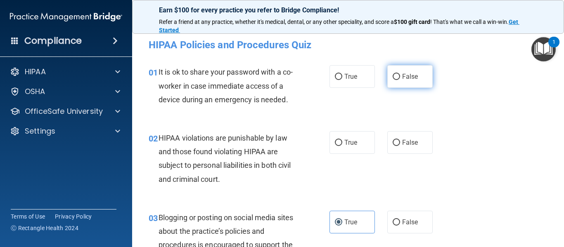
click at [417, 85] on label "False" at bounding box center [409, 76] width 45 height 23
click at [400, 80] on input "False" at bounding box center [395, 77] width 7 height 6
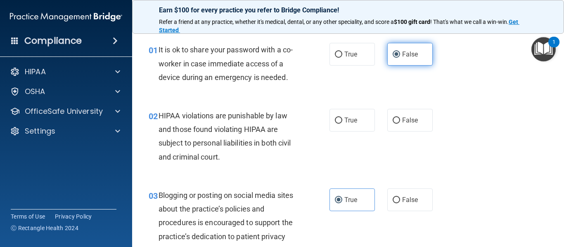
scroll to position [22, 0]
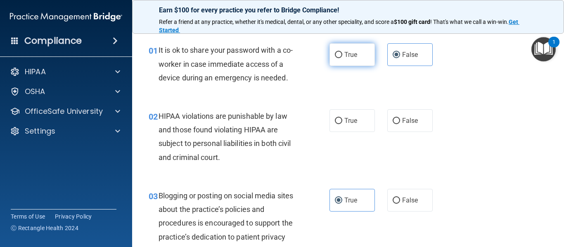
click at [356, 63] on label "True" at bounding box center [351, 54] width 45 height 23
click at [342, 58] on input "True" at bounding box center [338, 55] width 7 height 6
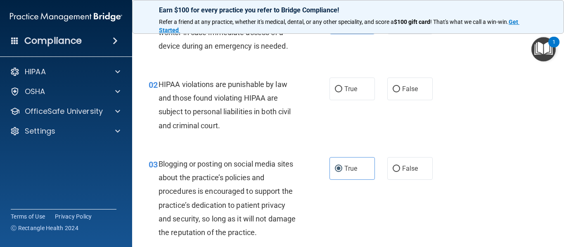
scroll to position [58, 0]
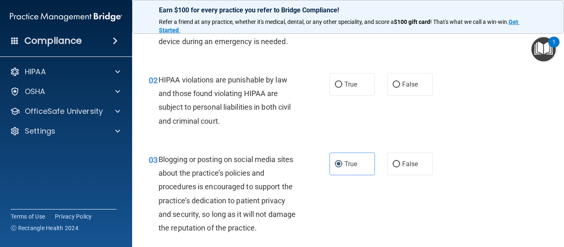
click at [356, 83] on span "True" at bounding box center [350, 84] width 13 height 8
click at [342, 83] on input "True" at bounding box center [338, 85] width 7 height 6
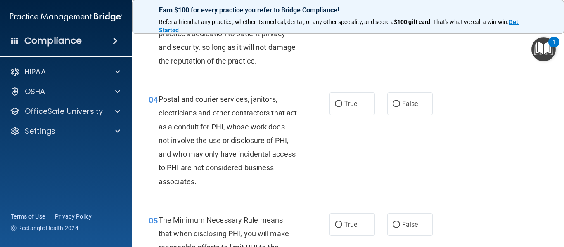
scroll to position [228, 0]
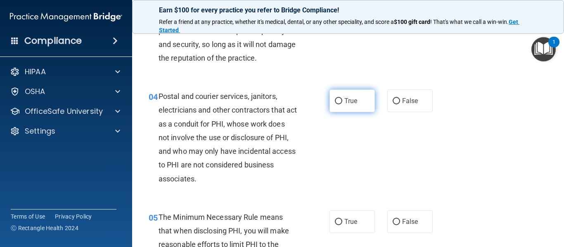
click at [357, 101] on span "True" at bounding box center [350, 101] width 13 height 8
click at [342, 101] on input "True" at bounding box center [338, 101] width 7 height 6
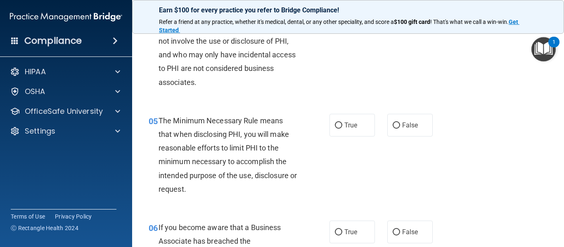
scroll to position [325, 0]
click at [354, 118] on label "True" at bounding box center [351, 124] width 45 height 23
click at [342, 122] on input "True" at bounding box center [338, 125] width 7 height 6
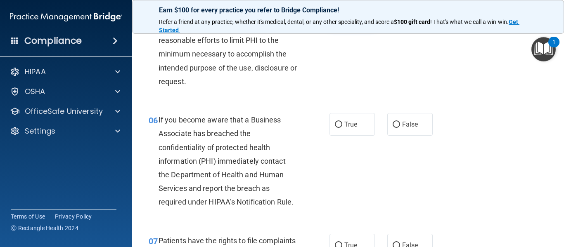
scroll to position [436, 0]
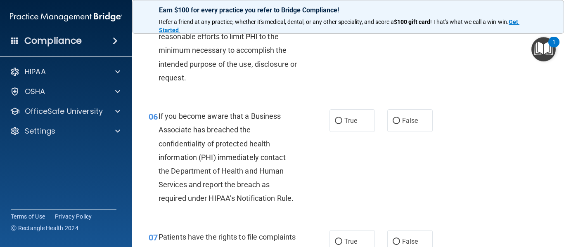
click at [354, 118] on span "True" at bounding box center [350, 121] width 13 height 8
click at [342, 118] on input "True" at bounding box center [338, 121] width 7 height 6
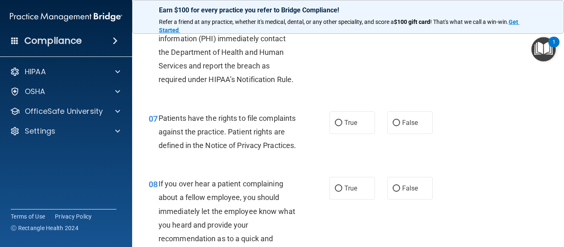
scroll to position [556, 0]
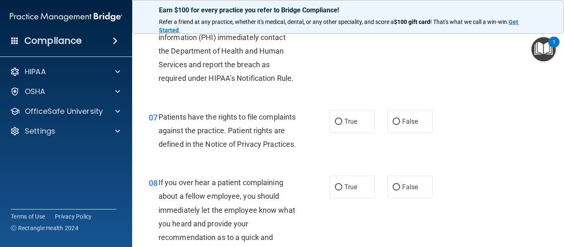
click at [354, 118] on span "True" at bounding box center [350, 122] width 13 height 8
click at [342, 119] on input "True" at bounding box center [338, 122] width 7 height 6
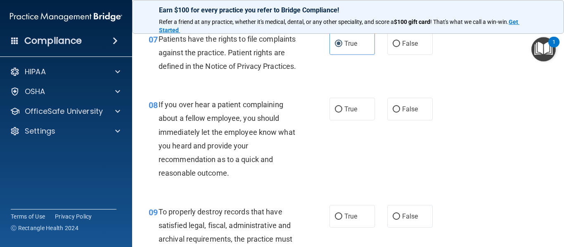
scroll to position [635, 0]
click at [338, 112] on input "True" at bounding box center [338, 109] width 7 height 6
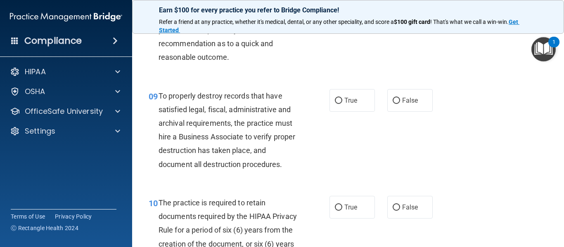
scroll to position [751, 0]
click at [338, 111] on label "True" at bounding box center [351, 100] width 45 height 23
click at [338, 104] on input "True" at bounding box center [338, 100] width 7 height 6
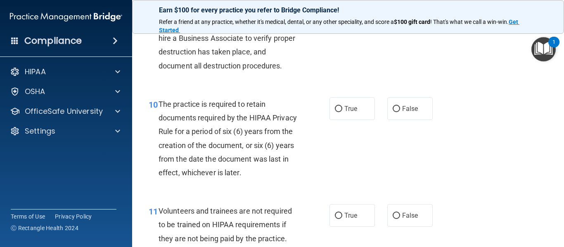
scroll to position [849, 0]
click at [338, 112] on input "True" at bounding box center [338, 109] width 7 height 6
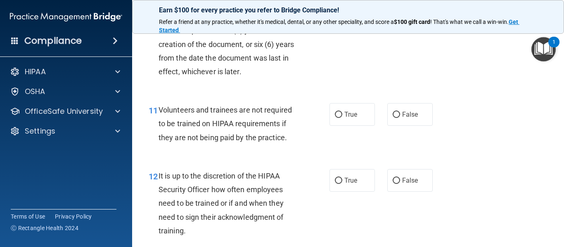
scroll to position [952, 0]
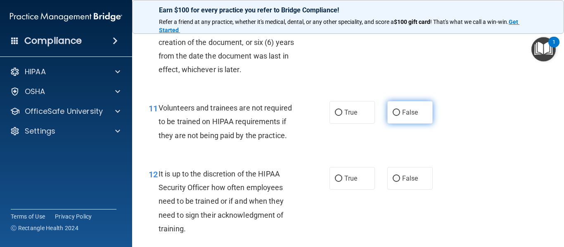
click at [393, 116] on input "False" at bounding box center [395, 113] width 7 height 6
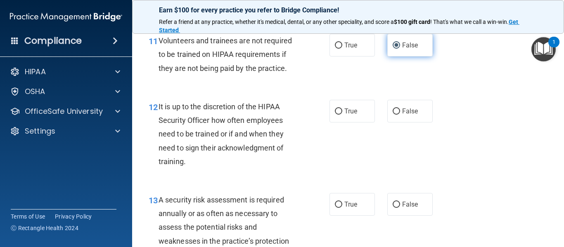
scroll to position [1021, 0]
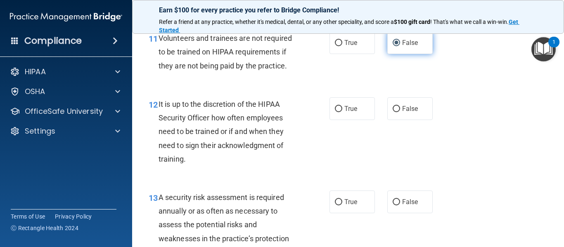
click at [393, 120] on label "False" at bounding box center [409, 108] width 45 height 23
click at [393, 112] on input "False" at bounding box center [395, 109] width 7 height 6
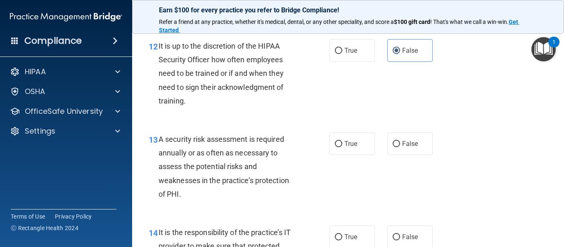
scroll to position [1080, 0]
click at [367, 62] on label "True" at bounding box center [351, 51] width 45 height 23
click at [342, 54] on input "True" at bounding box center [338, 51] width 7 height 6
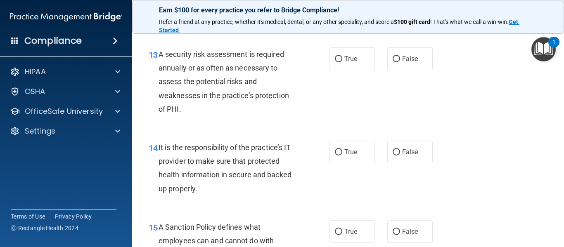
scroll to position [1171, 0]
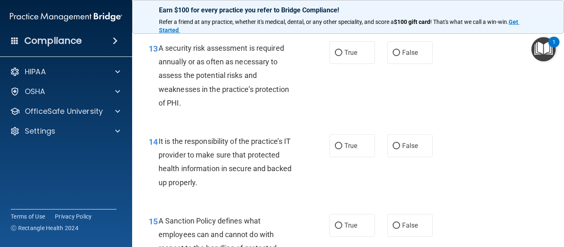
click at [367, 64] on label "True" at bounding box center [351, 52] width 45 height 23
click at [342, 56] on input "True" at bounding box center [338, 53] width 7 height 6
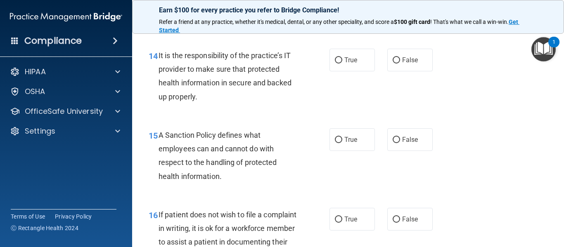
scroll to position [1259, 0]
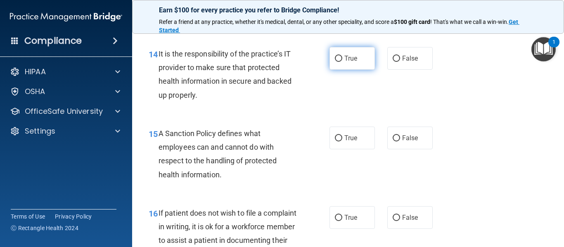
click at [356, 70] on label "True" at bounding box center [351, 58] width 45 height 23
click at [342, 62] on input "True" at bounding box center [338, 59] width 7 height 6
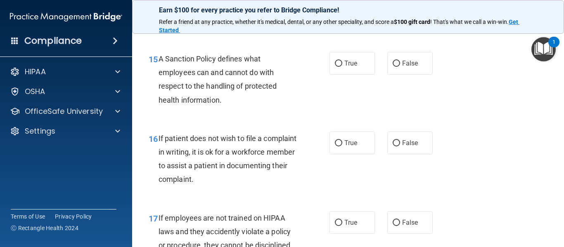
click at [356, 67] on span "True" at bounding box center [350, 63] width 13 height 8
click at [342, 67] on input "True" at bounding box center [338, 64] width 7 height 6
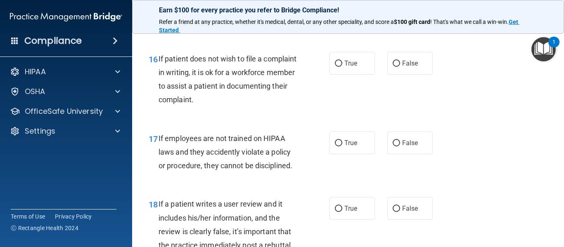
scroll to position [1414, 0]
click at [356, 67] on span "True" at bounding box center [350, 63] width 13 height 8
click at [342, 66] on input "True" at bounding box center [338, 63] width 7 height 6
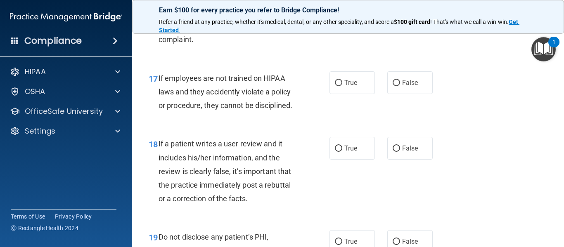
scroll to position [1480, 0]
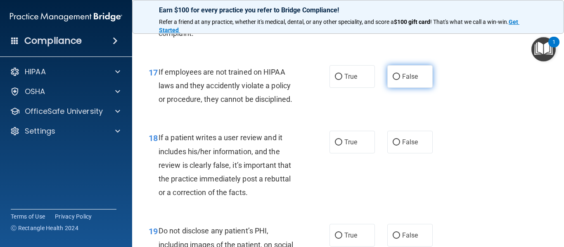
click at [397, 88] on label "False" at bounding box center [409, 76] width 45 height 23
click at [397, 80] on input "False" at bounding box center [395, 77] width 7 height 6
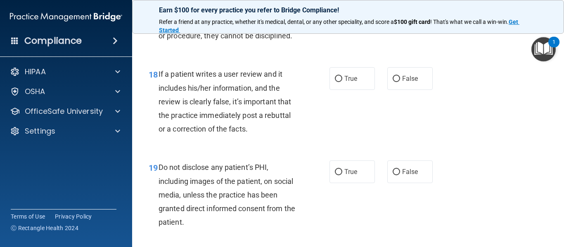
scroll to position [1544, 0]
click at [397, 82] on input "False" at bounding box center [395, 79] width 7 height 6
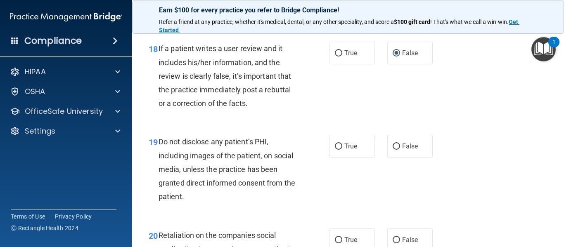
scroll to position [1568, 0]
click at [371, 65] on label "True" at bounding box center [351, 54] width 45 height 23
click at [342, 57] on input "True" at bounding box center [338, 54] width 7 height 6
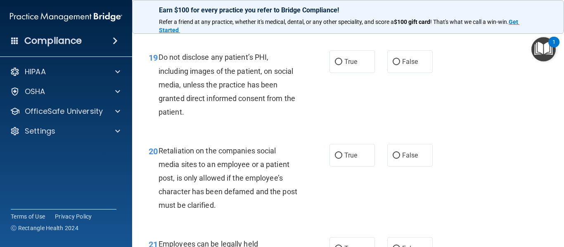
scroll to position [1654, 0]
click at [366, 73] on label "True" at bounding box center [351, 61] width 45 height 23
click at [342, 65] on input "True" at bounding box center [338, 62] width 7 height 6
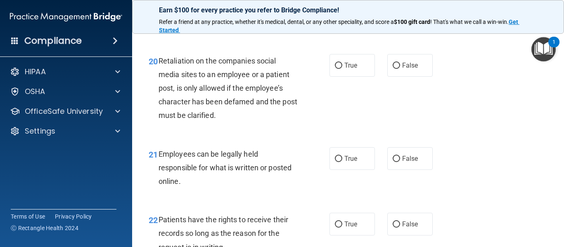
scroll to position [1744, 0]
click at [366, 76] on label "True" at bounding box center [351, 65] width 45 height 23
click at [342, 69] on input "True" at bounding box center [338, 65] width 7 height 6
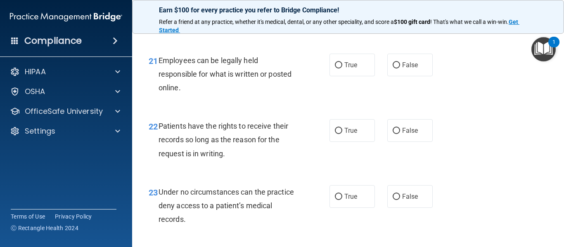
scroll to position [1839, 0]
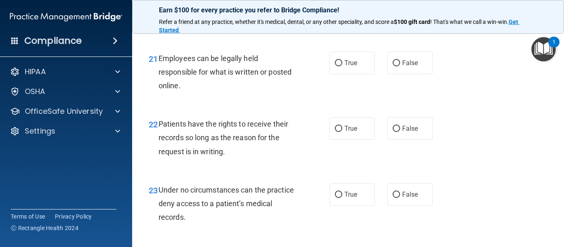
click at [366, 74] on label "True" at bounding box center [351, 63] width 45 height 23
click at [342, 66] on input "True" at bounding box center [338, 63] width 7 height 6
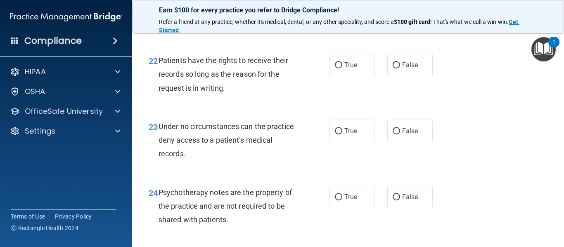
scroll to position [1903, 0]
click at [366, 76] on label "True" at bounding box center [351, 64] width 45 height 23
click at [342, 68] on input "True" at bounding box center [338, 65] width 7 height 6
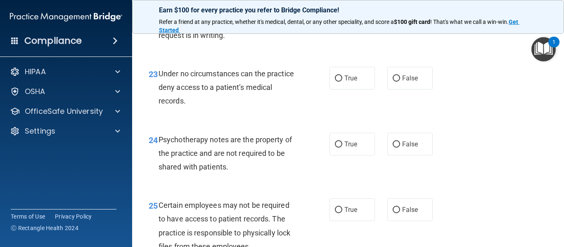
scroll to position [1957, 0]
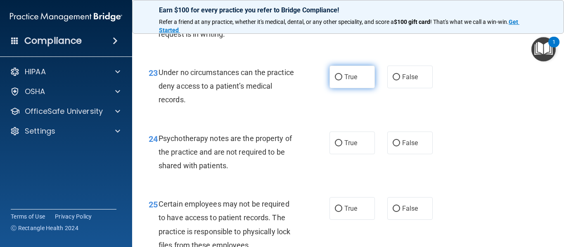
click at [364, 85] on label "True" at bounding box center [351, 77] width 45 height 23
click at [342, 80] on input "True" at bounding box center [338, 77] width 7 height 6
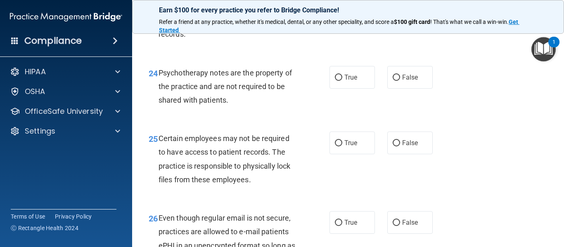
scroll to position [2023, 0]
click at [364, 85] on label "True" at bounding box center [351, 77] width 45 height 23
click at [342, 80] on input "True" at bounding box center [338, 77] width 7 height 6
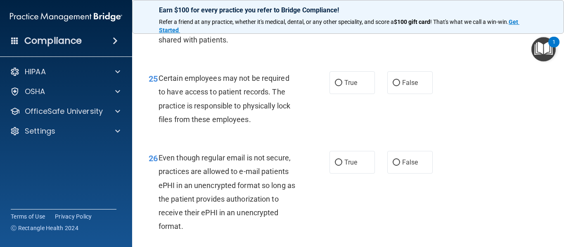
scroll to position [2083, 0]
click at [358, 92] on label "True" at bounding box center [351, 82] width 45 height 23
click at [342, 85] on input "True" at bounding box center [338, 82] width 7 height 6
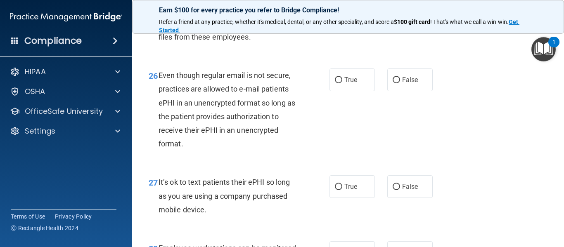
scroll to position [2166, 0]
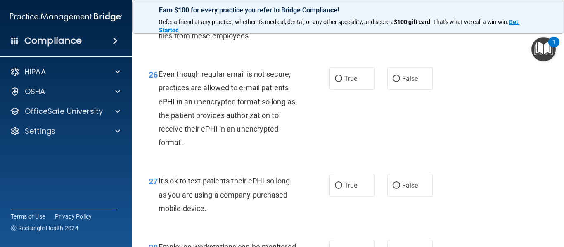
click at [358, 90] on label "True" at bounding box center [351, 78] width 45 height 23
click at [342, 82] on input "True" at bounding box center [338, 79] width 7 height 6
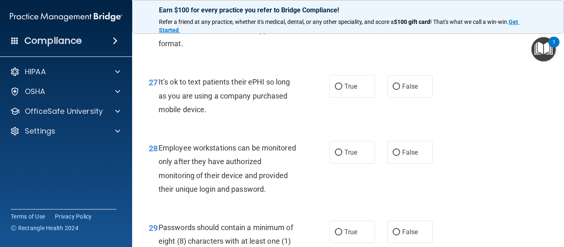
scroll to position [2266, 0]
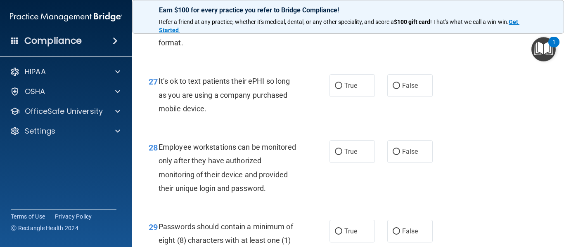
click at [358, 92] on label "True" at bounding box center [351, 85] width 45 height 23
click at [342, 89] on input "True" at bounding box center [338, 86] width 7 height 6
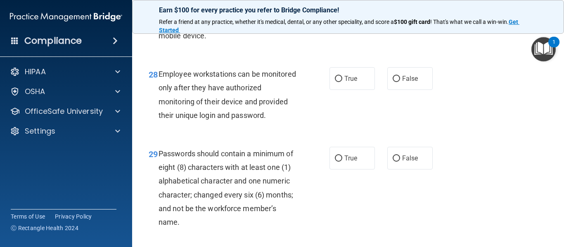
click at [358, 90] on label "True" at bounding box center [351, 78] width 45 height 23
click at [342, 82] on input "True" at bounding box center [338, 79] width 7 height 6
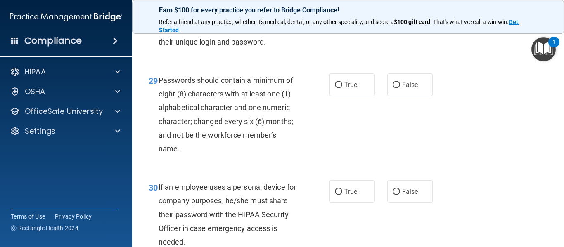
scroll to position [2415, 0]
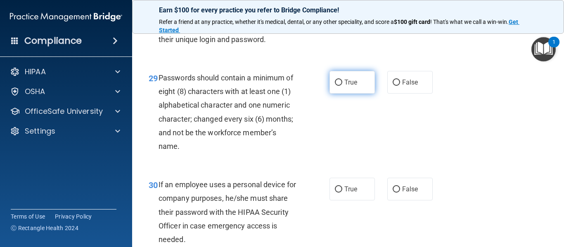
click at [350, 86] on span "True" at bounding box center [350, 82] width 13 height 8
click at [342, 86] on input "True" at bounding box center [338, 83] width 7 height 6
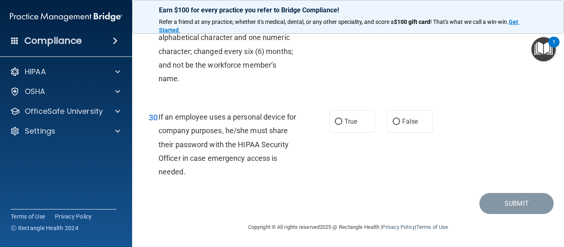
scroll to position [2497, 0]
click at [340, 114] on label "True" at bounding box center [351, 121] width 45 height 23
click at [340, 119] on input "True" at bounding box center [338, 122] width 7 height 6
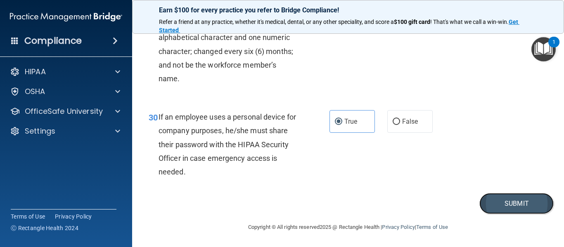
click at [529, 205] on button "Submit" at bounding box center [516, 203] width 74 height 21
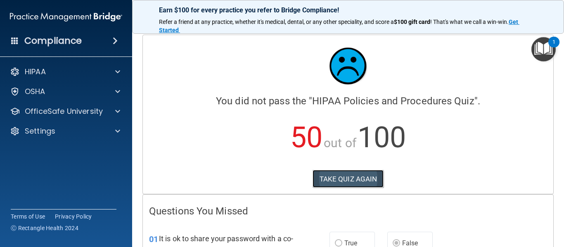
click at [352, 180] on button "TAKE QUIZ AGAIN" at bounding box center [347, 179] width 71 height 18
click at [367, 177] on button "TAKE QUIZ AGAIN" at bounding box center [347, 179] width 71 height 18
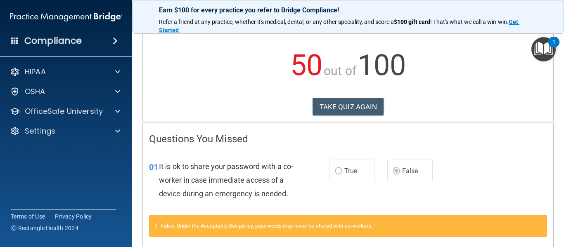
scroll to position [73, 0]
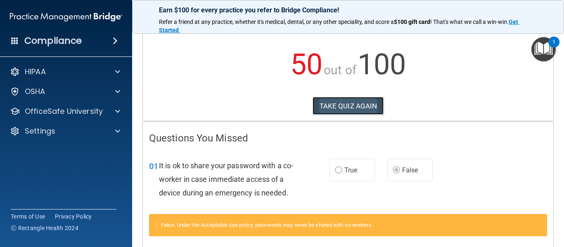
click at [378, 104] on button "TAKE QUIZ AGAIN" at bounding box center [347, 106] width 71 height 18
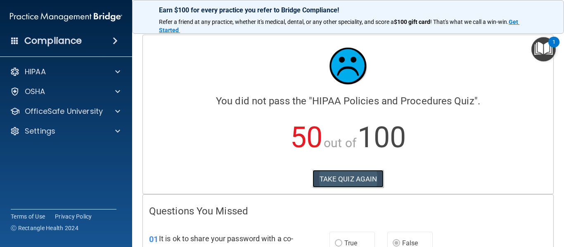
click at [344, 177] on button "TAKE QUIZ AGAIN" at bounding box center [347, 179] width 71 height 18
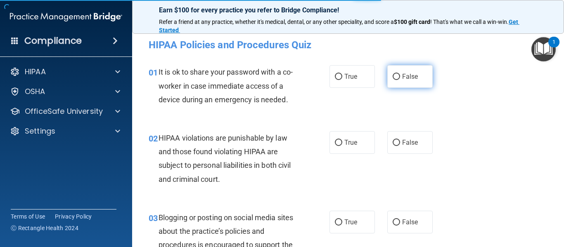
click at [402, 75] on span "False" at bounding box center [410, 77] width 16 height 8
click at [400, 75] on input "False" at bounding box center [395, 77] width 7 height 6
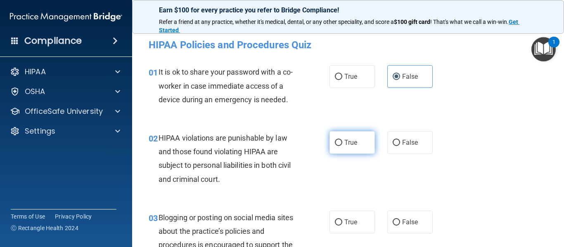
click at [362, 150] on label "True" at bounding box center [351, 142] width 45 height 23
click at [342, 146] on input "True" at bounding box center [338, 143] width 7 height 6
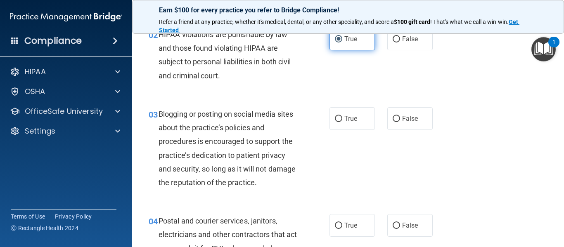
scroll to position [105, 0]
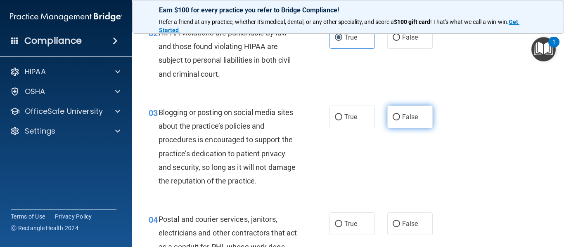
click at [422, 114] on label "False" at bounding box center [409, 117] width 45 height 23
click at [400, 114] on input "False" at bounding box center [395, 117] width 7 height 6
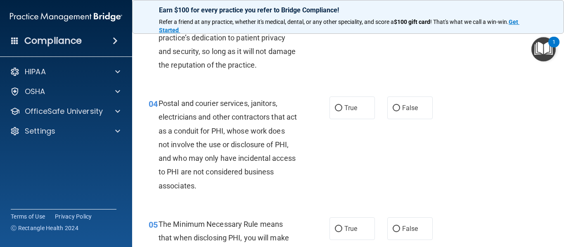
scroll to position [222, 0]
click at [335, 117] on label "True" at bounding box center [351, 107] width 45 height 23
click at [335, 111] on input "True" at bounding box center [338, 108] width 7 height 6
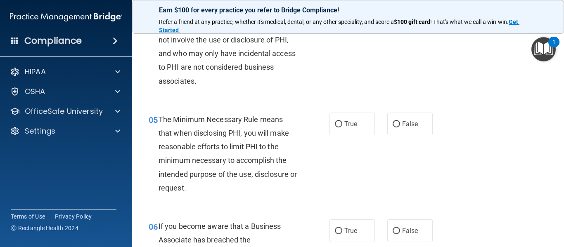
scroll to position [326, 0]
click at [345, 120] on label "True" at bounding box center [351, 124] width 45 height 23
click at [342, 122] on input "True" at bounding box center [338, 125] width 7 height 6
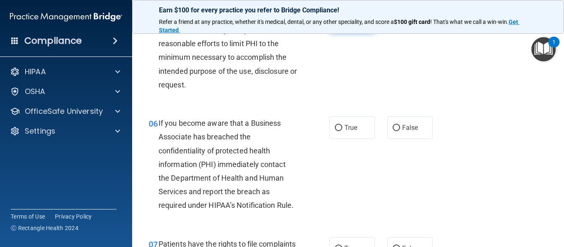
scroll to position [430, 0]
click at [429, 135] on label "False" at bounding box center [409, 127] width 45 height 23
click at [400, 131] on input "False" at bounding box center [395, 128] width 7 height 6
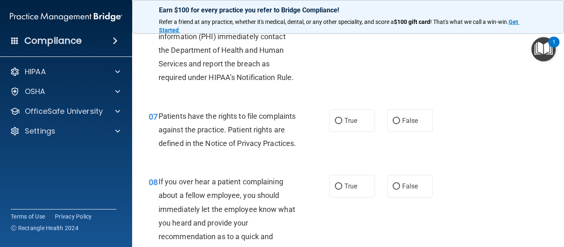
scroll to position [558, 0]
click at [337, 127] on label "True" at bounding box center [351, 120] width 45 height 23
click at [337, 124] on input "True" at bounding box center [338, 121] width 7 height 6
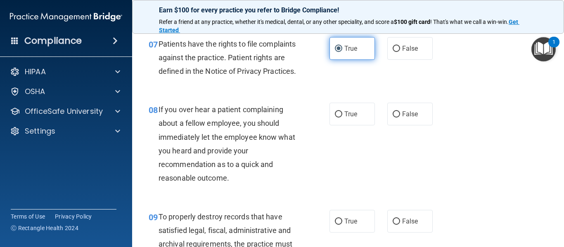
scroll to position [630, 0]
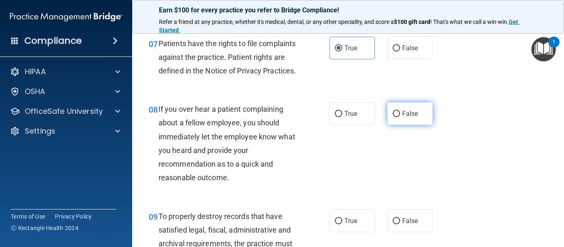
click at [397, 117] on input "False" at bounding box center [395, 114] width 7 height 6
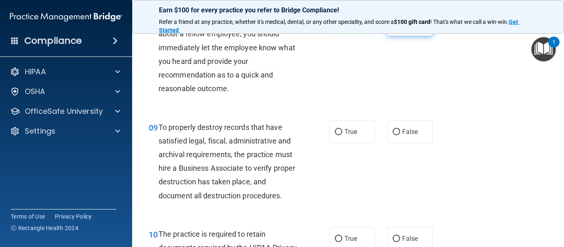
scroll to position [723, 0]
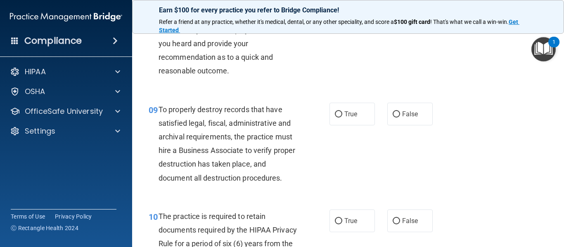
click at [397, 118] on input "False" at bounding box center [395, 114] width 7 height 6
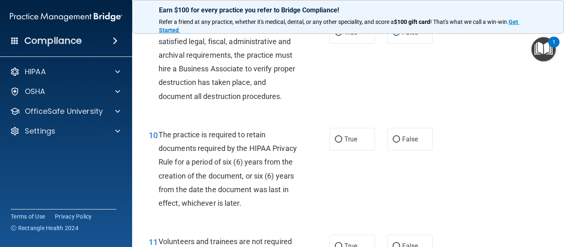
scroll to position [819, 0]
click at [349, 147] on label "True" at bounding box center [351, 139] width 45 height 23
click at [342, 142] on input "True" at bounding box center [338, 139] width 7 height 6
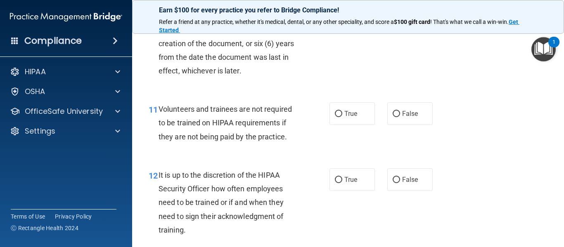
scroll to position [955, 0]
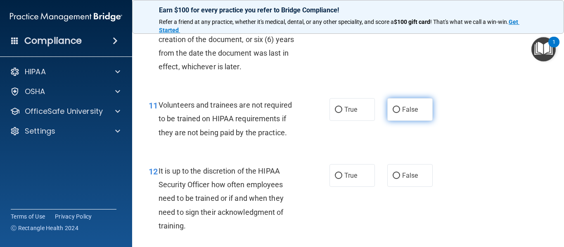
click at [401, 121] on label "False" at bounding box center [409, 109] width 45 height 23
click at [400, 113] on input "False" at bounding box center [395, 110] width 7 height 6
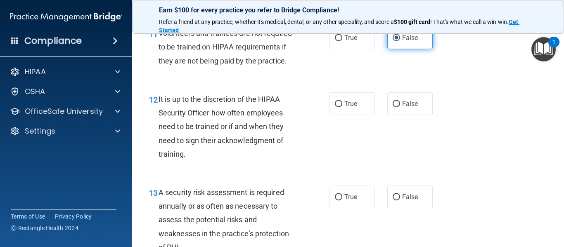
scroll to position [1027, 0]
click at [401, 115] on label "False" at bounding box center [409, 103] width 45 height 23
click at [400, 107] on input "False" at bounding box center [395, 104] width 7 height 6
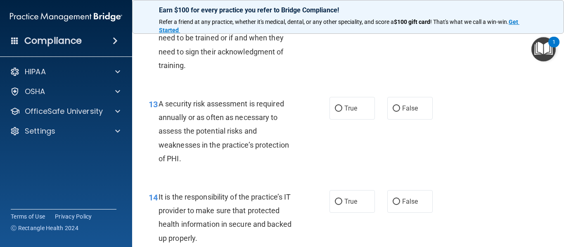
scroll to position [1116, 0]
click at [346, 119] on label "True" at bounding box center [351, 108] width 45 height 23
click at [342, 111] on input "True" at bounding box center [338, 108] width 7 height 6
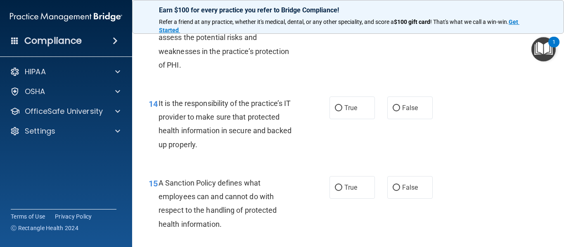
click at [346, 119] on label "True" at bounding box center [351, 108] width 45 height 23
click at [342, 111] on input "True" at bounding box center [338, 108] width 7 height 6
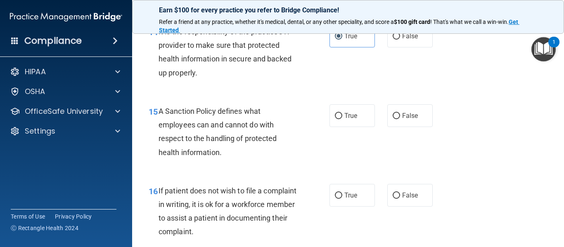
scroll to position [1281, 0]
click at [346, 119] on span "True" at bounding box center [350, 115] width 13 height 8
click at [342, 119] on input "True" at bounding box center [338, 116] width 7 height 6
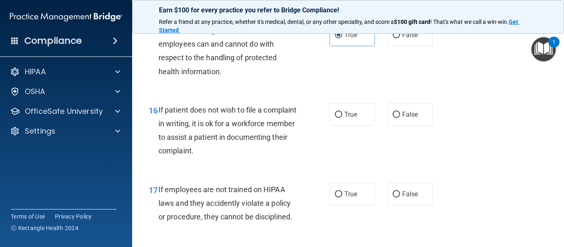
scroll to position [1362, 0]
click at [346, 118] on span "True" at bounding box center [350, 114] width 13 height 8
click at [342, 118] on input "True" at bounding box center [338, 114] width 7 height 6
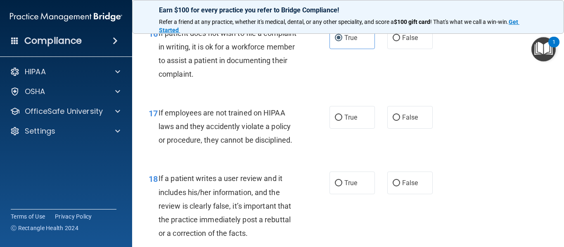
scroll to position [1441, 0]
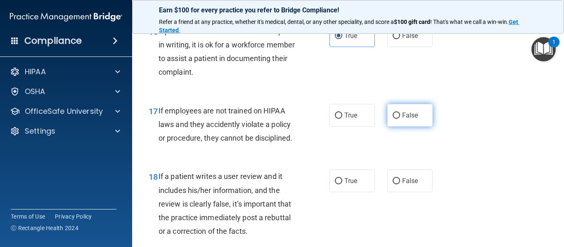
click at [406, 119] on span "False" at bounding box center [410, 115] width 16 height 8
click at [400, 119] on input "False" at bounding box center [395, 116] width 7 height 6
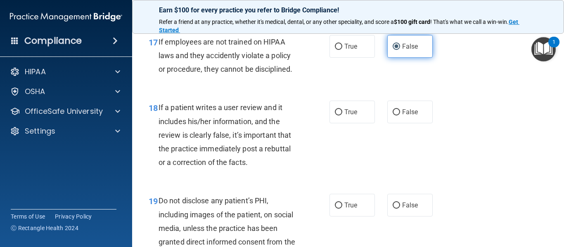
scroll to position [1510, 0]
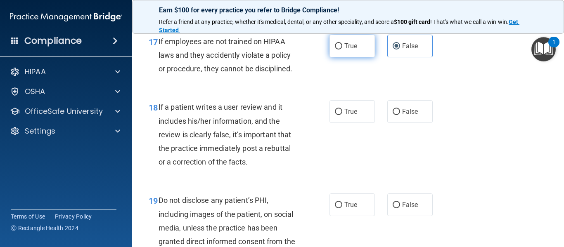
click at [362, 57] on label "True" at bounding box center [351, 46] width 45 height 23
click at [342, 50] on input "True" at bounding box center [338, 46] width 7 height 6
click at [414, 50] on span "False" at bounding box center [410, 46] width 16 height 8
click at [400, 50] on input "False" at bounding box center [395, 46] width 7 height 6
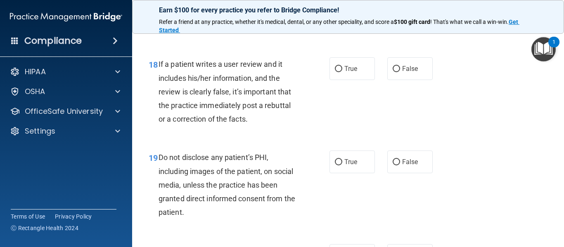
scroll to position [1553, 0]
click at [367, 80] on label "True" at bounding box center [351, 68] width 45 height 23
click at [342, 72] on input "True" at bounding box center [338, 69] width 7 height 6
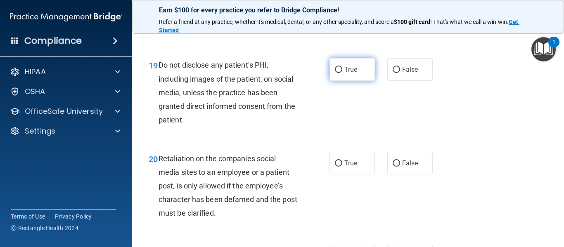
click at [365, 81] on label "True" at bounding box center [351, 69] width 45 height 23
click at [342, 73] on input "True" at bounding box center [338, 70] width 7 height 6
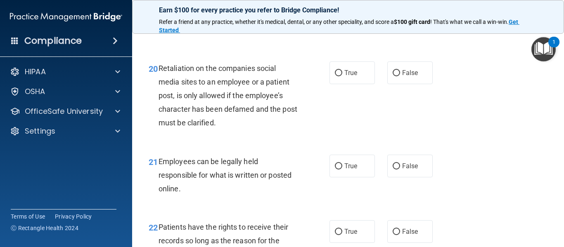
scroll to position [1736, 0]
click at [388, 84] on label "False" at bounding box center [409, 72] width 45 height 23
click at [392, 76] on input "False" at bounding box center [395, 73] width 7 height 6
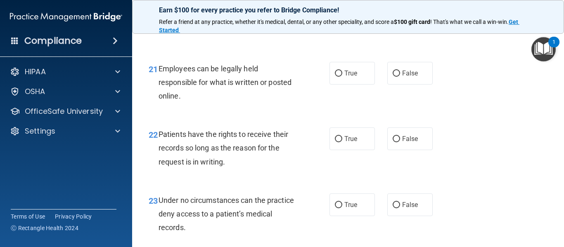
scroll to position [1830, 0]
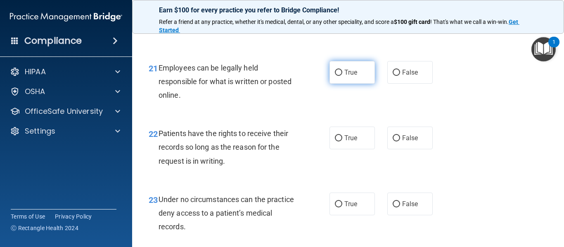
click at [366, 84] on label "True" at bounding box center [351, 72] width 45 height 23
click at [342, 76] on input "True" at bounding box center [338, 73] width 7 height 6
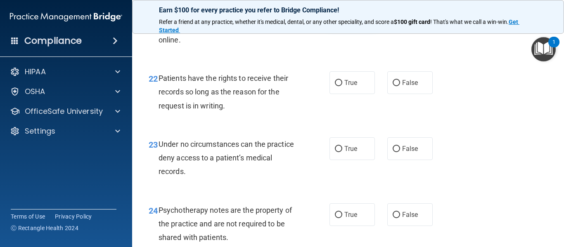
scroll to position [1886, 0]
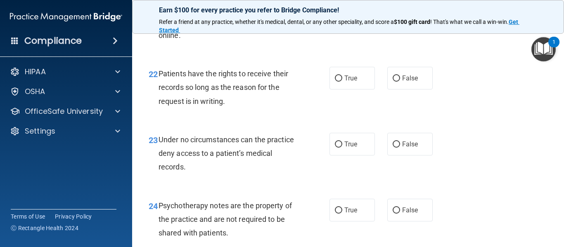
click at [366, 90] on label "True" at bounding box center [351, 78] width 45 height 23
click at [342, 82] on input "True" at bounding box center [338, 79] width 7 height 6
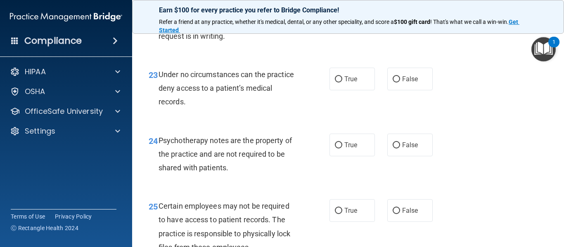
scroll to position [1955, 0]
click at [366, 90] on label "True" at bounding box center [351, 78] width 45 height 23
click at [342, 82] on input "True" at bounding box center [338, 79] width 7 height 6
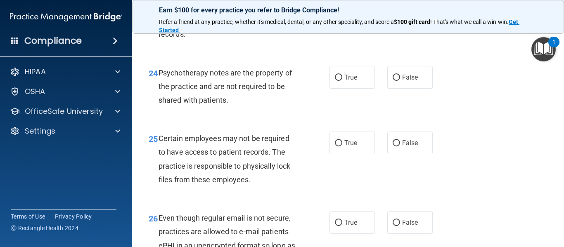
scroll to position [2025, 0]
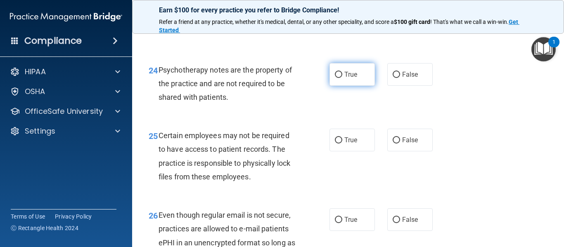
click at [365, 86] on label "True" at bounding box center [351, 74] width 45 height 23
click at [342, 78] on input "True" at bounding box center [338, 75] width 7 height 6
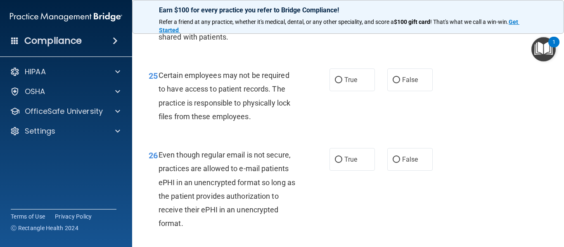
scroll to position [2086, 0]
click at [365, 91] on label "True" at bounding box center [351, 79] width 45 height 23
click at [342, 83] on input "True" at bounding box center [338, 80] width 7 height 6
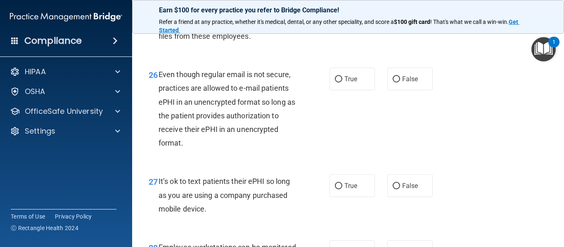
scroll to position [2166, 0]
click at [362, 90] on label "True" at bounding box center [351, 78] width 45 height 23
click at [342, 82] on input "True" at bounding box center [338, 79] width 7 height 6
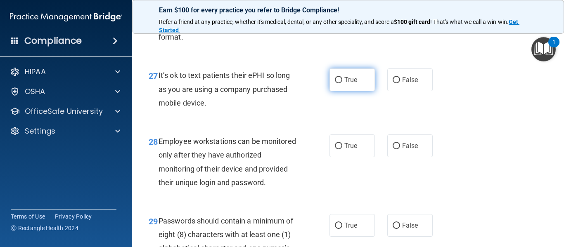
click at [362, 91] on label "True" at bounding box center [351, 80] width 45 height 23
click at [342, 83] on input "True" at bounding box center [338, 80] width 7 height 6
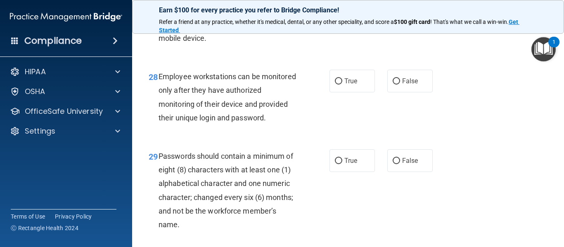
scroll to position [2338, 0]
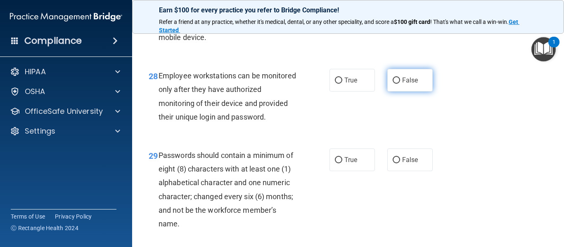
click at [393, 84] on input "False" at bounding box center [395, 81] width 7 height 6
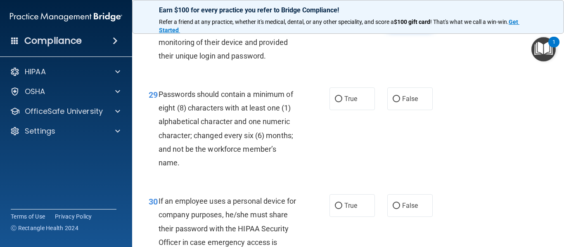
scroll to position [2401, 0]
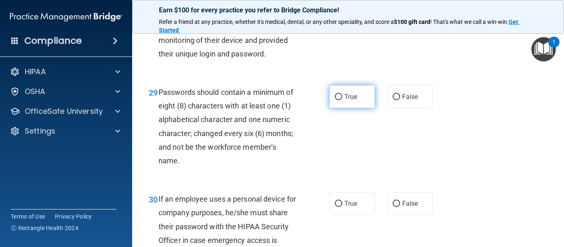
click at [363, 108] on label "True" at bounding box center [351, 96] width 45 height 23
click at [342, 100] on input "True" at bounding box center [338, 97] width 7 height 6
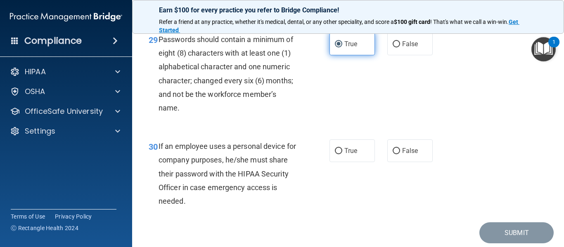
scroll to position [2456, 0]
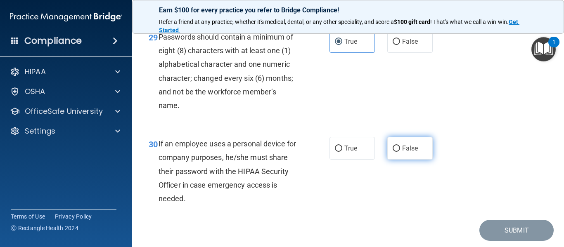
click at [418, 157] on label "False" at bounding box center [409, 148] width 45 height 23
click at [400, 152] on input "False" at bounding box center [395, 149] width 7 height 6
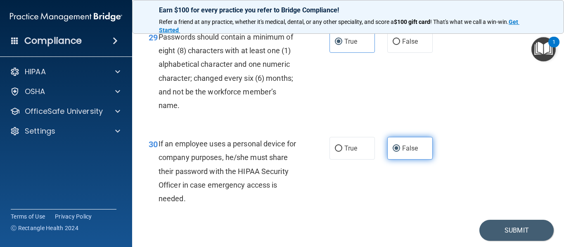
scroll to position [2497, 0]
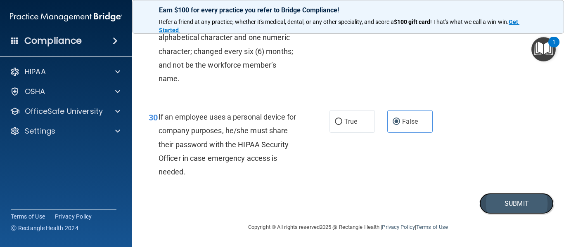
click at [529, 203] on button "Submit" at bounding box center [516, 203] width 74 height 21
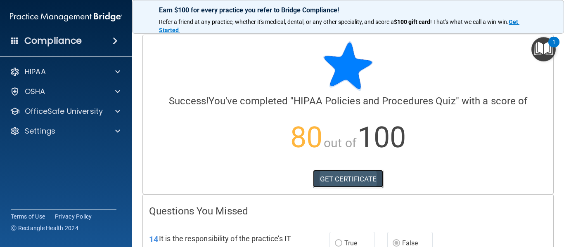
click at [355, 182] on link "GET CERTIFICATE" at bounding box center [348, 179] width 71 height 18
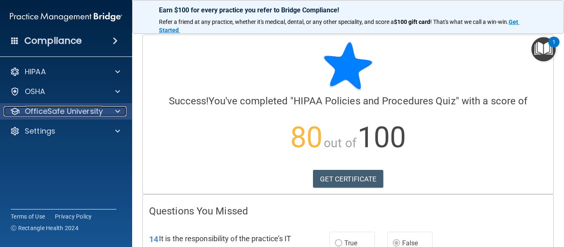
click at [71, 115] on p "OfficeSafe University" at bounding box center [64, 111] width 78 height 10
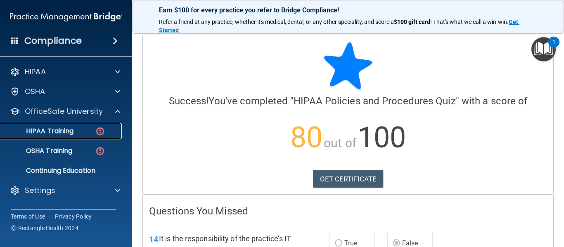
click at [75, 131] on div "HIPAA Training" at bounding box center [61, 131] width 113 height 8
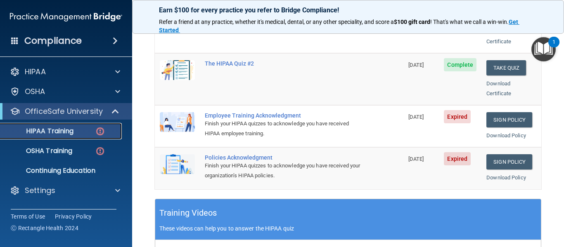
scroll to position [208, 0]
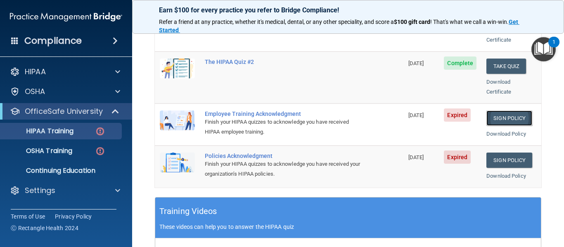
click at [502, 111] on link "Sign Policy" at bounding box center [509, 118] width 46 height 15
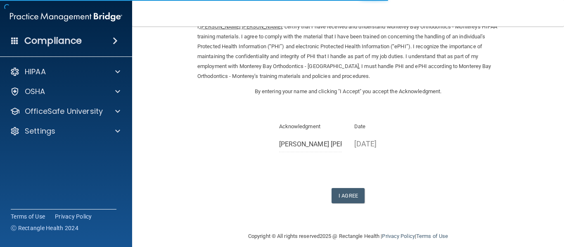
scroll to position [46, 0]
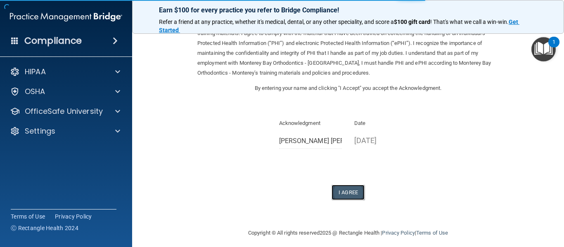
click at [344, 192] on button "I Agree" at bounding box center [347, 192] width 33 height 15
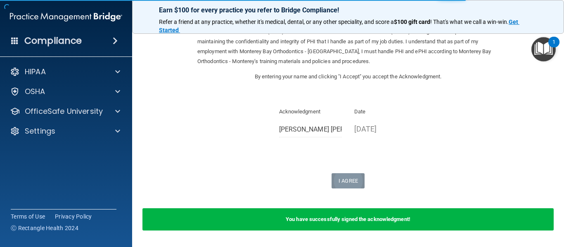
scroll to position [58, 0]
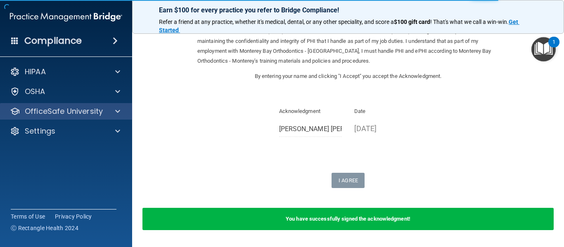
click at [77, 119] on div "OfficeSafe University" at bounding box center [66, 111] width 132 height 17
click at [119, 111] on span at bounding box center [117, 111] width 5 height 10
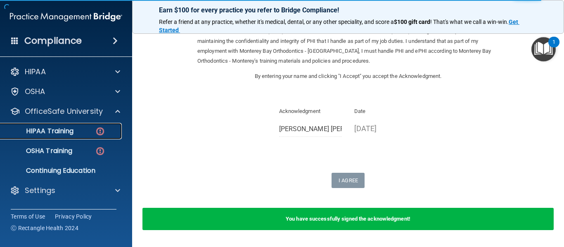
click at [103, 135] on img at bounding box center [100, 131] width 10 height 10
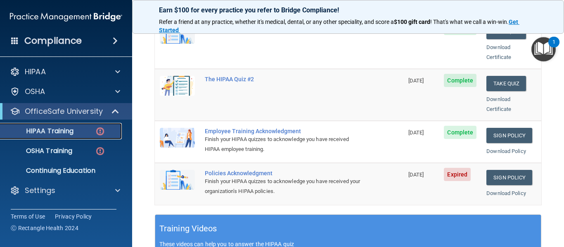
scroll to position [191, 0]
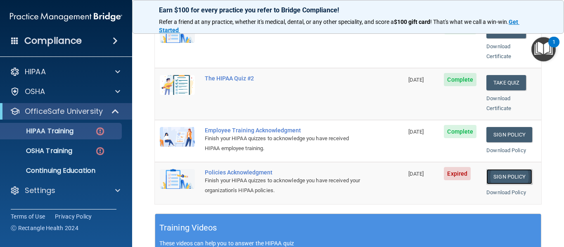
click at [502, 169] on link "Sign Policy" at bounding box center [509, 176] width 46 height 15
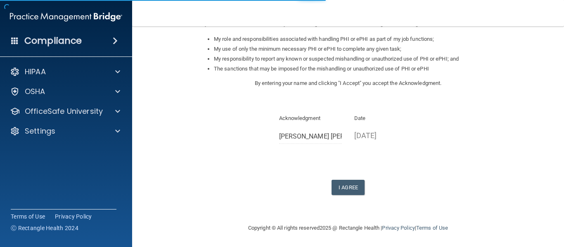
scroll to position [131, 0]
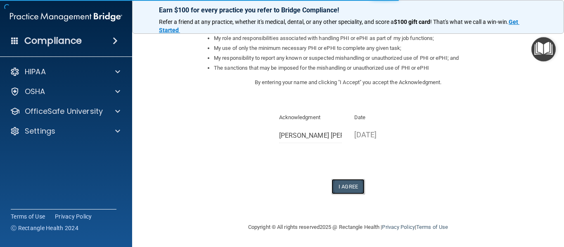
click at [350, 189] on button "I Agree" at bounding box center [347, 186] width 33 height 15
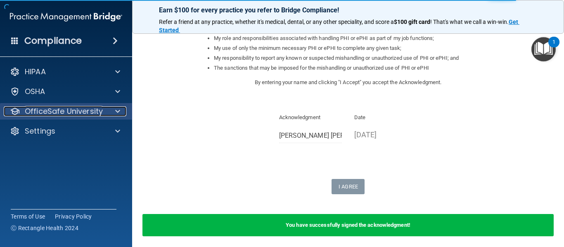
click at [83, 107] on p "OfficeSafe University" at bounding box center [64, 111] width 78 height 10
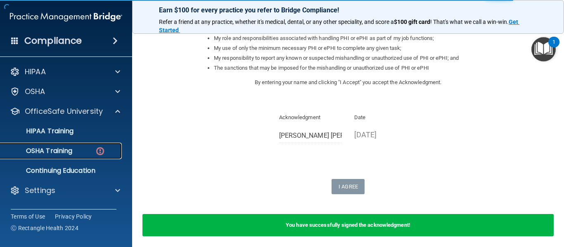
click at [79, 151] on div "OSHA Training" at bounding box center [61, 151] width 113 height 8
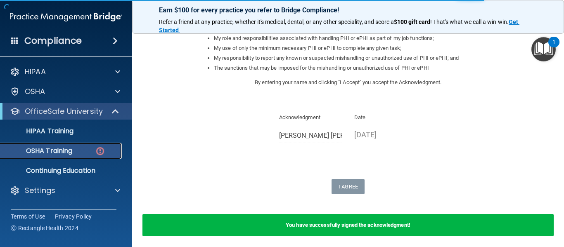
click at [79, 151] on div "OSHA Training" at bounding box center [61, 151] width 113 height 8
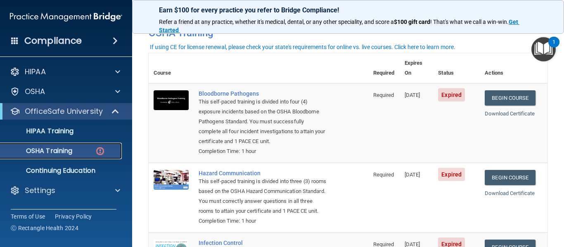
scroll to position [44, 0]
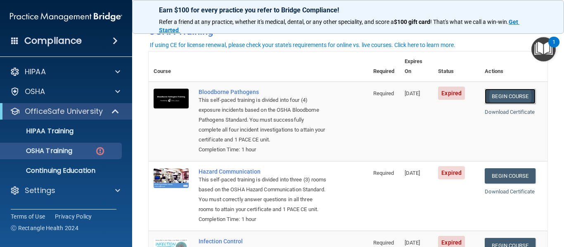
click at [530, 90] on link "Begin Course" at bounding box center [510, 96] width 50 height 15
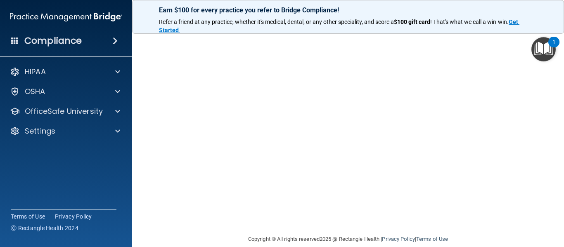
scroll to position [106, 0]
